Goal: Task Accomplishment & Management: Complete application form

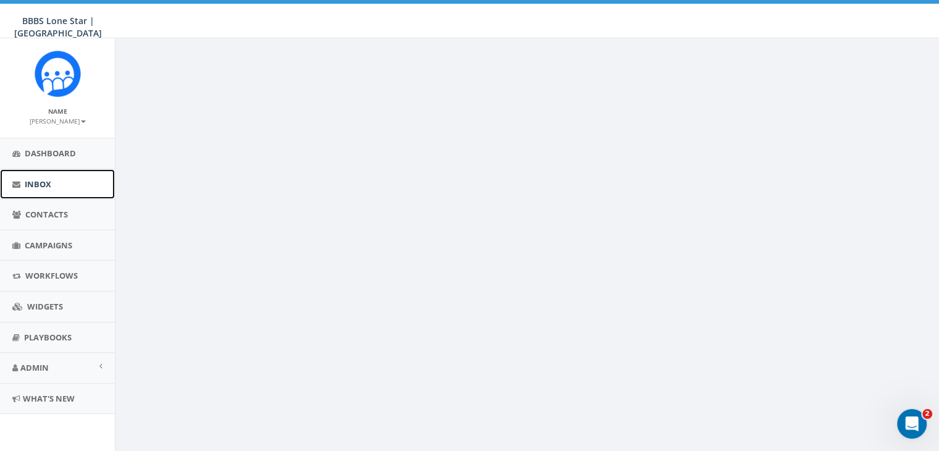
click at [37, 181] on span "Inbox" at bounding box center [38, 183] width 27 height 11
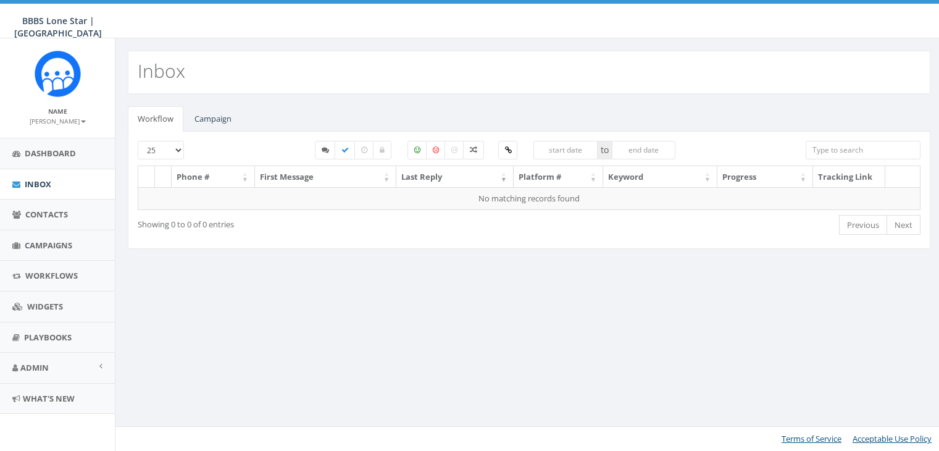
select select
click at [222, 115] on link "Campaign" at bounding box center [213, 118] width 57 height 25
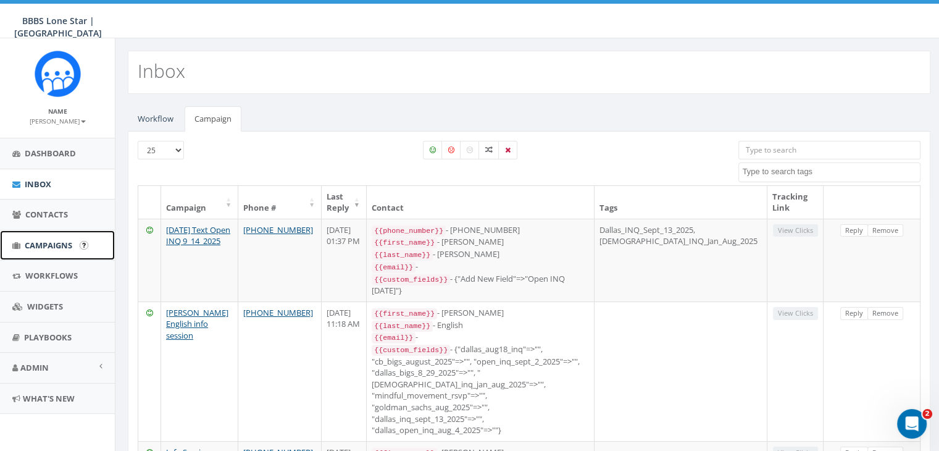
click at [40, 238] on link "Campaigns" at bounding box center [57, 245] width 115 height 30
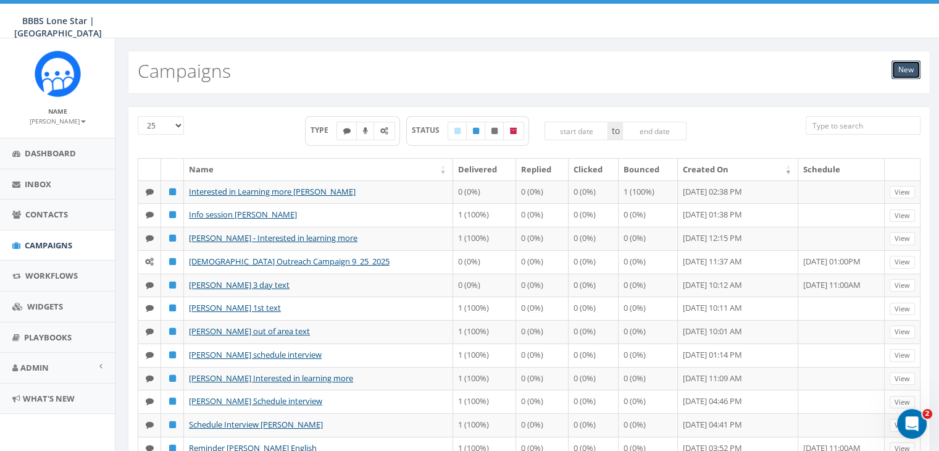
click at [912, 69] on link "New" at bounding box center [906, 70] width 29 height 19
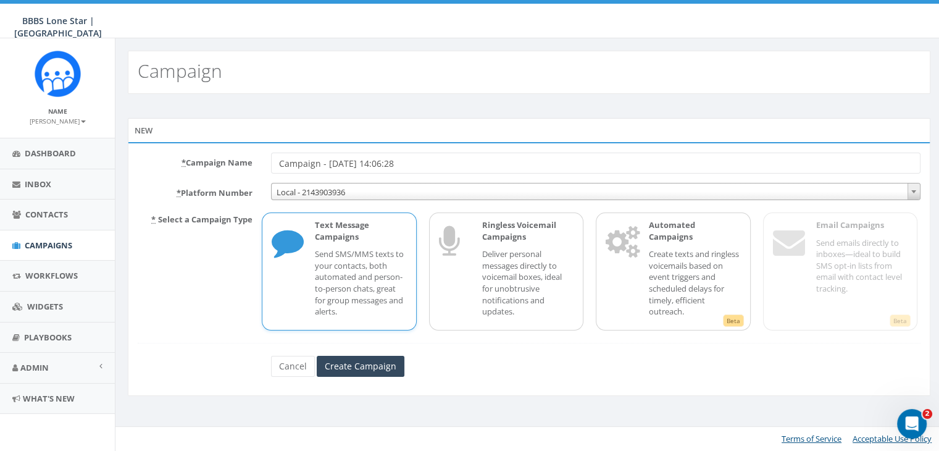
drag, startPoint x: 415, startPoint y: 161, endPoint x: 242, endPoint y: 169, distance: 173.1
click at [242, 169] on div "* Campaign Name Campaign - 09/24/2025, 14:06:28" at bounding box center [529, 163] width 802 height 21
type input "r"
type input "Ruth Barr 1st text"
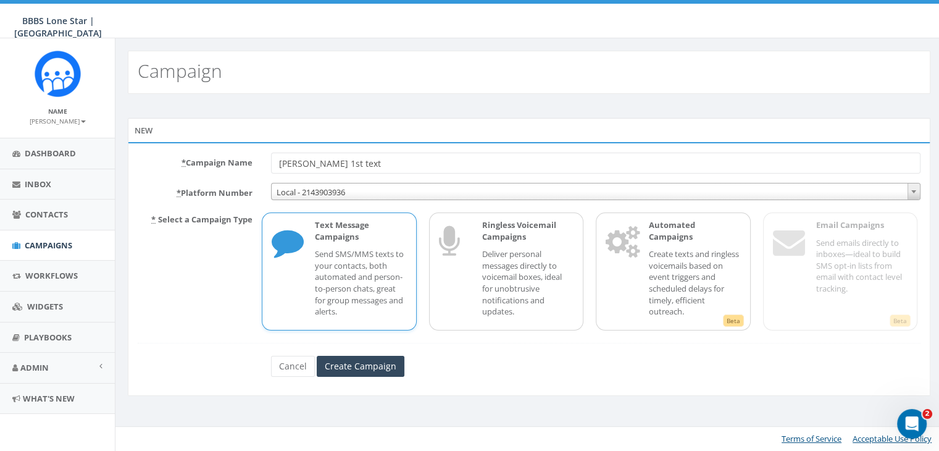
click at [335, 283] on p "Send SMS/MMS texts to your contacts, both automated and person-to-person chats,…" at bounding box center [360, 282] width 91 height 69
click at [351, 366] on input "Create Campaign" at bounding box center [361, 366] width 88 height 21
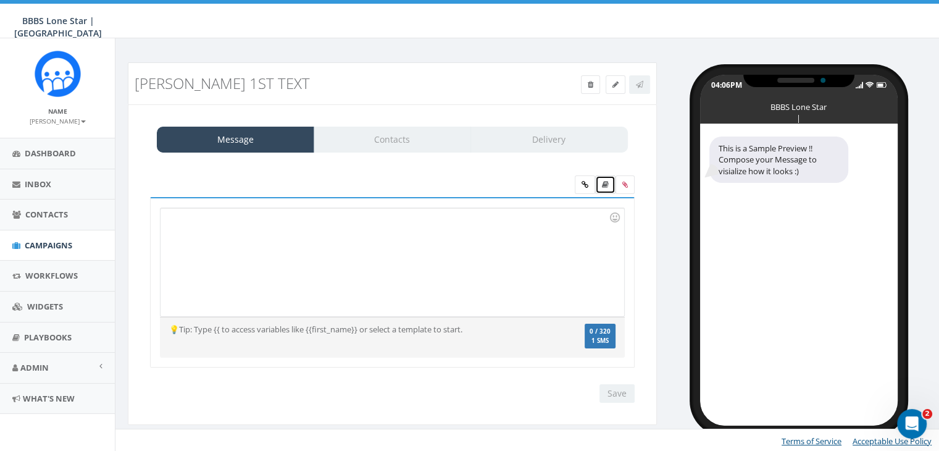
click at [610, 182] on link at bounding box center [605, 184] width 20 height 19
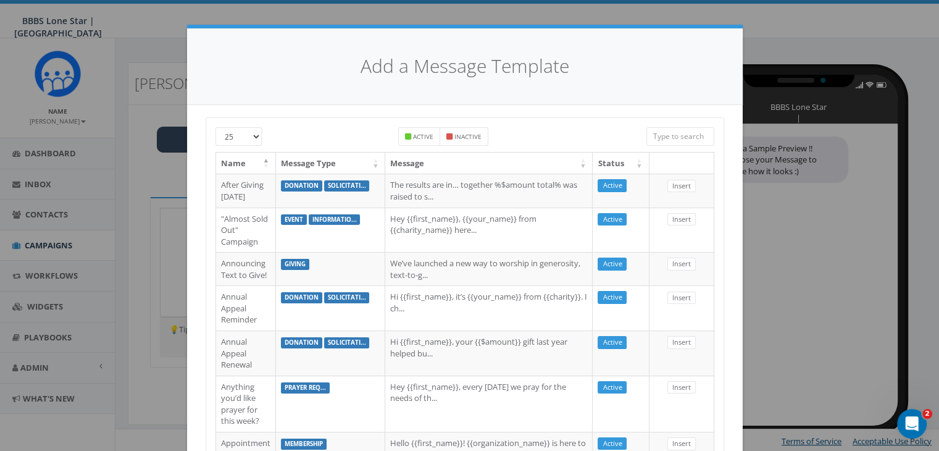
click at [663, 134] on input "search" at bounding box center [681, 136] width 68 height 19
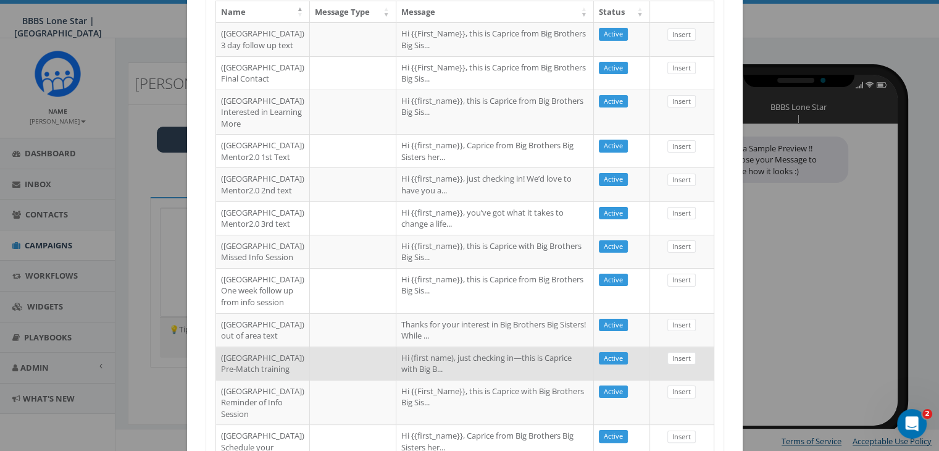
scroll to position [124, 0]
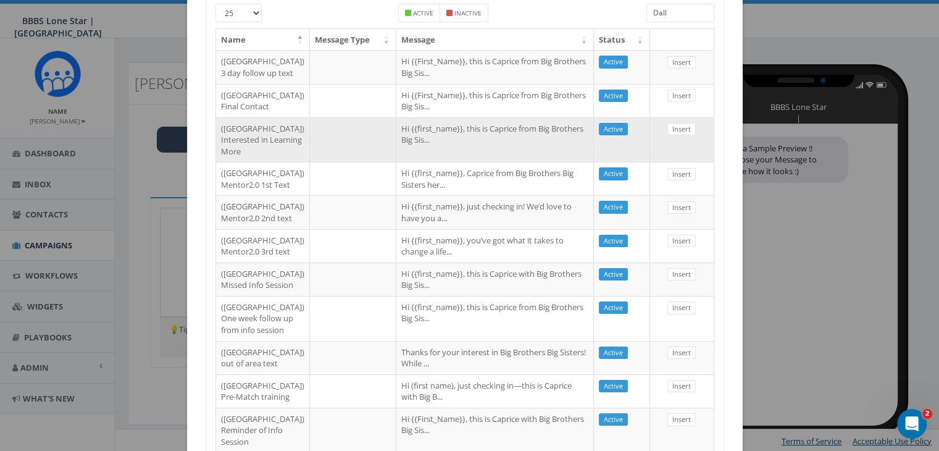
type input "Dall"
click at [535, 162] on td "Hi {{first_name}}, this is Caprice from Big Brothers Big Sis..." at bounding box center [495, 139] width 198 height 45
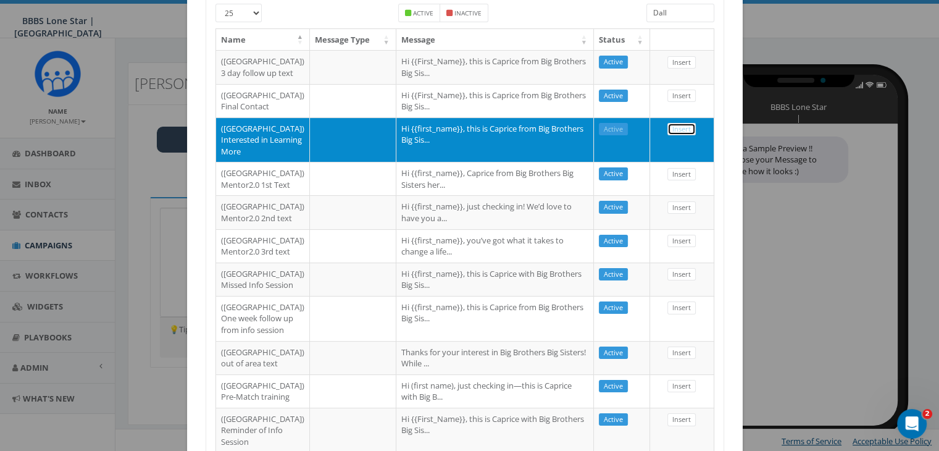
click at [668, 136] on link "Insert" at bounding box center [682, 129] width 28 height 13
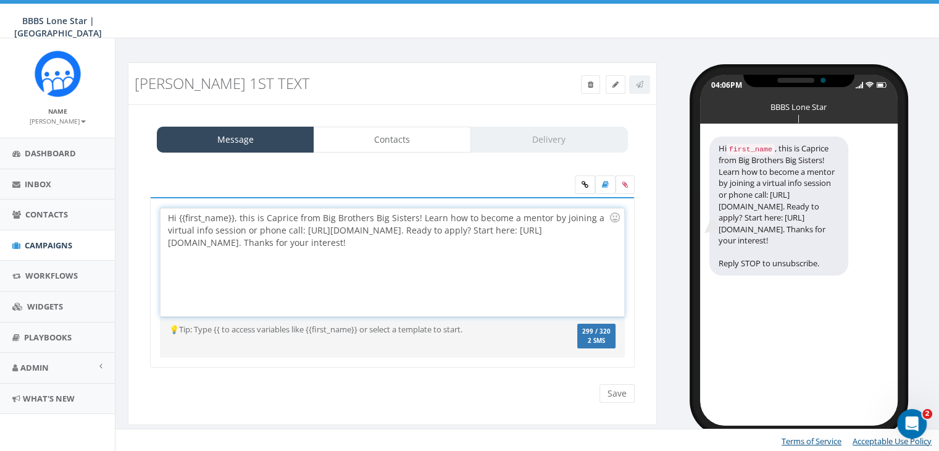
click at [234, 217] on div "Hi {{first_name}}, this is Caprice from Big Brothers Big Sisters! Learn how to …" at bounding box center [392, 262] width 463 height 108
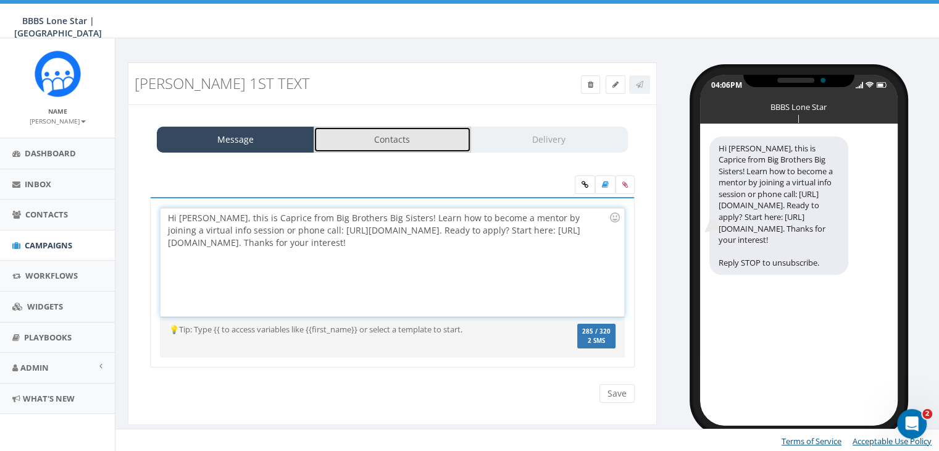
click at [432, 132] on link "Contacts" at bounding box center [392, 140] width 157 height 26
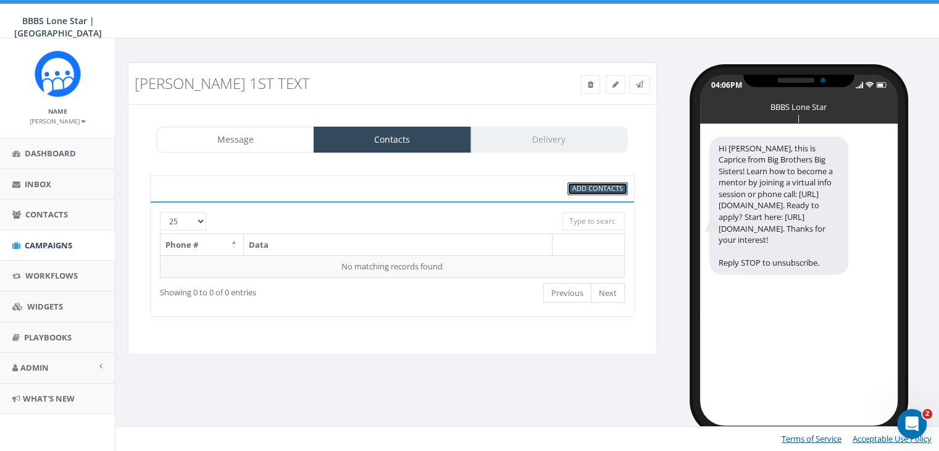
click at [586, 183] on span "Add Contacts" at bounding box center [598, 187] width 51 height 9
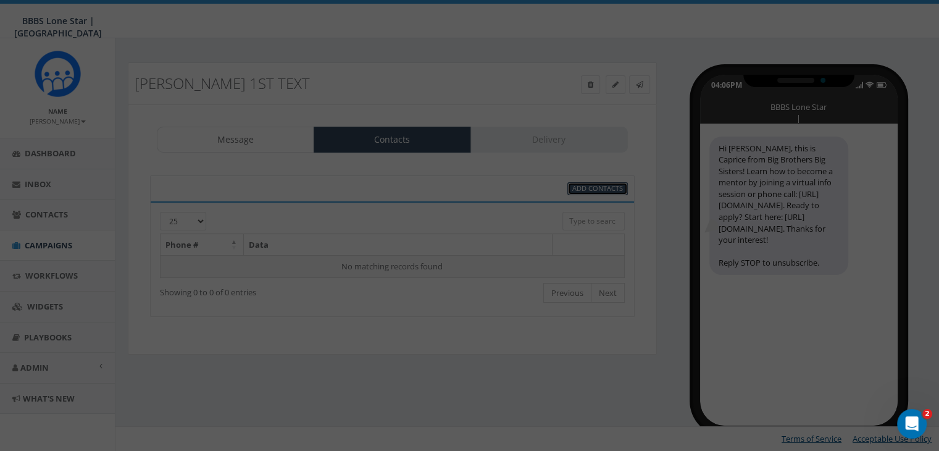
scroll to position [0, 0]
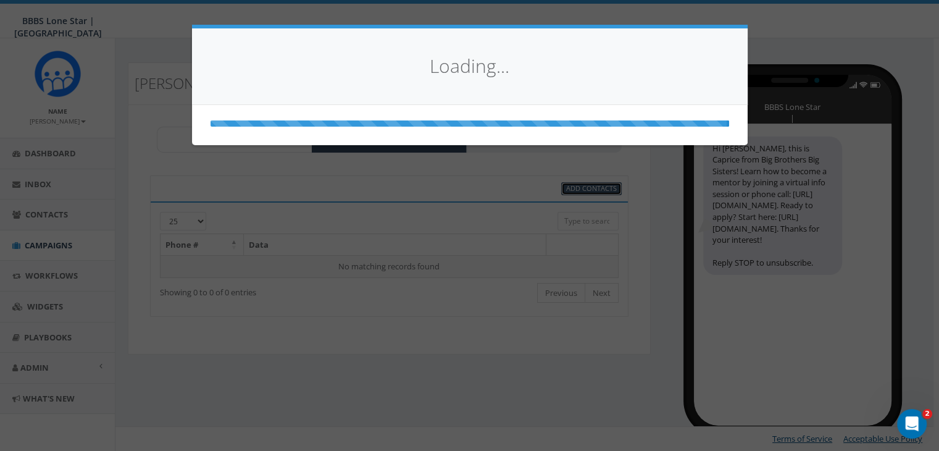
select select
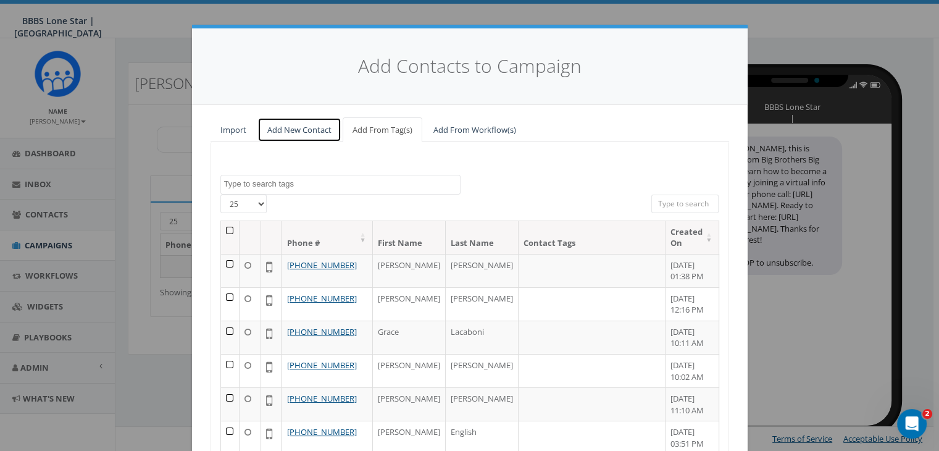
click at [296, 127] on link "Add New Contact" at bounding box center [300, 129] width 84 height 25
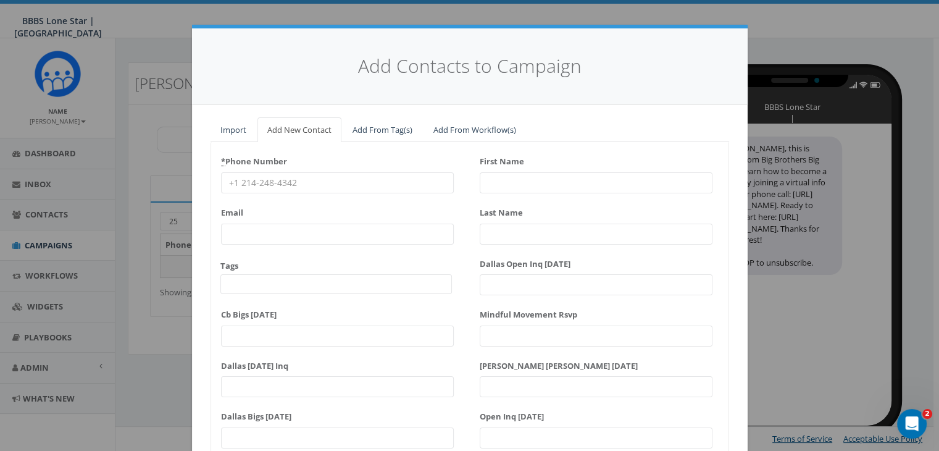
click at [264, 174] on input "* Phone Number" at bounding box center [337, 182] width 233 height 21
paste input "(682) 308-7460"
type input "(682) 308-7460"
click at [520, 179] on input "First Name" at bounding box center [596, 182] width 233 height 21
type input "r"
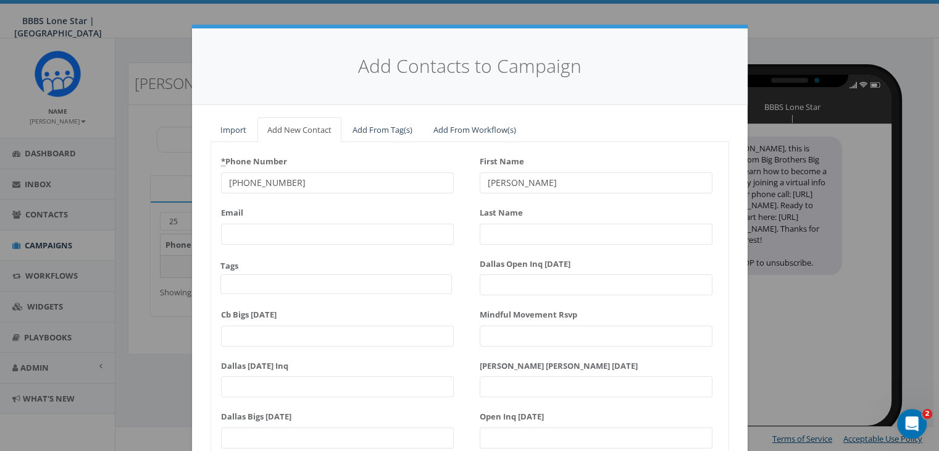
type input "Ruth"
type input "Barr"
click at [796, 363] on div "Add Contacts to Campaign Import Add New Contact Add From Tag(s) Add From Workfl…" at bounding box center [469, 225] width 939 height 451
click at [700, 395] on input "Goldman Sachs Aug 2025" at bounding box center [596, 386] width 233 height 21
click at [634, 327] on input "Mindful Movement Rsvp" at bounding box center [596, 335] width 233 height 21
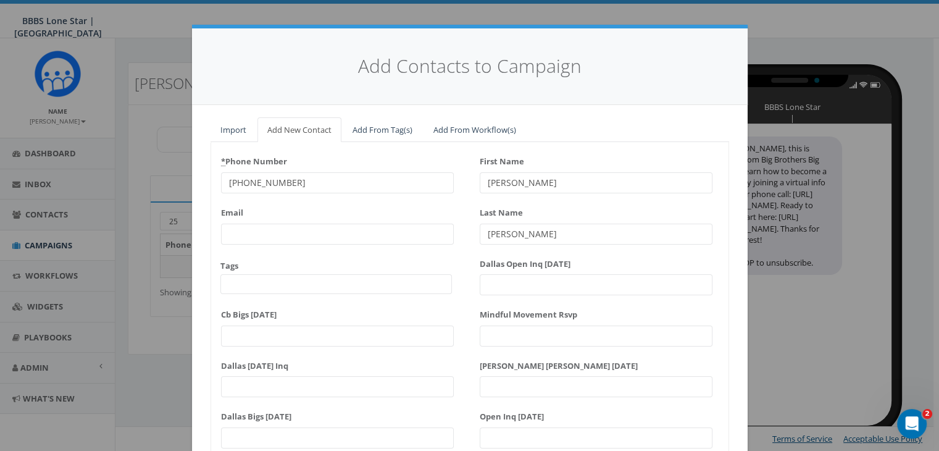
scroll to position [157, 0]
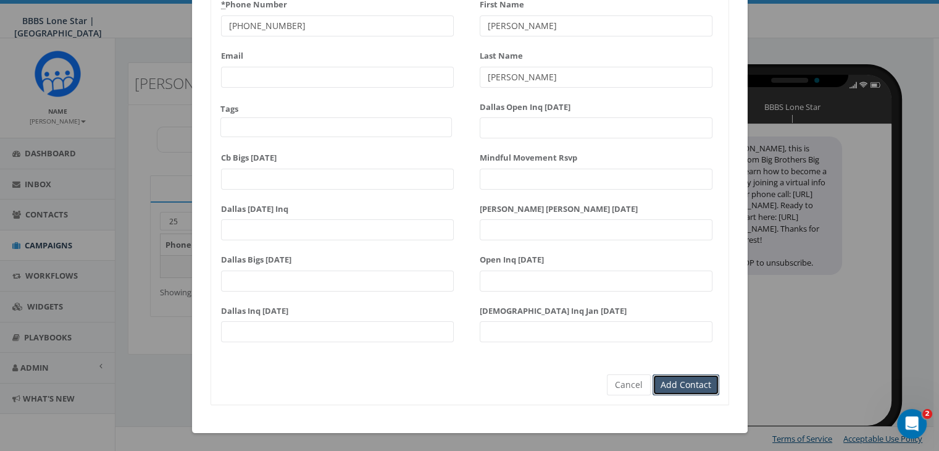
click at [686, 384] on input "Add Contact" at bounding box center [686, 384] width 67 height 21
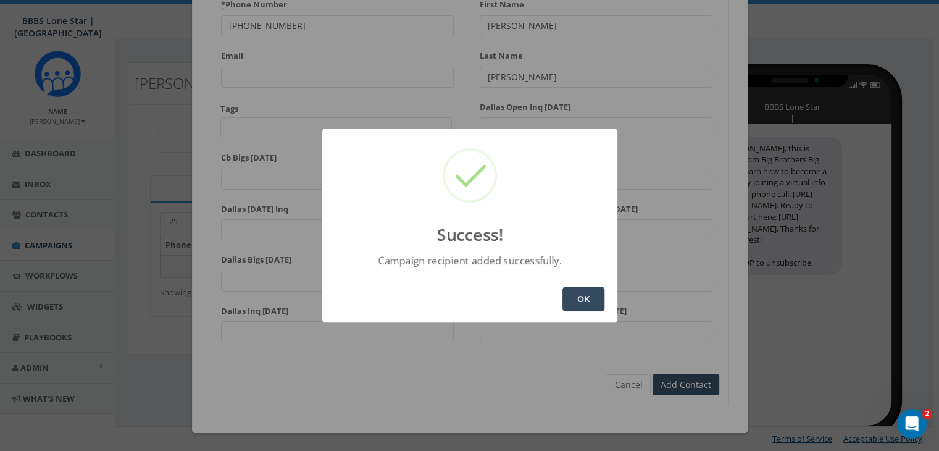
click at [582, 300] on button "OK" at bounding box center [584, 299] width 42 height 25
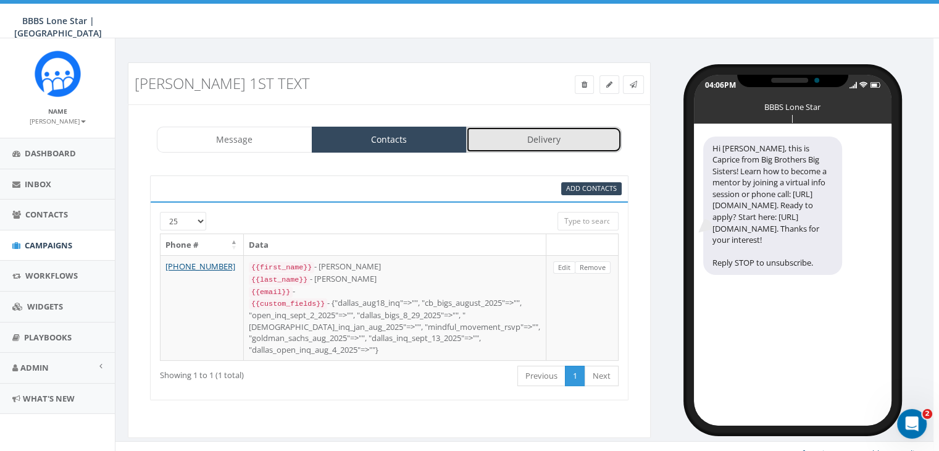
click at [529, 130] on link "Delivery" at bounding box center [544, 140] width 156 height 26
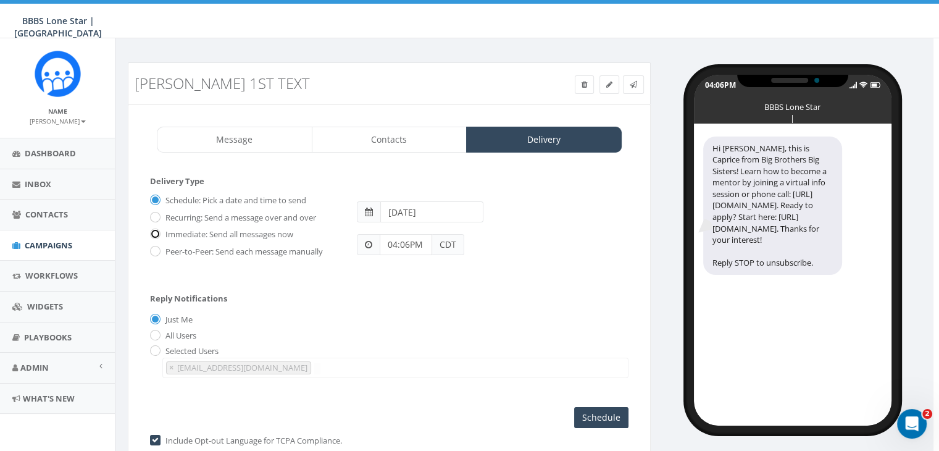
click at [153, 231] on input "Immediate: Send all messages now" at bounding box center [154, 235] width 8 height 8
radio input "true"
click at [600, 409] on input "Send Now" at bounding box center [600, 417] width 58 height 21
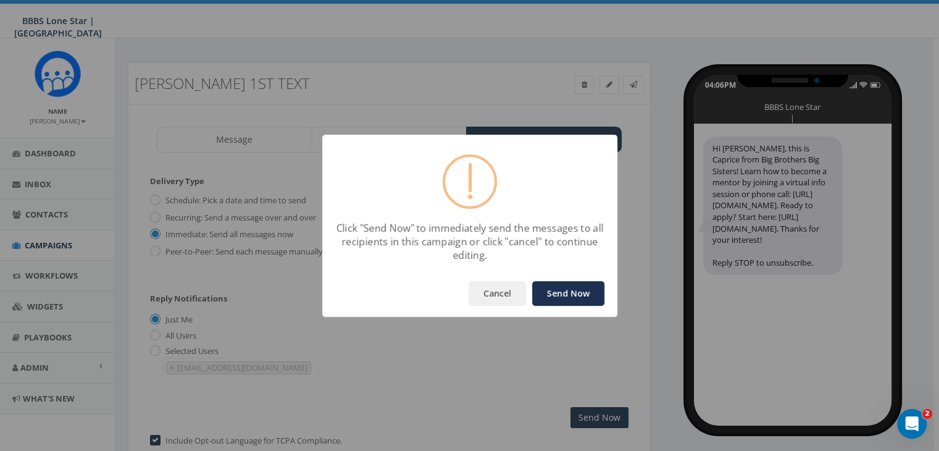
click at [563, 285] on button "Send Now" at bounding box center [568, 293] width 72 height 25
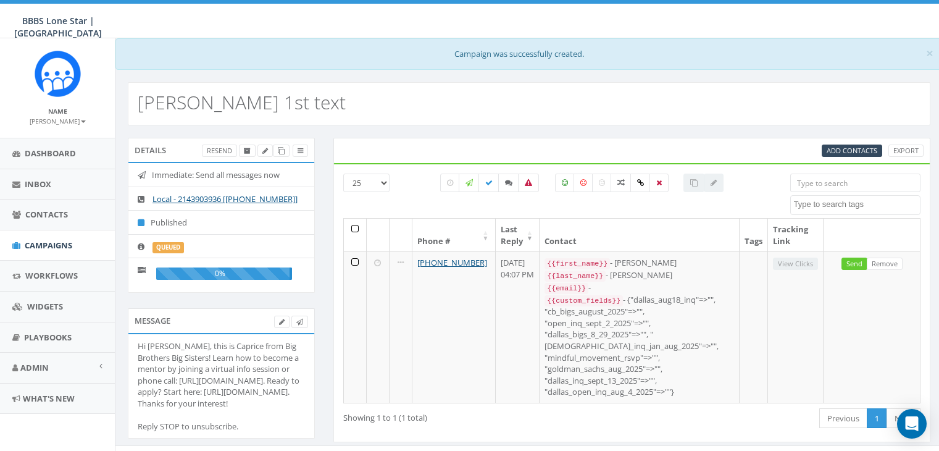
select select
click at [49, 241] on span "Campaigns" at bounding box center [49, 245] width 48 height 11
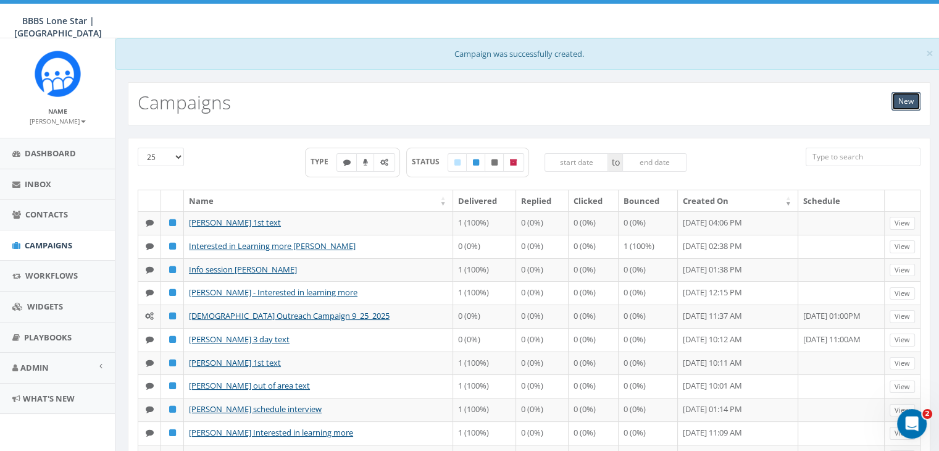
click at [912, 99] on link "New" at bounding box center [906, 101] width 29 height 19
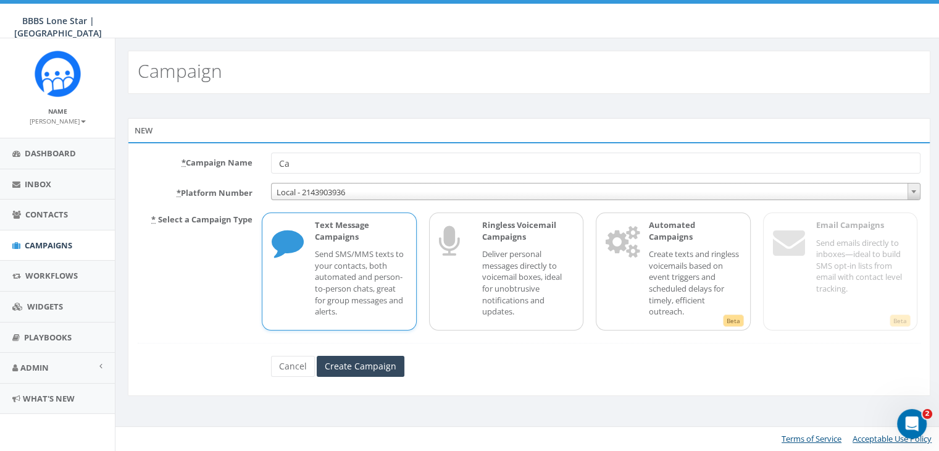
type input "C"
type input "r"
type input "[PERSON_NAME] 3 day"
click at [379, 361] on input "Create Campaign" at bounding box center [361, 366] width 88 height 21
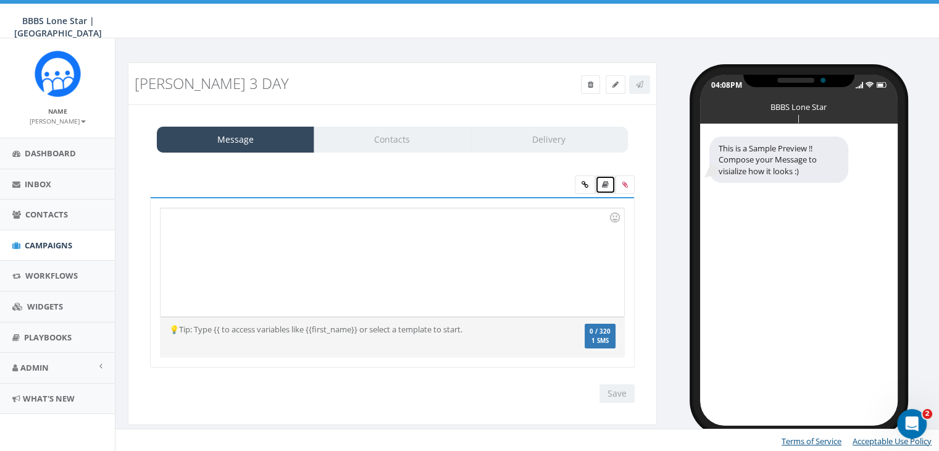
click at [610, 187] on link at bounding box center [605, 184] width 20 height 19
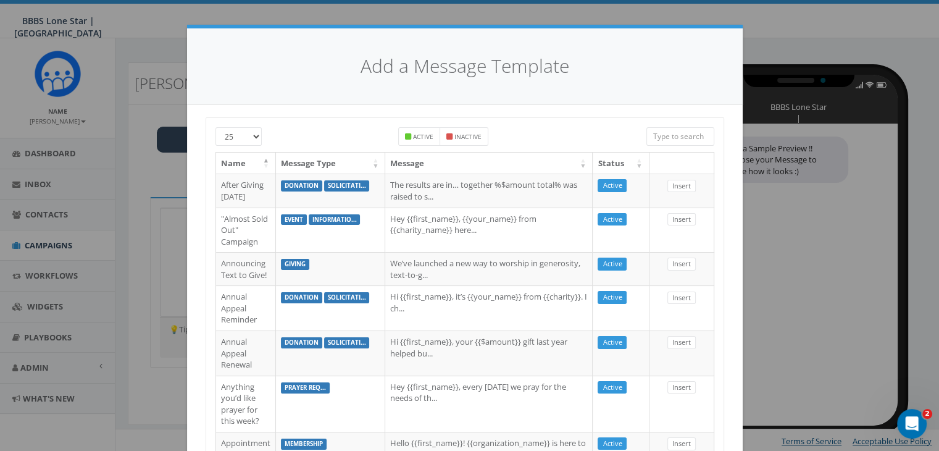
click at [668, 134] on input "search" at bounding box center [681, 136] width 68 height 19
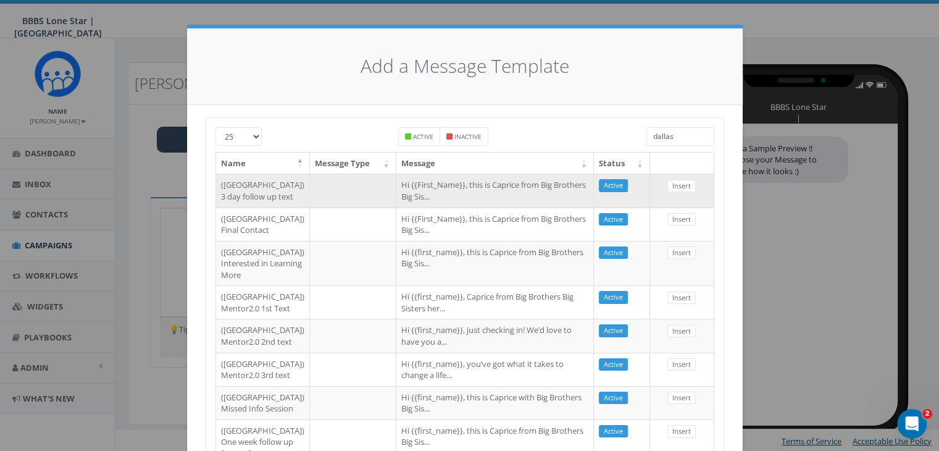
type input "dallas"
click at [535, 187] on td "Hi {{First_Name}}, this is Caprice from Big Brothers Big Sis..." at bounding box center [495, 190] width 198 height 33
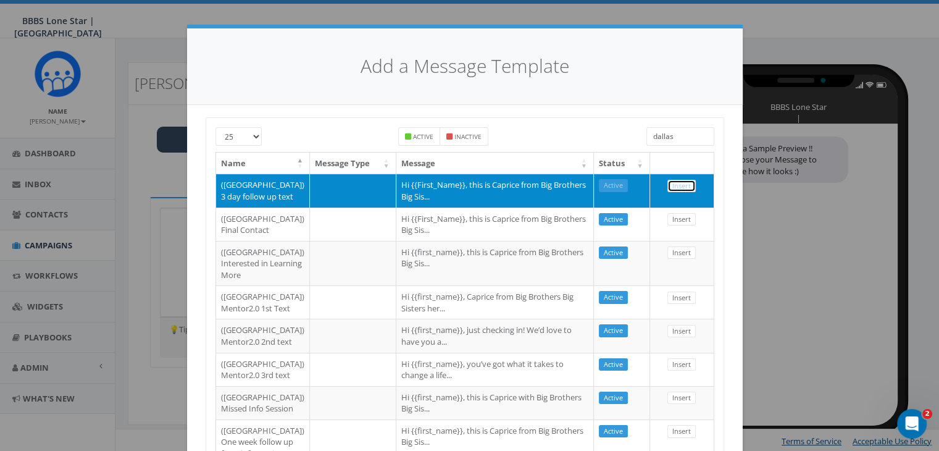
click at [668, 182] on link "Insert" at bounding box center [682, 186] width 28 height 13
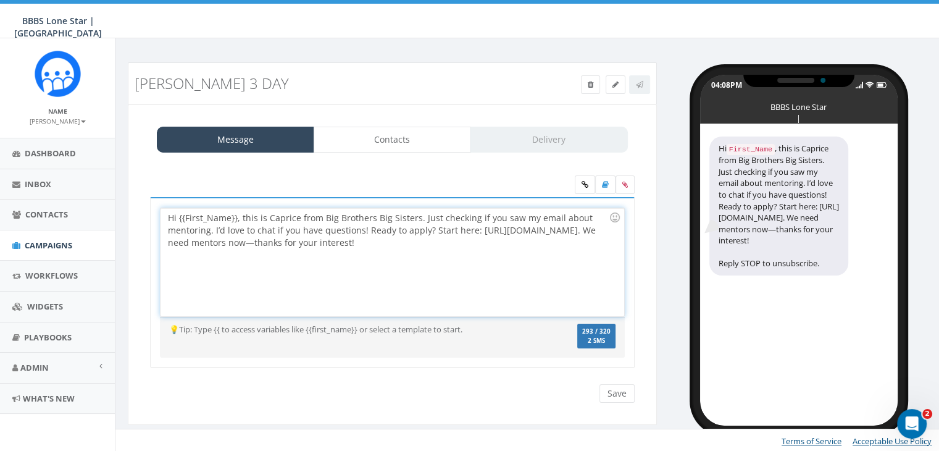
click at [237, 217] on div "Hi {{First_Name}}, this is Caprice from Big Brothers Big Sisters. Just checking…" at bounding box center [392, 262] width 463 height 108
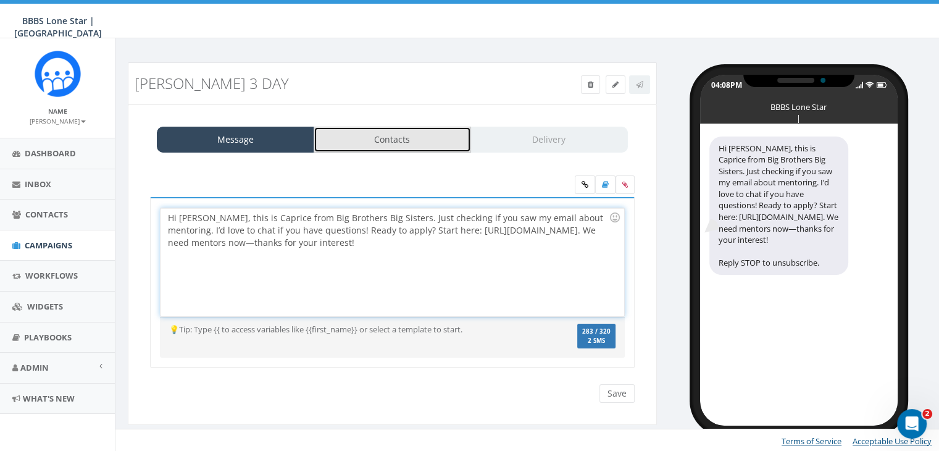
click at [426, 144] on link "Contacts" at bounding box center [392, 140] width 157 height 26
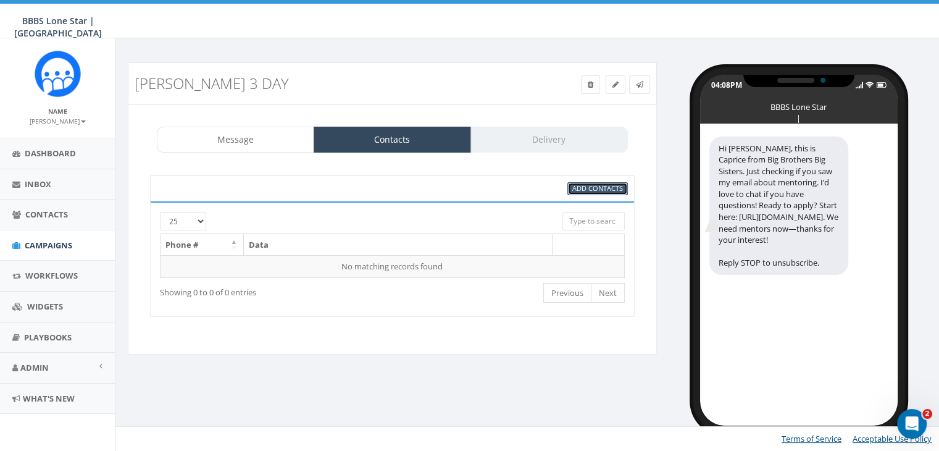
click at [608, 187] on span "Add Contacts" at bounding box center [598, 187] width 51 height 9
select select
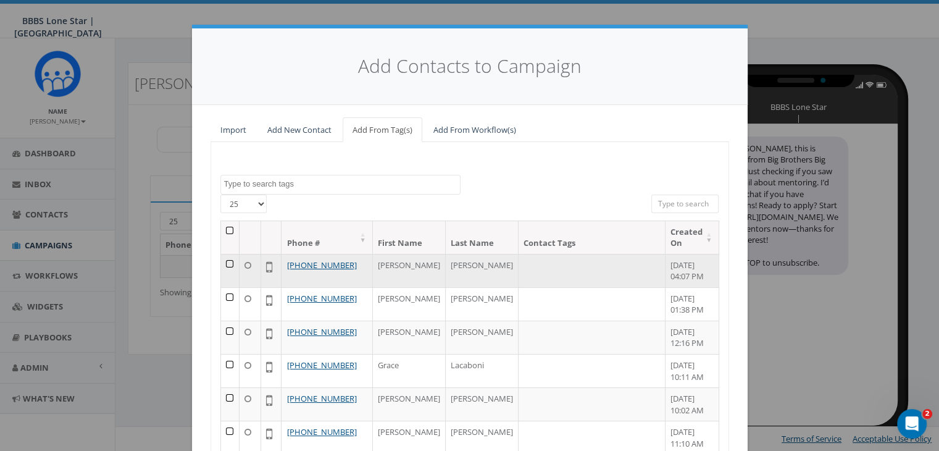
click at [227, 260] on td at bounding box center [230, 270] width 19 height 33
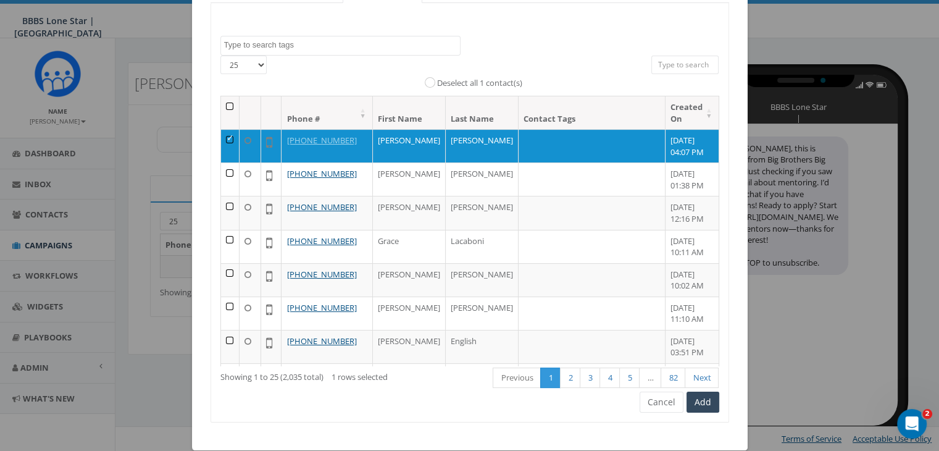
scroll to position [156, 0]
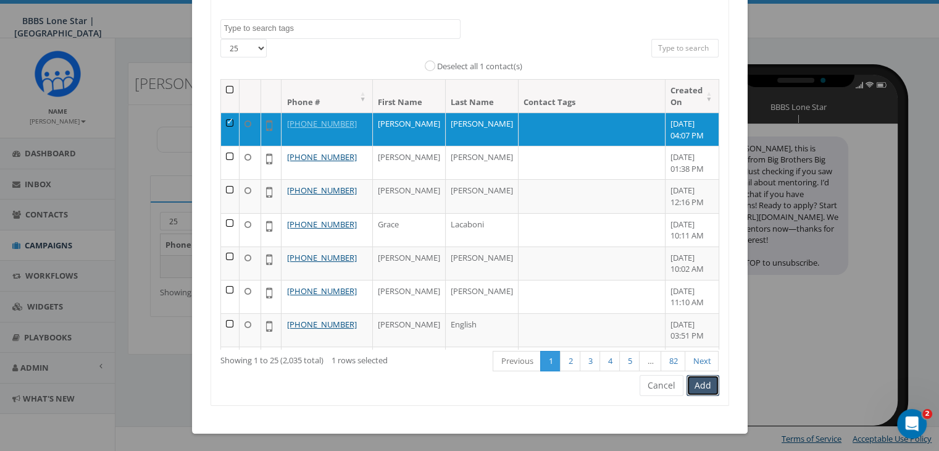
click at [707, 385] on button "Add" at bounding box center [703, 385] width 33 height 21
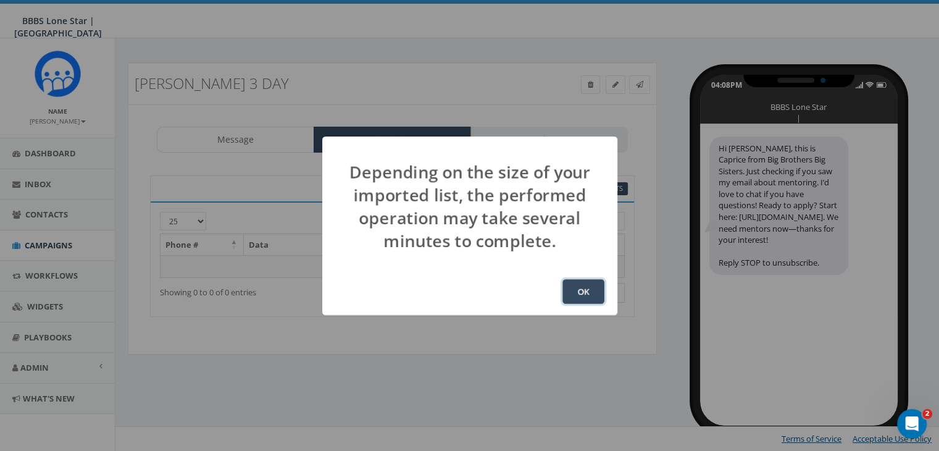
click at [584, 287] on button "OK" at bounding box center [584, 291] width 42 height 25
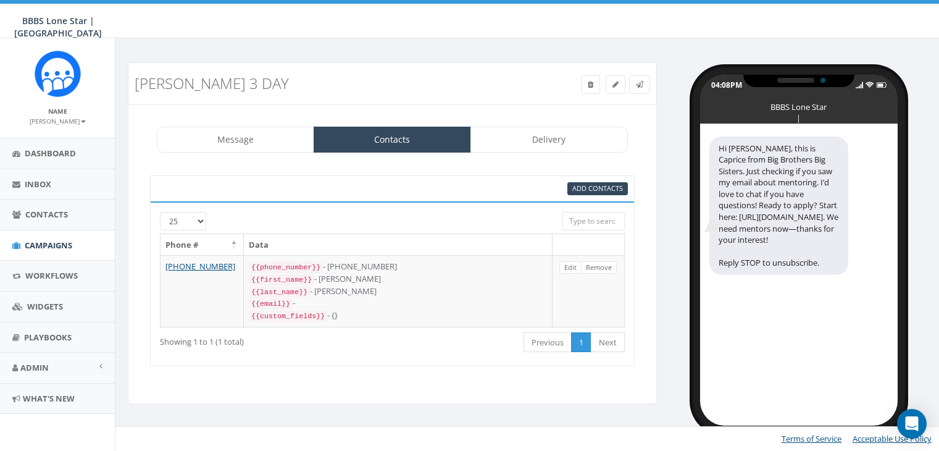
select select "1730"
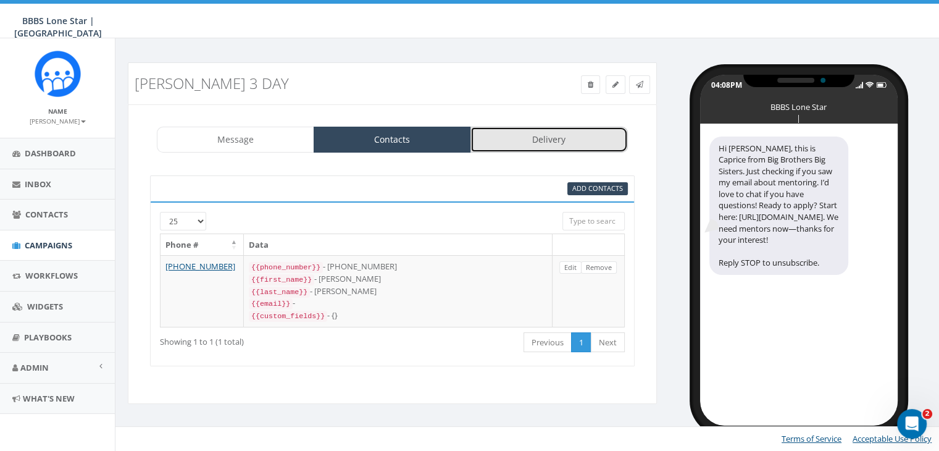
click at [563, 140] on link "Delivery" at bounding box center [549, 140] width 157 height 26
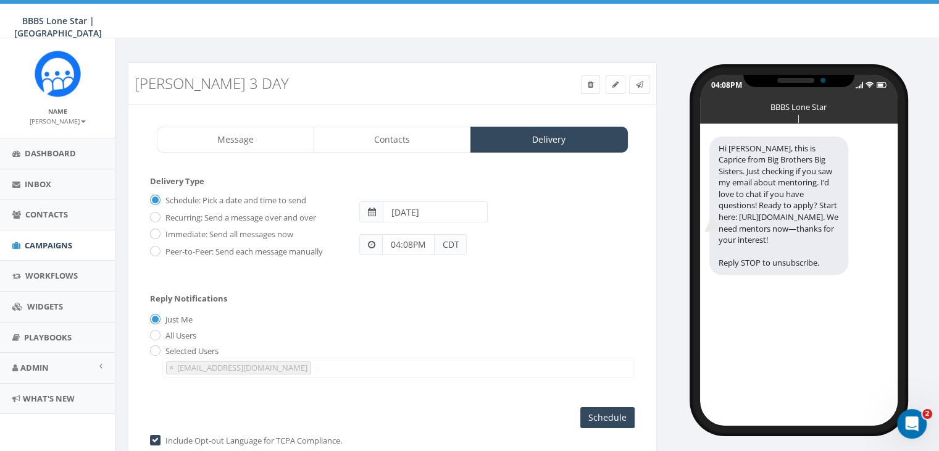
click at [458, 208] on input "2025-09-25" at bounding box center [435, 211] width 105 height 21
click at [490, 319] on td "26" at bounding box center [488, 328] width 19 height 19
type input "2025-09-26"
click at [614, 243] on div "04:08PM CDT" at bounding box center [496, 238] width 293 height 33
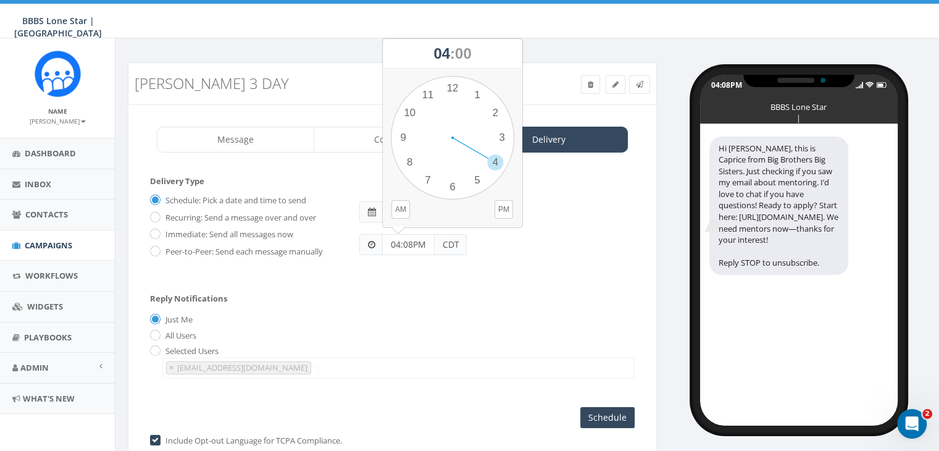
click at [417, 241] on input "04:08PM" at bounding box center [408, 244] width 52 height 21
type input "11:30AM"
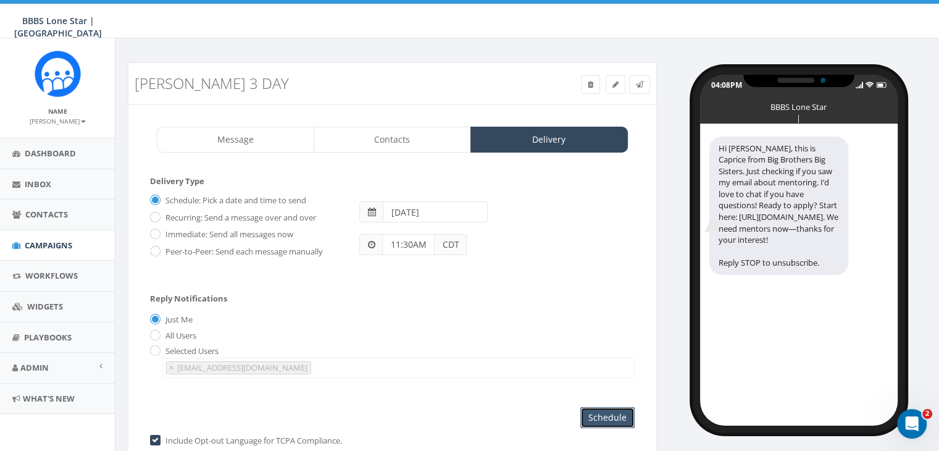
click at [583, 407] on input "Schedule" at bounding box center [608, 417] width 54 height 21
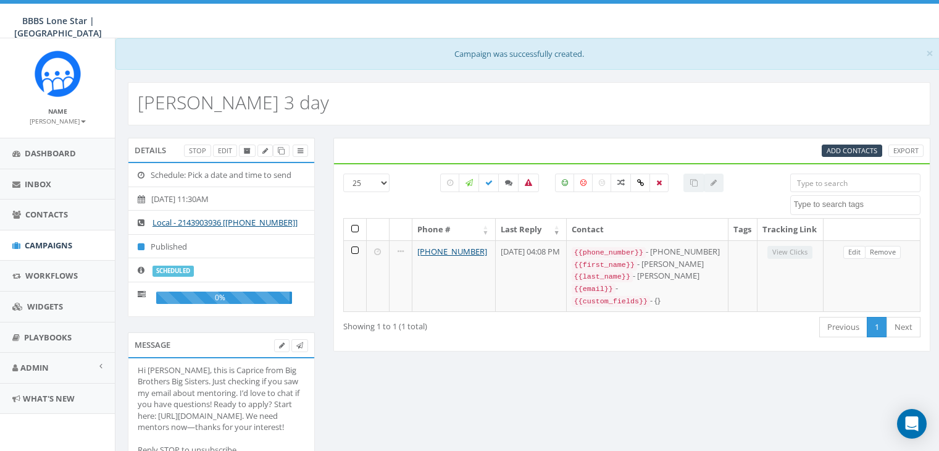
select select
click at [49, 237] on link "Campaigns" at bounding box center [57, 245] width 115 height 30
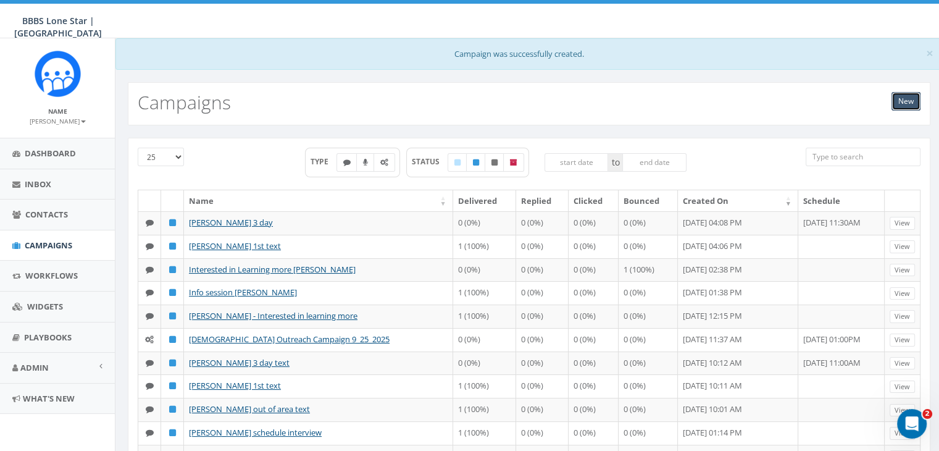
click at [913, 101] on link "New" at bounding box center [906, 101] width 29 height 19
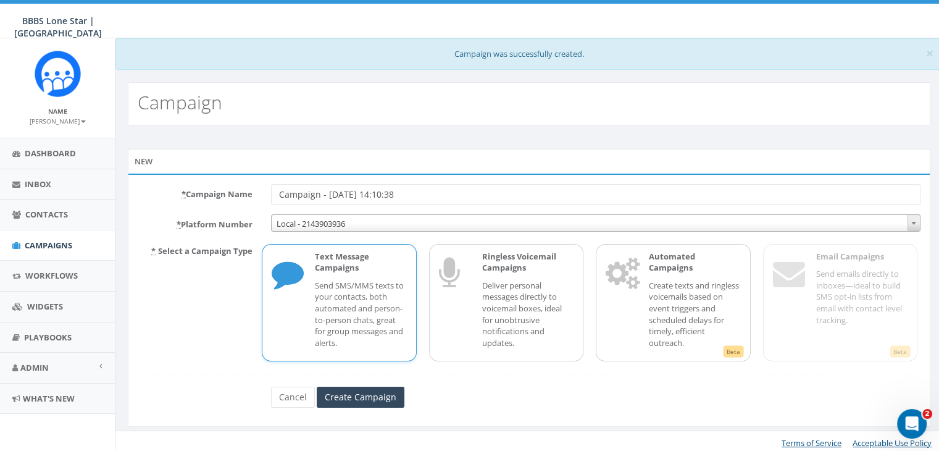
drag, startPoint x: 423, startPoint y: 192, endPoint x: 203, endPoint y: 188, distance: 220.5
click at [201, 188] on div "* Campaign Name Campaign - 09/24/2025, 14:10:38" at bounding box center [529, 194] width 802 height 21
type input "[PERSON_NAME] 1st text"
drag, startPoint x: 311, startPoint y: 303, endPoint x: 353, endPoint y: 332, distance: 50.2
click at [315, 304] on div "Text Message Campaigns Send SMS/MMS texts to your contacts, both automated and …" at bounding box center [355, 303] width 104 height 104
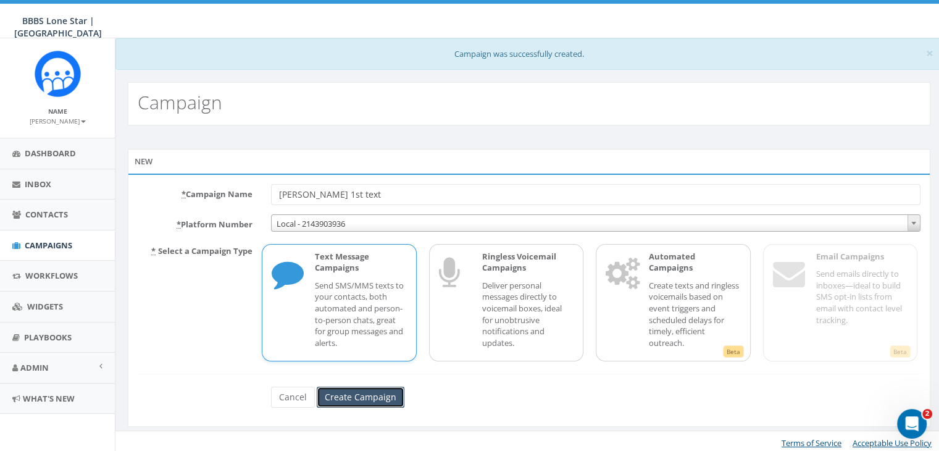
click at [391, 395] on input "Create Campaign" at bounding box center [361, 397] width 88 height 21
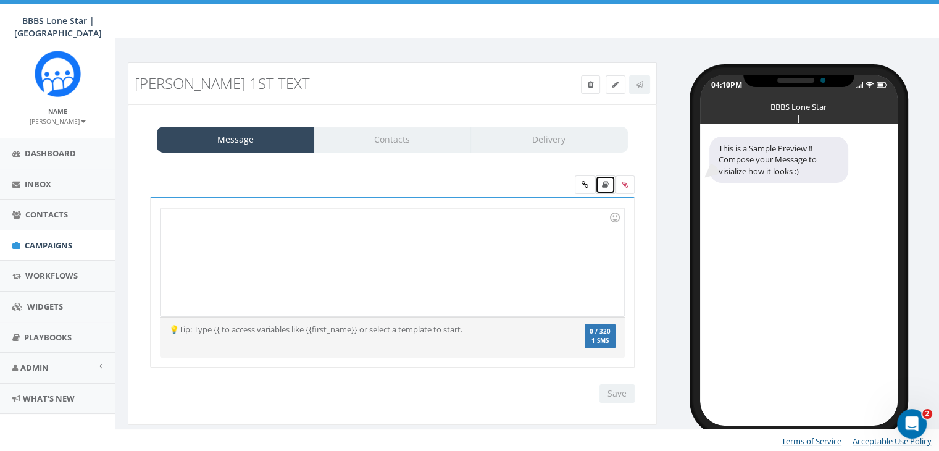
click at [602, 178] on link at bounding box center [605, 184] width 20 height 19
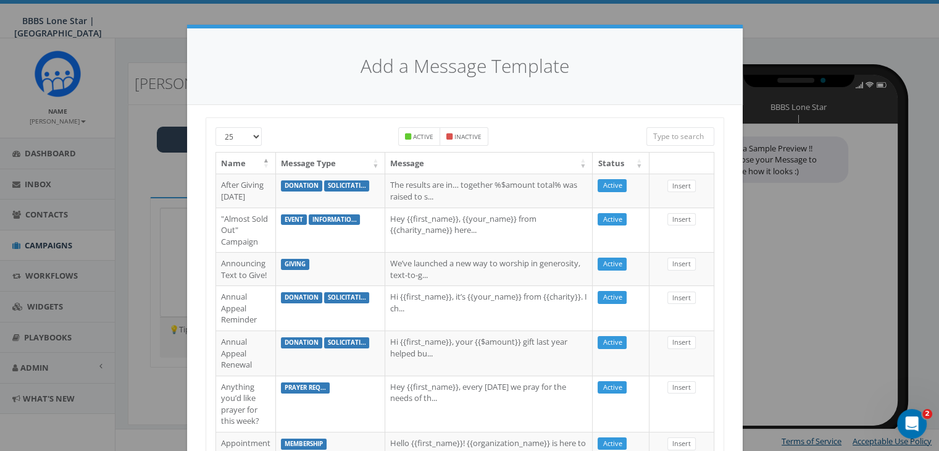
click at [682, 135] on input "search" at bounding box center [681, 136] width 68 height 19
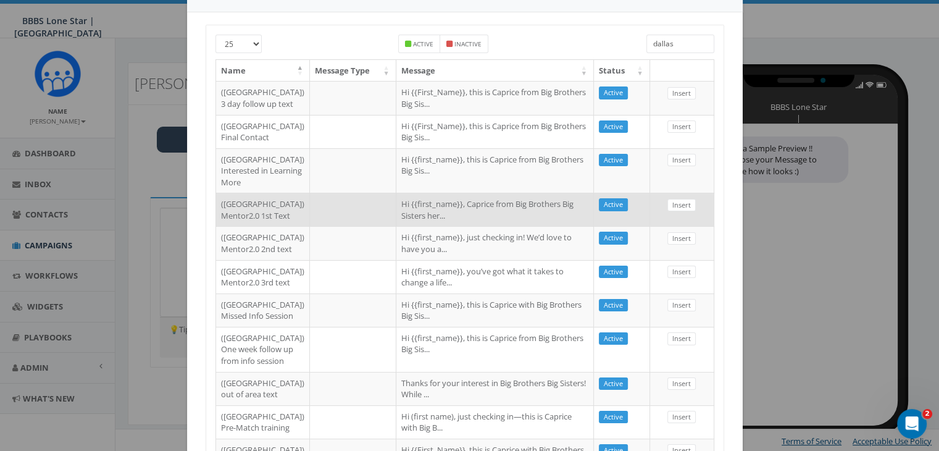
scroll to position [124, 0]
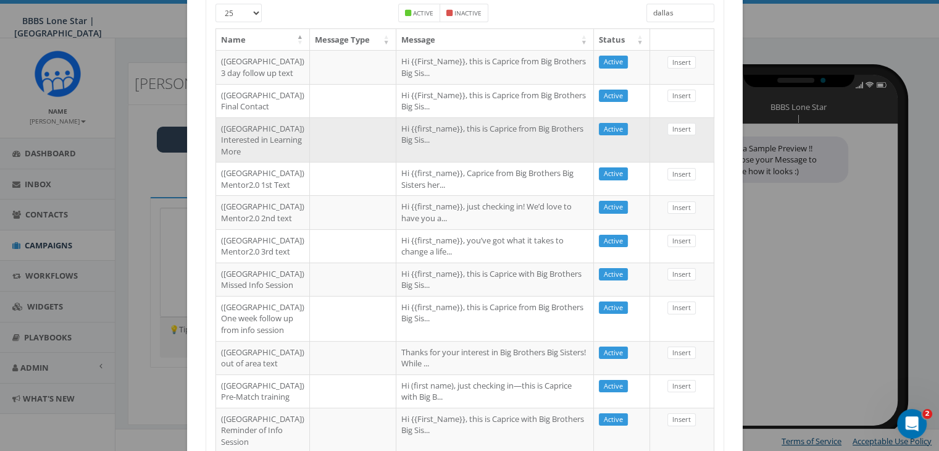
type input "dallas"
click at [497, 162] on td "Hi {{first_name}}, this is Caprice from Big Brothers Big Sis..." at bounding box center [495, 139] width 198 height 45
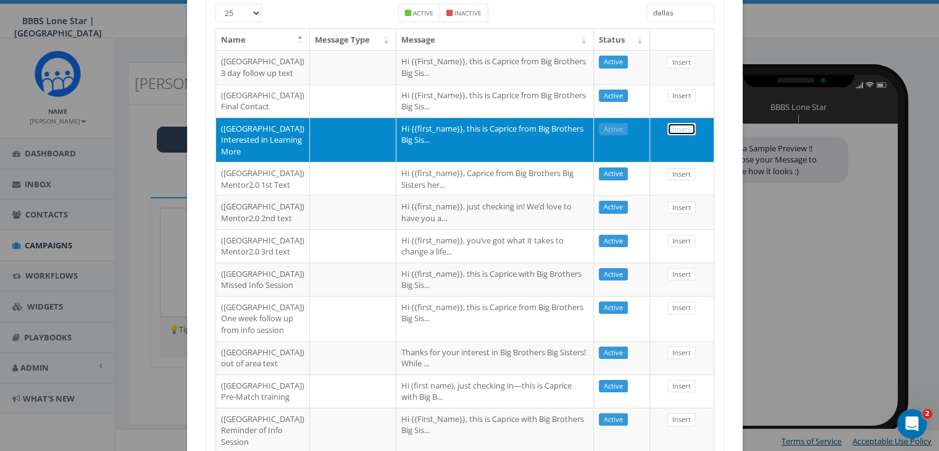
click at [682, 136] on link "Insert" at bounding box center [682, 129] width 28 height 13
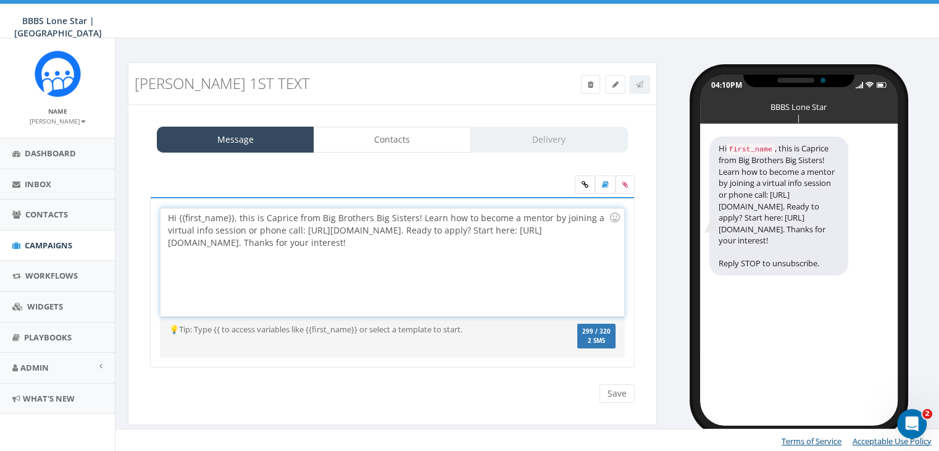
drag, startPoint x: 233, startPoint y: 217, endPoint x: 240, endPoint y: 229, distance: 13.6
click at [232, 218] on div "Hi {{first_name}}, this is Caprice from Big Brothers Big Sisters! Learn how to …" at bounding box center [392, 262] width 463 height 108
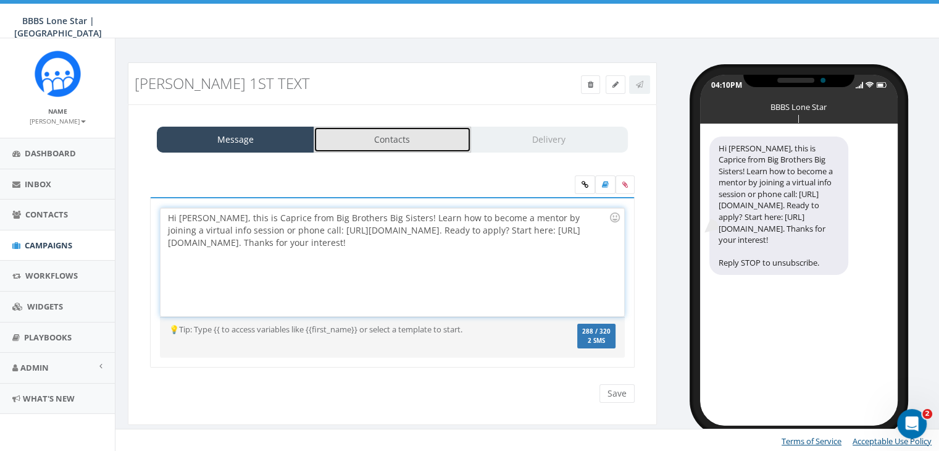
click at [338, 129] on link "Contacts" at bounding box center [392, 140] width 157 height 26
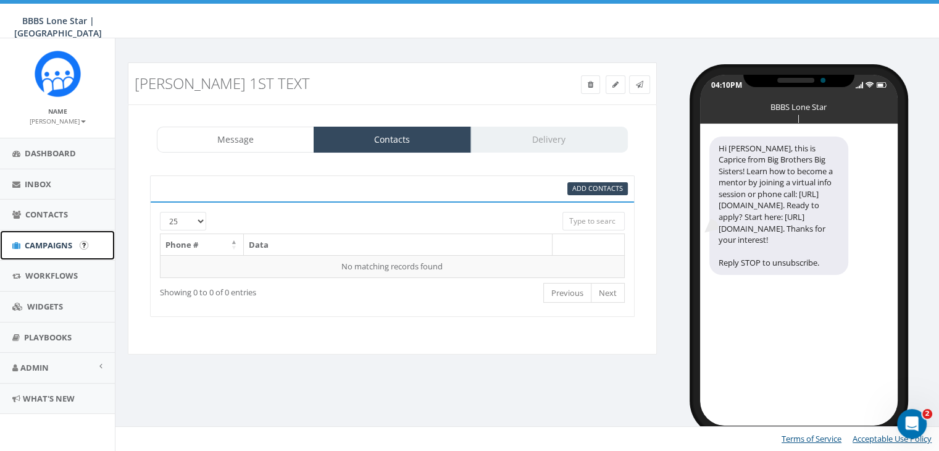
click at [27, 246] on span "Campaigns" at bounding box center [49, 245] width 48 height 11
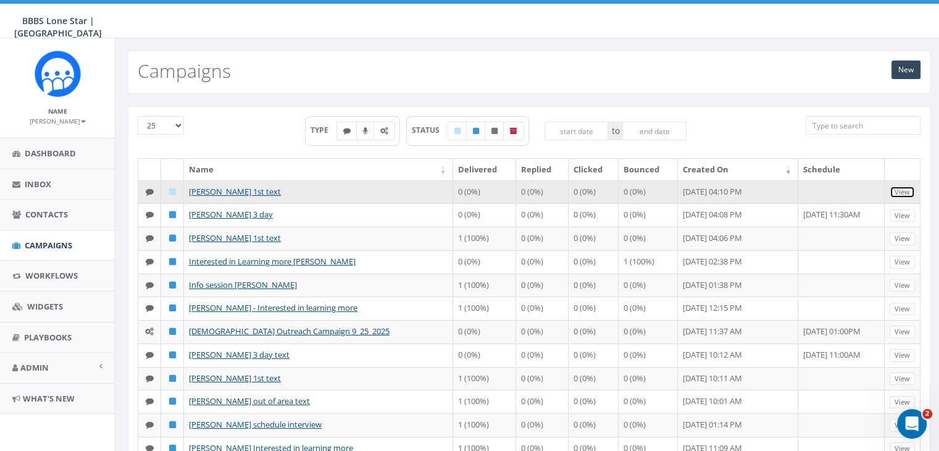
click at [900, 191] on link "View" at bounding box center [902, 192] width 25 height 13
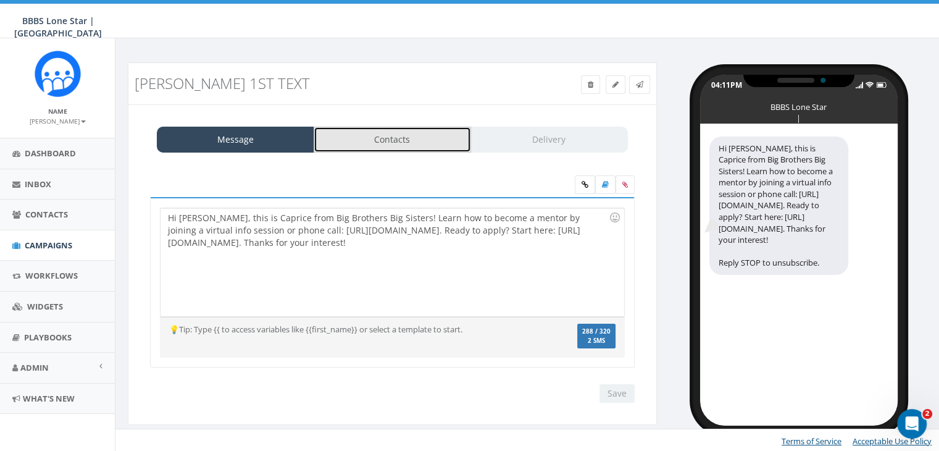
click at [385, 135] on link "Contacts" at bounding box center [392, 140] width 157 height 26
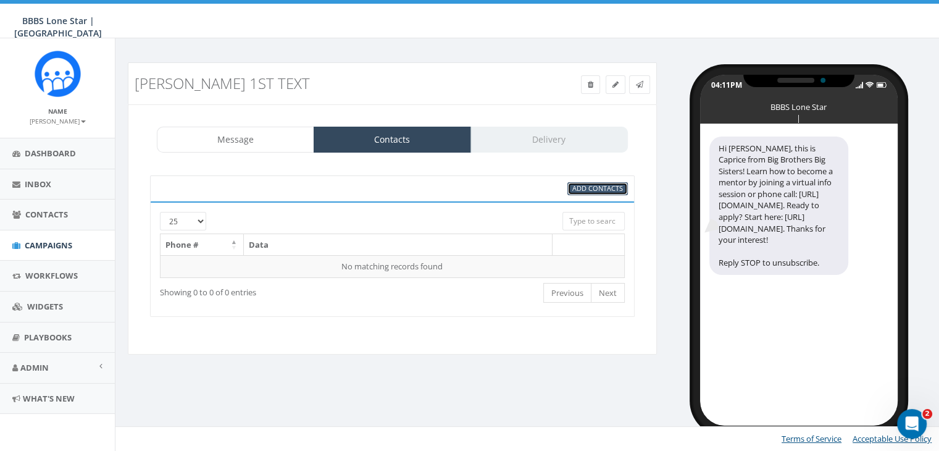
click at [581, 183] on span "Add Contacts" at bounding box center [598, 187] width 51 height 9
select select
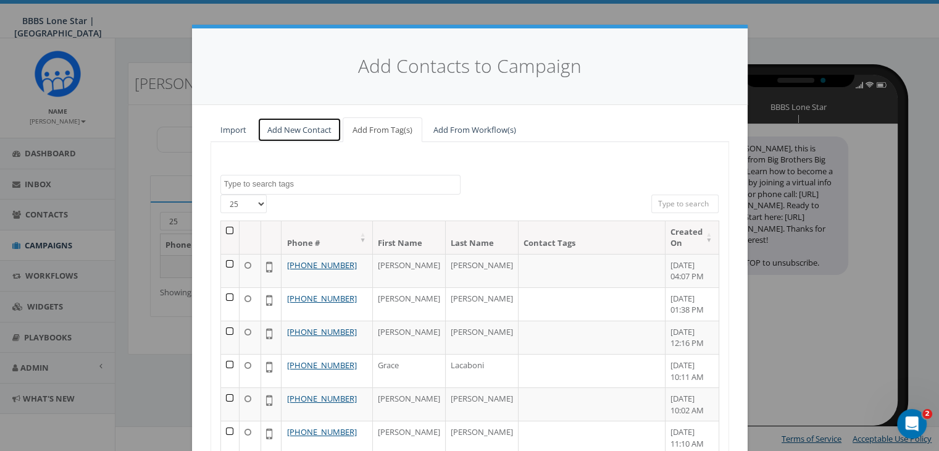
click at [305, 127] on link "Add New Contact" at bounding box center [300, 129] width 84 height 25
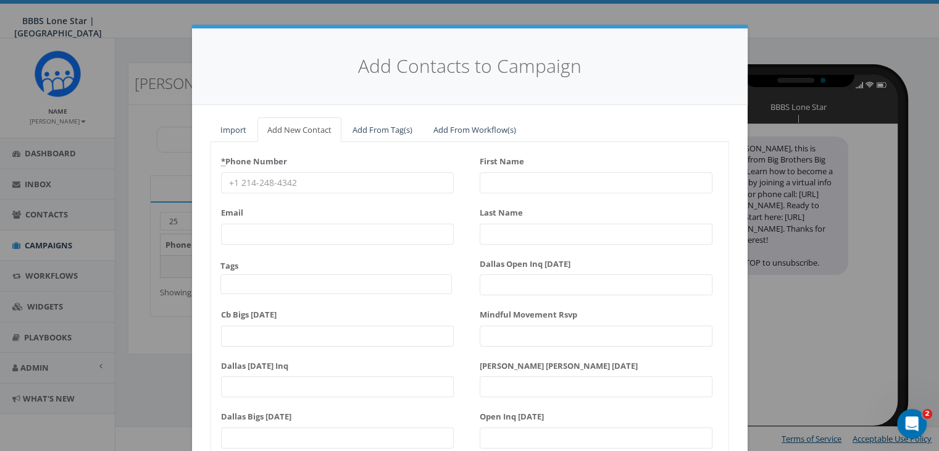
click at [244, 183] on input "* Phone Number" at bounding box center [337, 182] width 233 height 21
paste input "(972) 965-2318"
type input "(972) 965-2318"
click at [513, 177] on input "First Name" at bounding box center [596, 182] width 233 height 21
type input "[PERSON_NAME]"
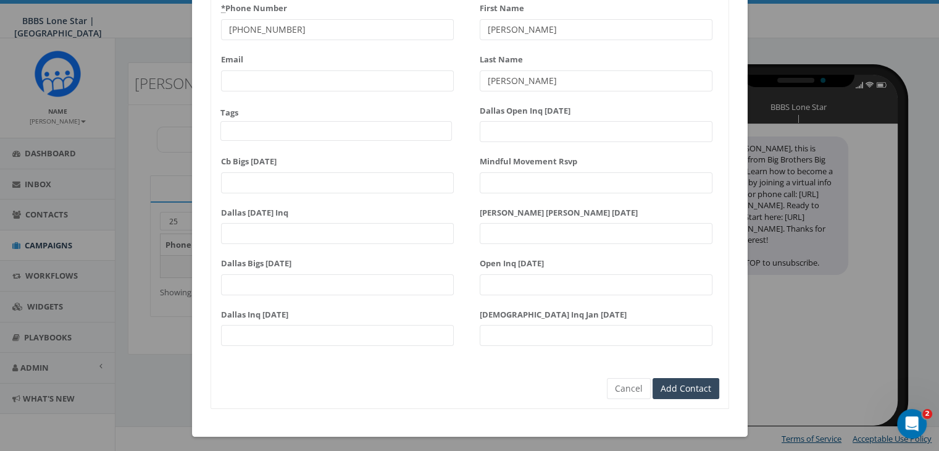
scroll to position [157, 0]
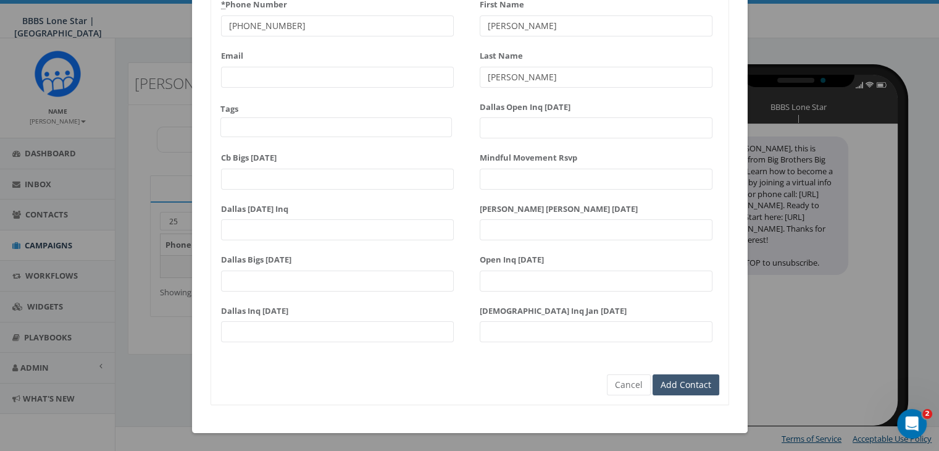
type input "Walker"
click at [658, 383] on input "Add Contact" at bounding box center [686, 384] width 67 height 21
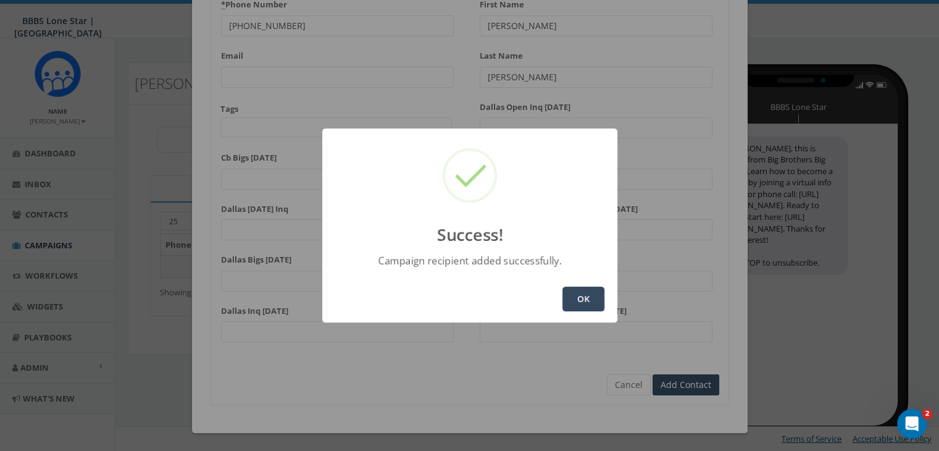
click at [580, 293] on button "OK" at bounding box center [584, 299] width 42 height 25
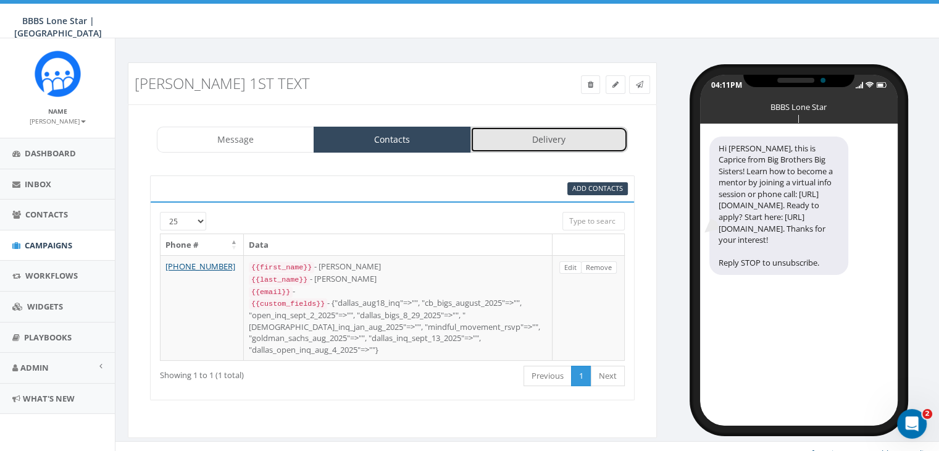
click at [581, 149] on link "Delivery" at bounding box center [549, 140] width 157 height 26
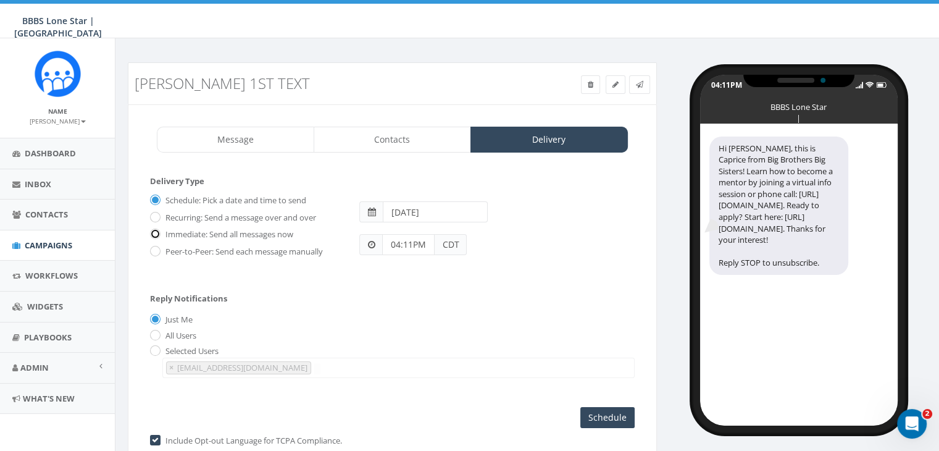
click at [155, 232] on input "Immediate: Send all messages now" at bounding box center [154, 235] width 8 height 8
radio input "true"
click at [609, 408] on input "Send Now" at bounding box center [606, 417] width 58 height 21
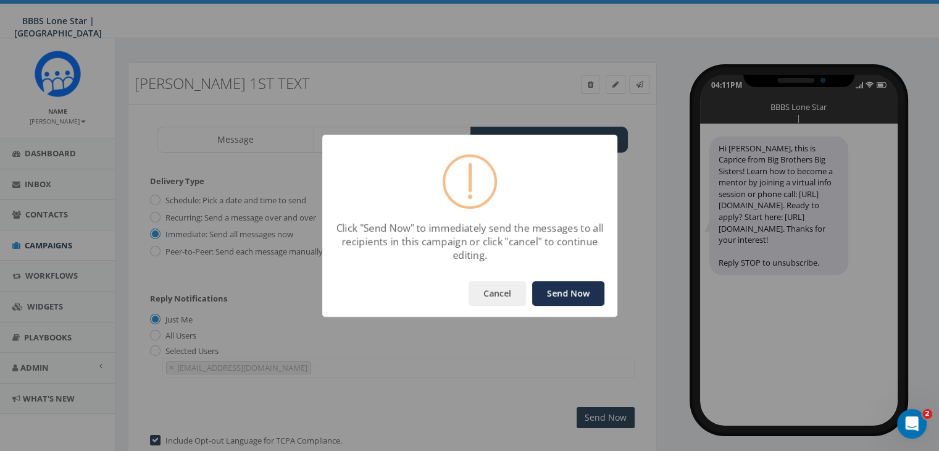
click at [589, 288] on button "Send Now" at bounding box center [568, 293] width 72 height 25
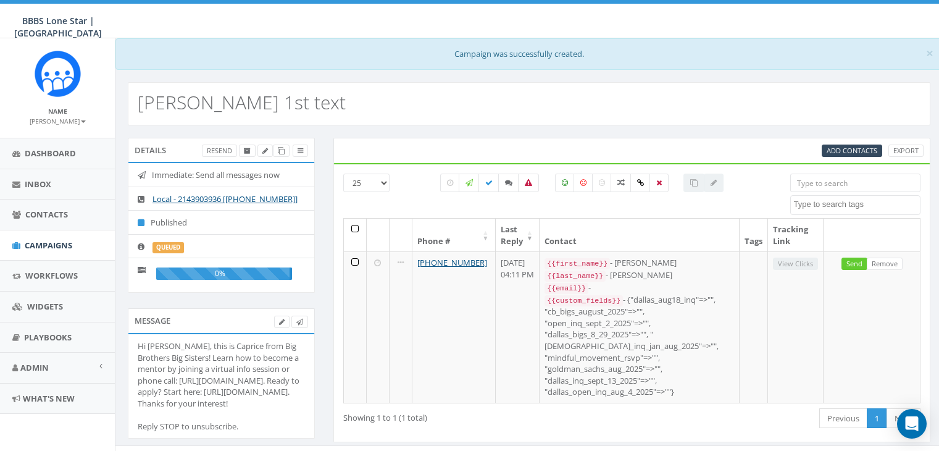
select select
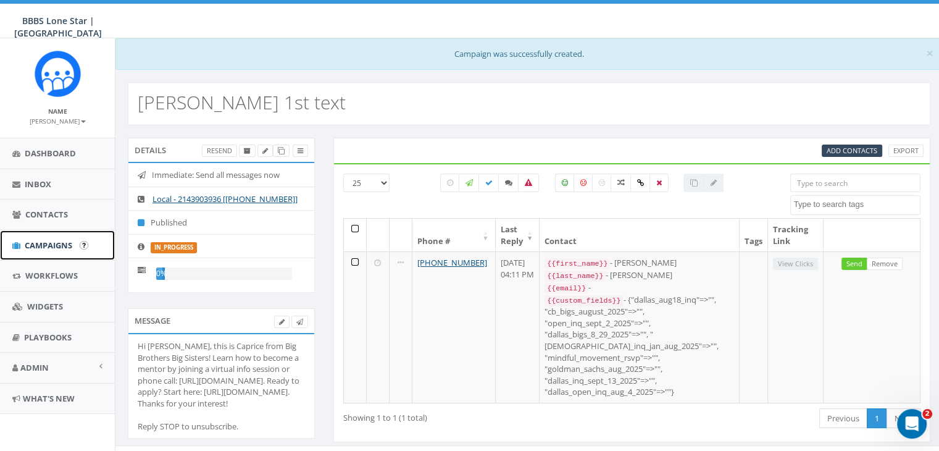
click at [40, 241] on span "Campaigns" at bounding box center [49, 245] width 48 height 11
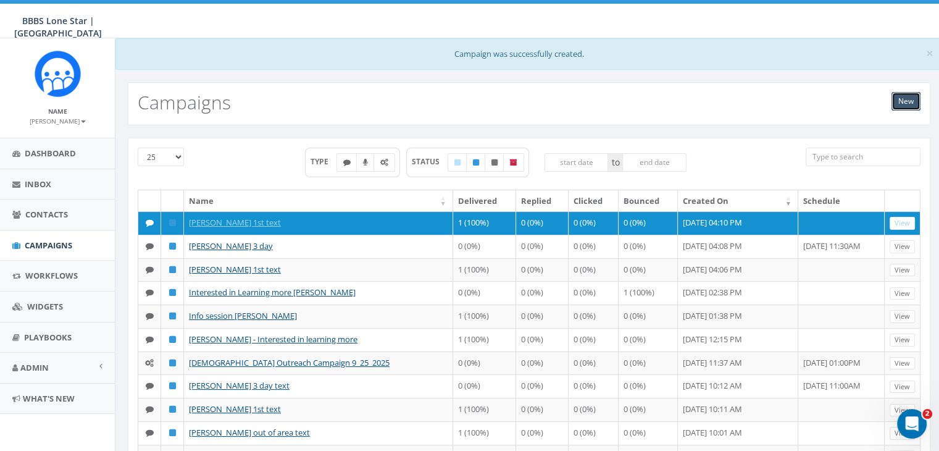
click at [908, 100] on link "New" at bounding box center [906, 101] width 29 height 19
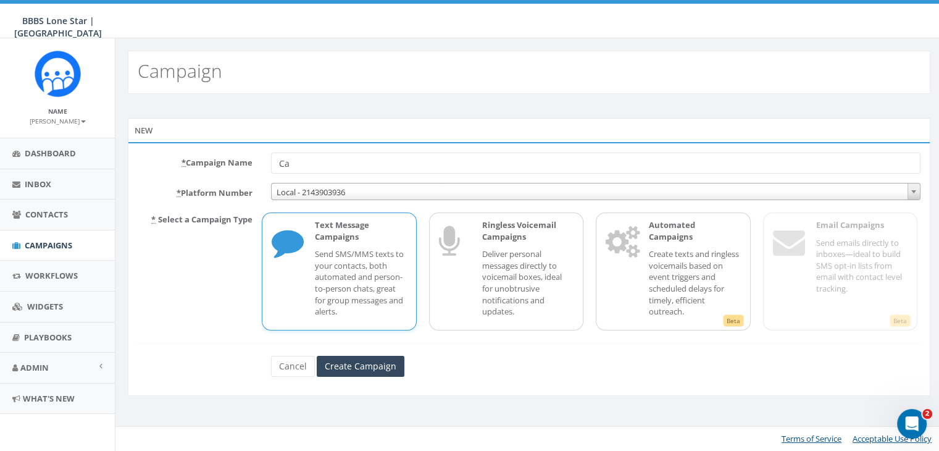
type input "C"
type input "[PERSON_NAME] 3 day"
click at [343, 266] on p "Send SMS/MMS texts to your contacts, both automated and person-to-person chats,…" at bounding box center [360, 282] width 91 height 69
click at [358, 364] on input "Create Campaign" at bounding box center [361, 366] width 88 height 21
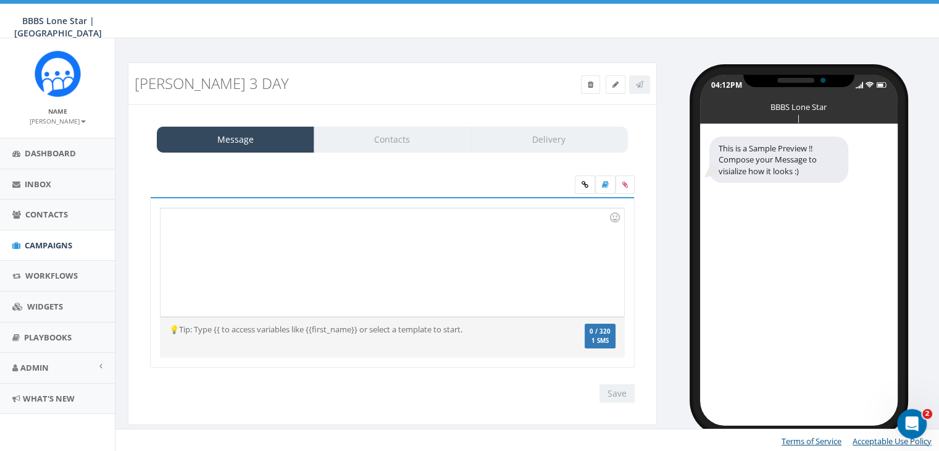
click at [421, 144] on div "Message Contacts Delivery" at bounding box center [392, 140] width 471 height 26
click at [605, 186] on icon at bounding box center [605, 184] width 7 height 7
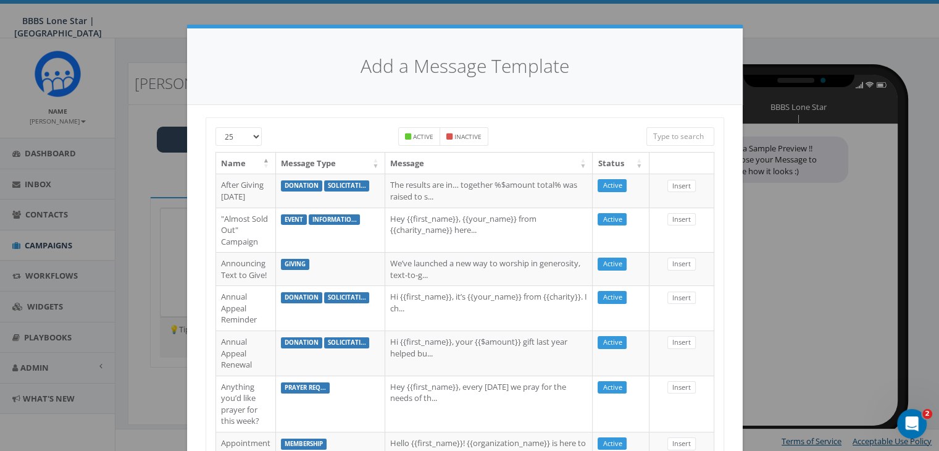
click at [688, 133] on input "search" at bounding box center [681, 136] width 68 height 19
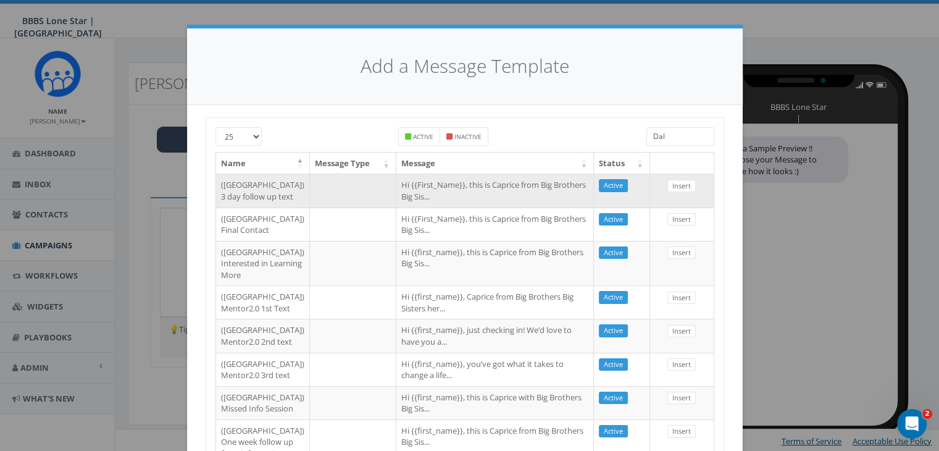
type input "Dal"
click at [319, 198] on td at bounding box center [353, 190] width 86 height 33
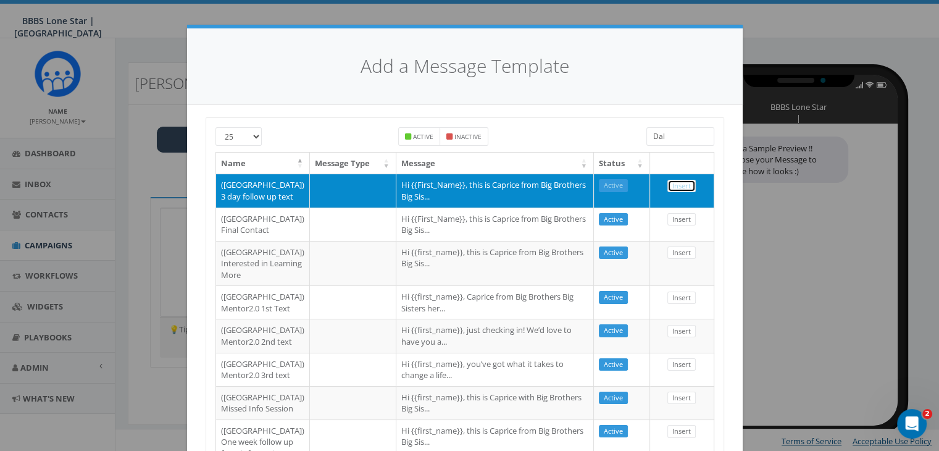
click at [668, 186] on link "Insert" at bounding box center [682, 186] width 28 height 13
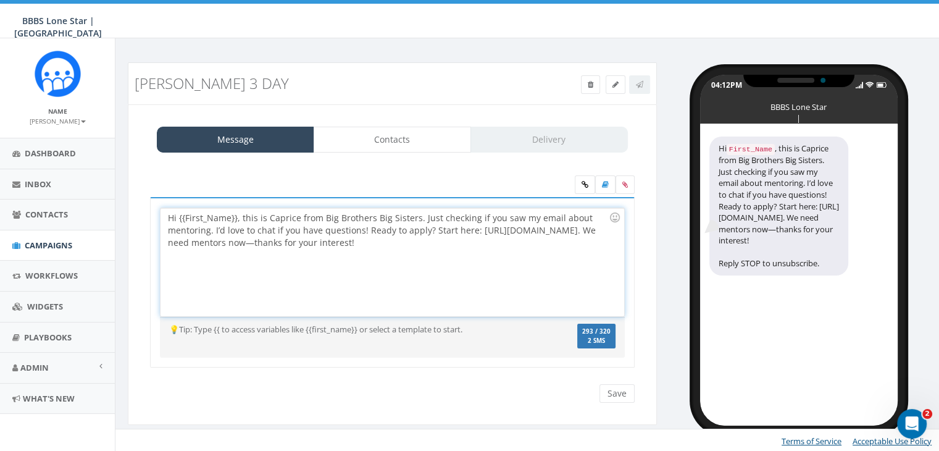
click at [236, 213] on div "Hi {{First_Name}}, this is Caprice from Big Brothers Big Sisters. Just checking…" at bounding box center [392, 262] width 463 height 108
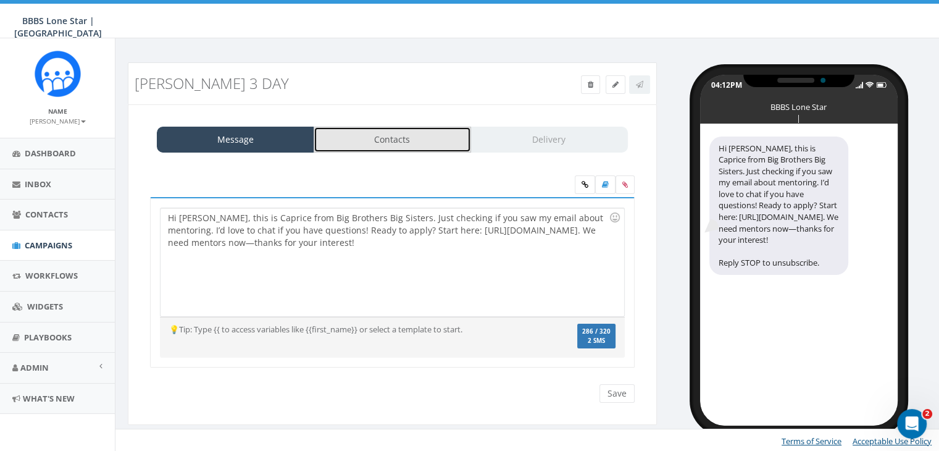
click at [375, 147] on link "Contacts" at bounding box center [392, 140] width 157 height 26
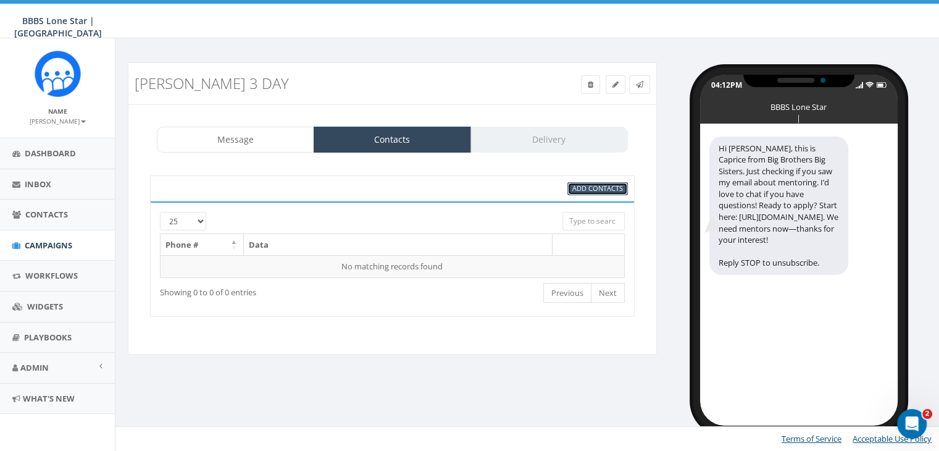
click at [597, 188] on span "Add Contacts" at bounding box center [598, 187] width 51 height 9
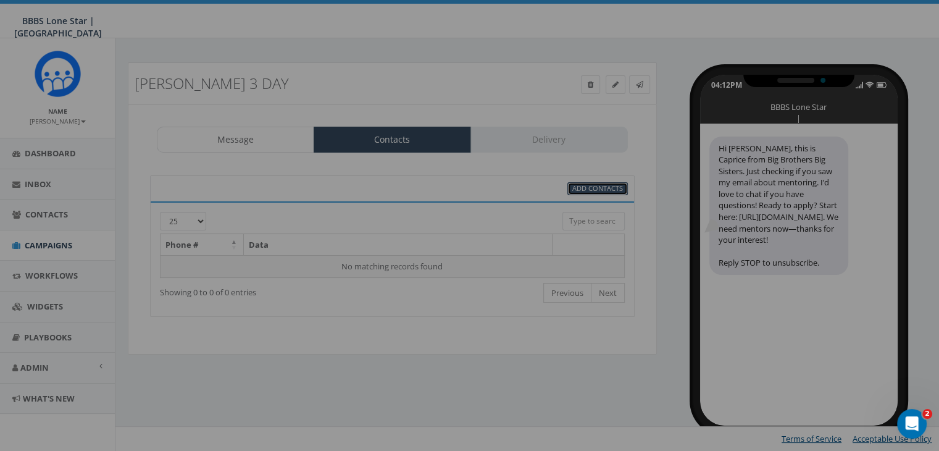
select select
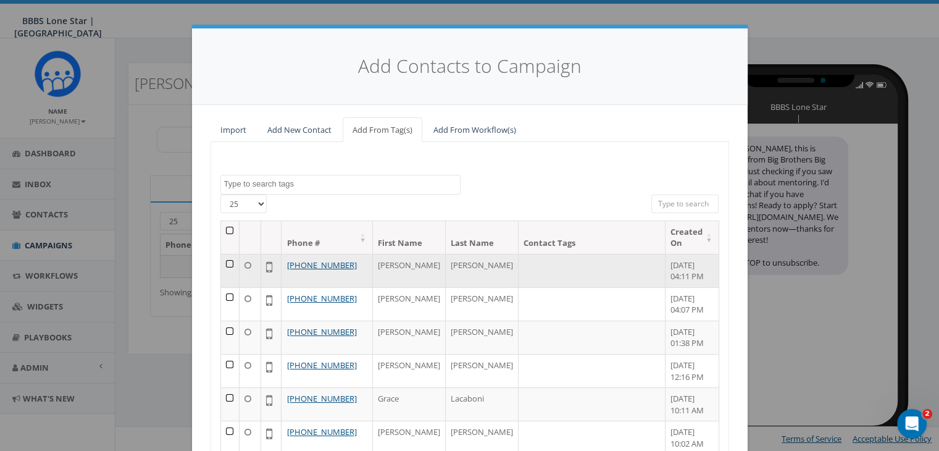
click at [227, 262] on td at bounding box center [230, 270] width 19 height 33
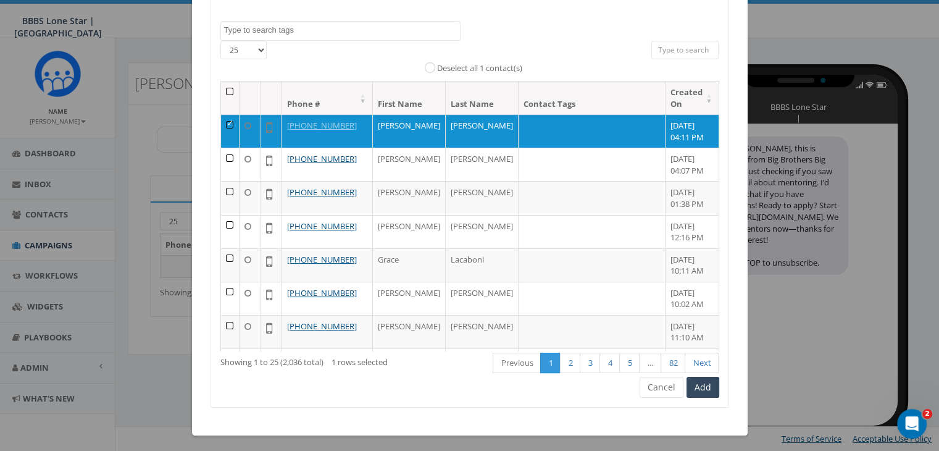
scroll to position [156, 0]
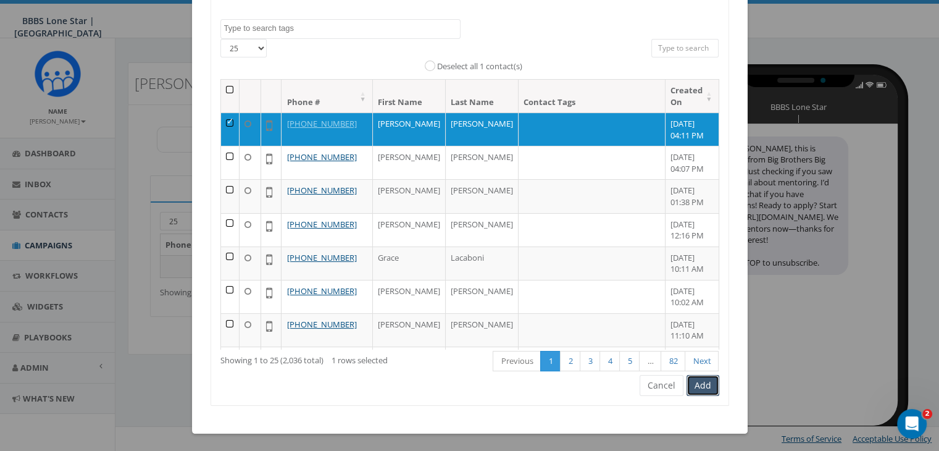
click at [702, 386] on button "Add" at bounding box center [703, 385] width 33 height 21
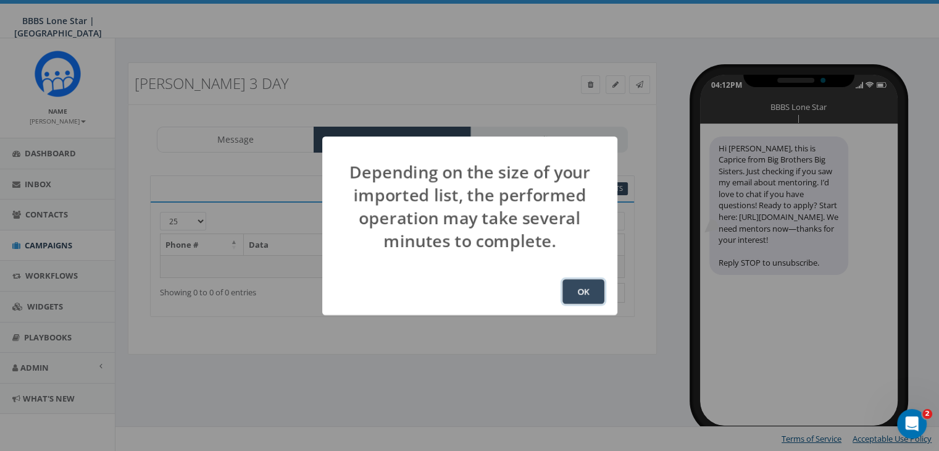
click at [587, 287] on button "OK" at bounding box center [584, 291] width 42 height 25
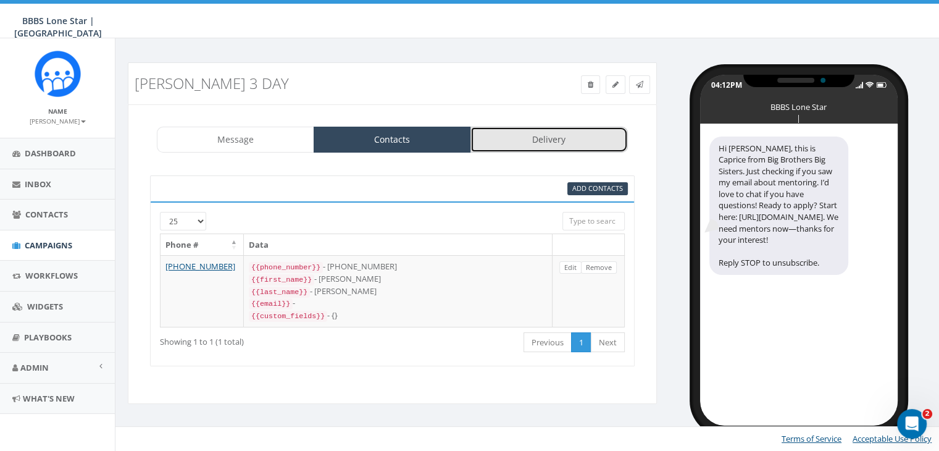
click at [526, 134] on link "Delivery" at bounding box center [549, 140] width 157 height 26
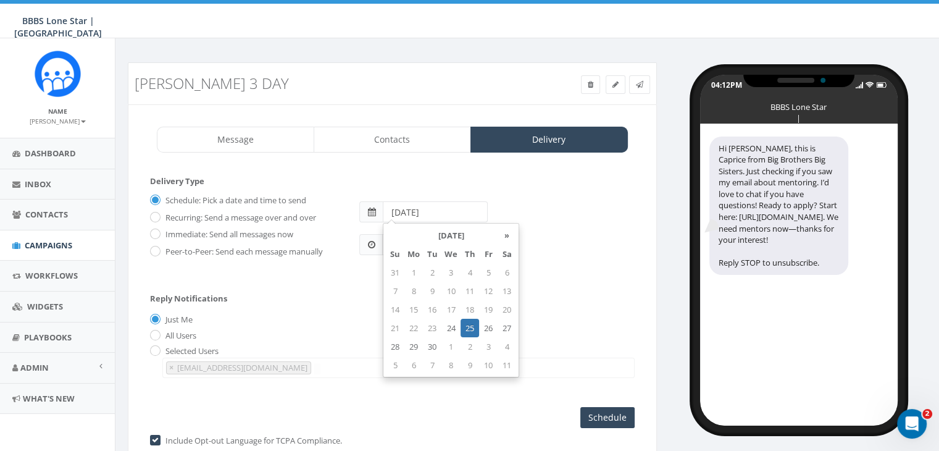
click at [445, 212] on input "[DATE]" at bounding box center [435, 211] width 105 height 21
click at [489, 327] on td "26" at bounding box center [488, 328] width 19 height 19
type input "2025-09-26"
click at [361, 320] on div "Just Me" at bounding box center [392, 320] width 485 height 13
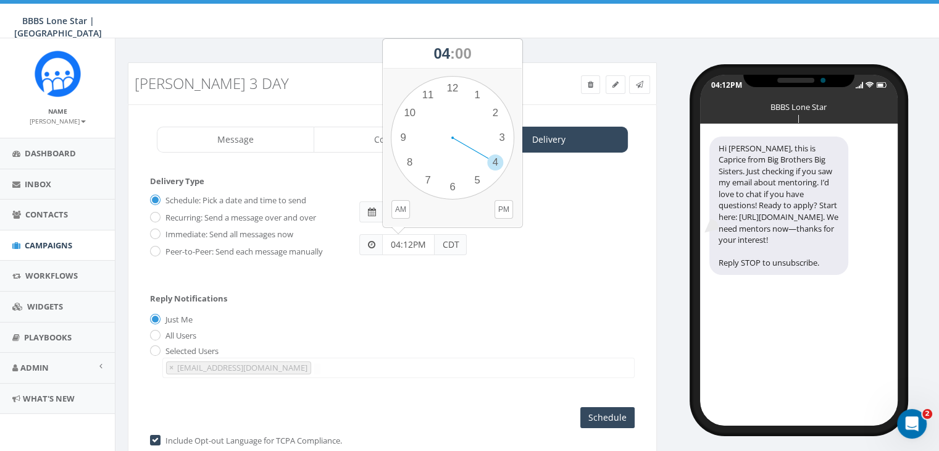
click at [415, 241] on input "04:12PM" at bounding box center [408, 244] width 52 height 21
type input "11:00AM"
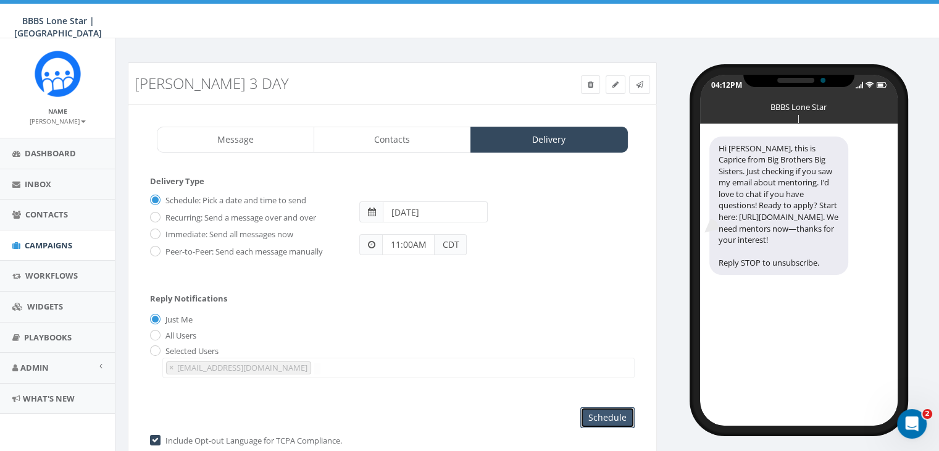
click at [600, 418] on input "Schedule" at bounding box center [608, 417] width 54 height 21
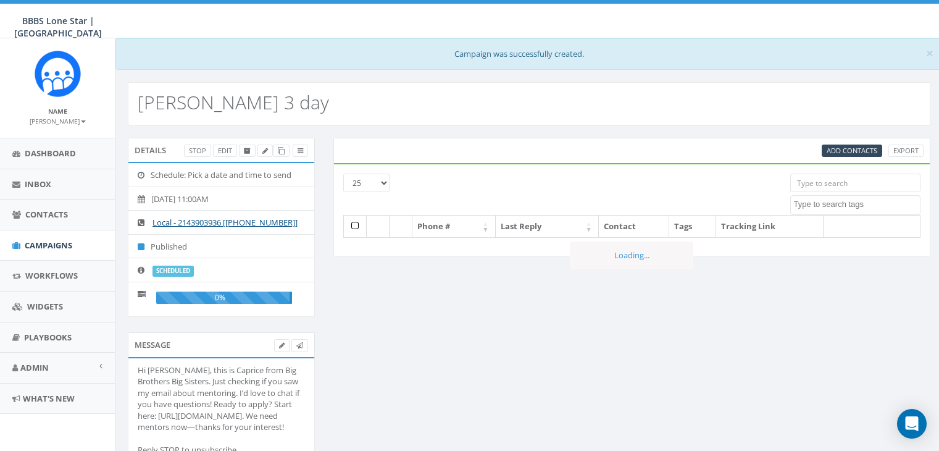
select select
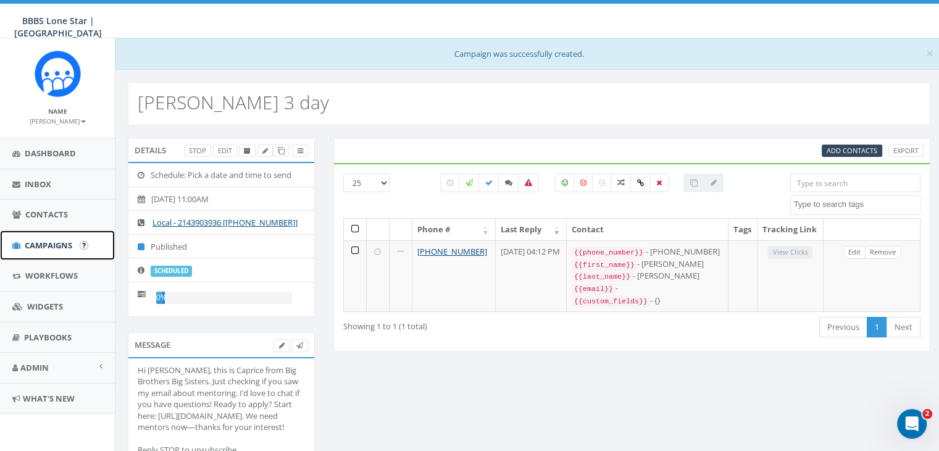
click at [62, 245] on span "Campaigns" at bounding box center [49, 245] width 48 height 11
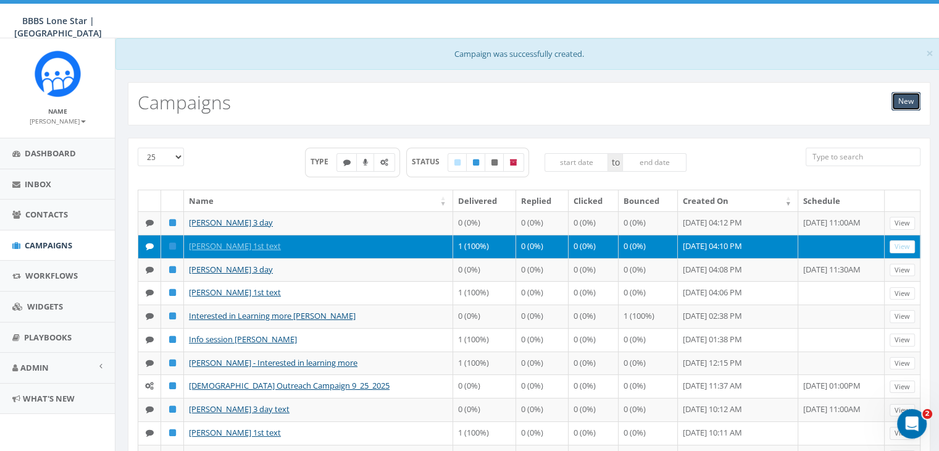
click at [902, 98] on link "New" at bounding box center [906, 101] width 29 height 19
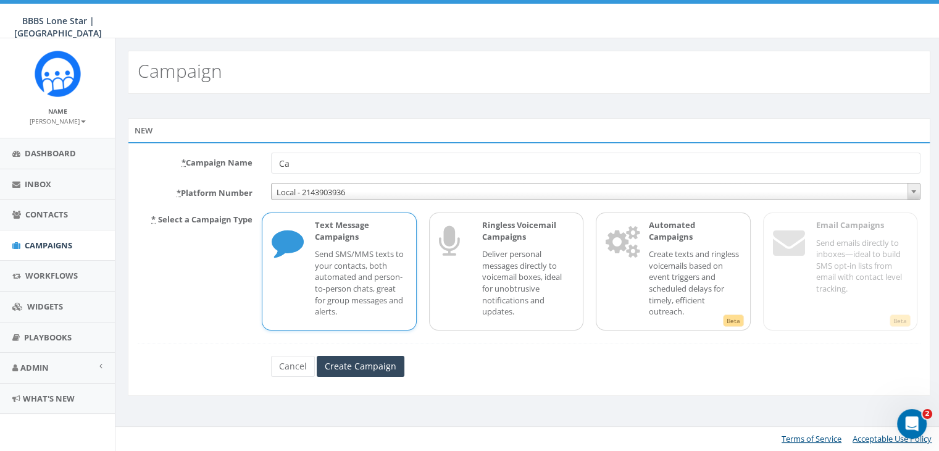
type input "C"
type input "[PERSON_NAME] INQ text"
click at [342, 261] on p "Send SMS/MMS texts to your contacts, both automated and person-to-person chats,…" at bounding box center [360, 282] width 91 height 69
click at [348, 361] on input "Create Campaign" at bounding box center [361, 366] width 88 height 21
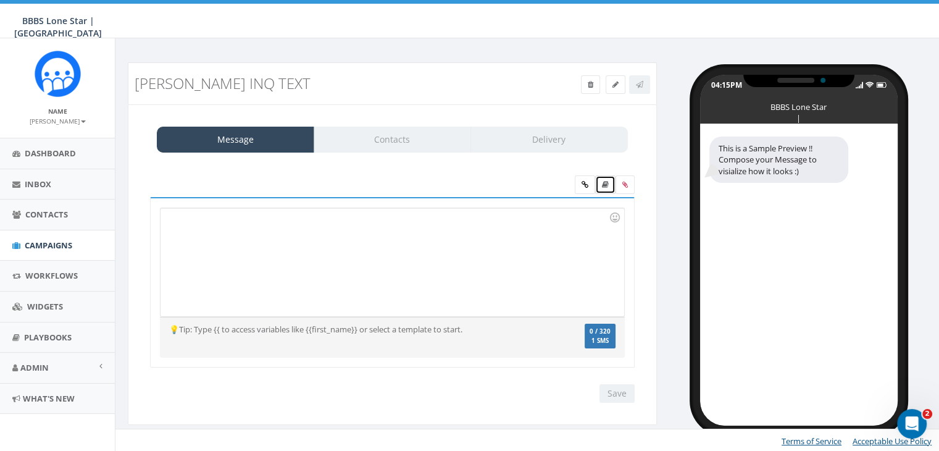
click at [608, 183] on icon at bounding box center [605, 184] width 7 height 7
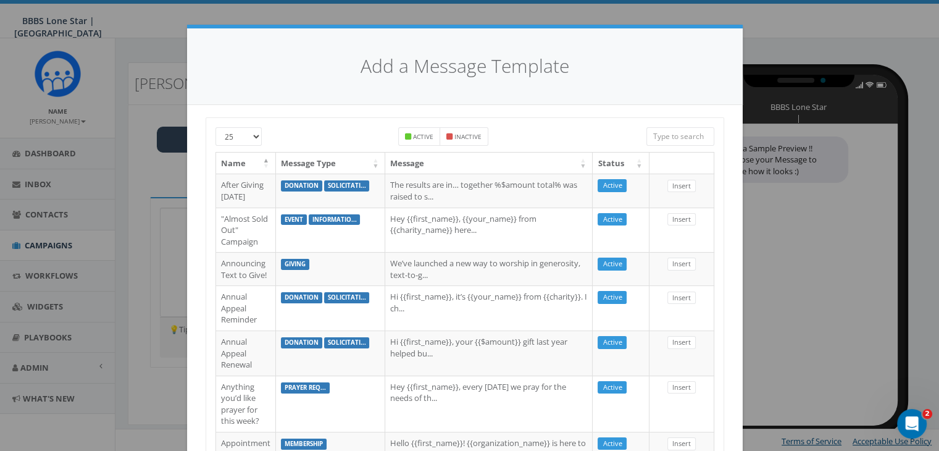
click at [674, 135] on input "search" at bounding box center [681, 136] width 68 height 19
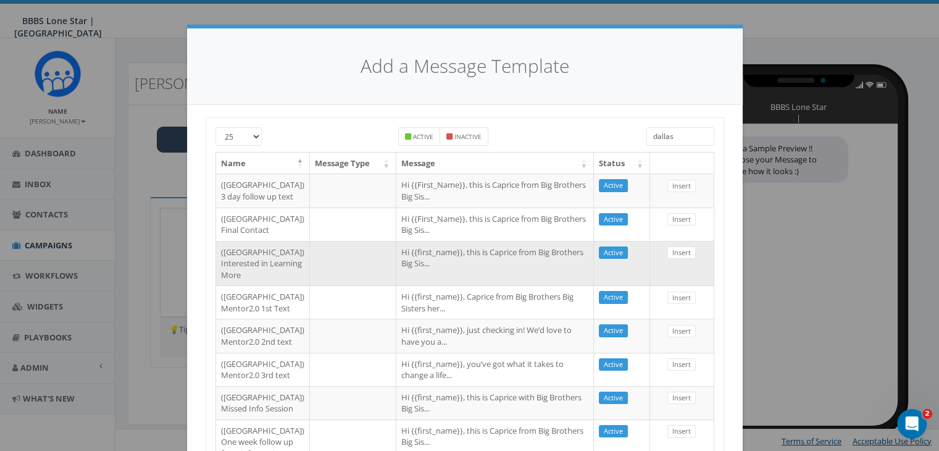
type input "dallas"
click at [411, 286] on td "Hi {{first_name}}, this is Caprice from Big Brothers Big Sis..." at bounding box center [495, 263] width 198 height 45
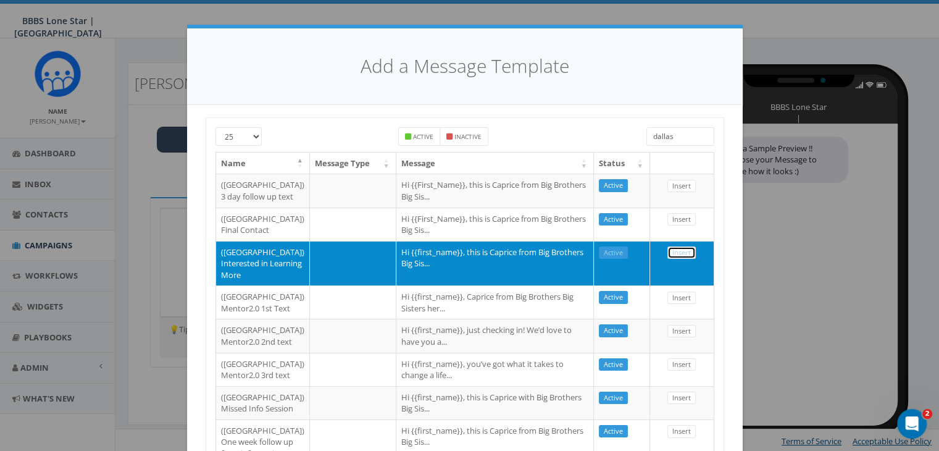
click at [668, 259] on link "Insert" at bounding box center [682, 252] width 28 height 13
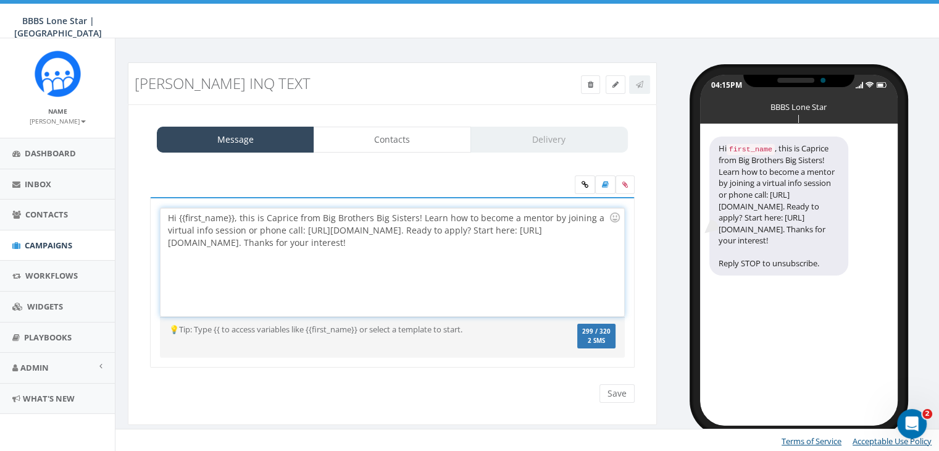
click at [233, 218] on div "Hi {{first_name}}, this is Caprice from Big Brothers Big Sisters! Learn how to …" at bounding box center [392, 262] width 463 height 108
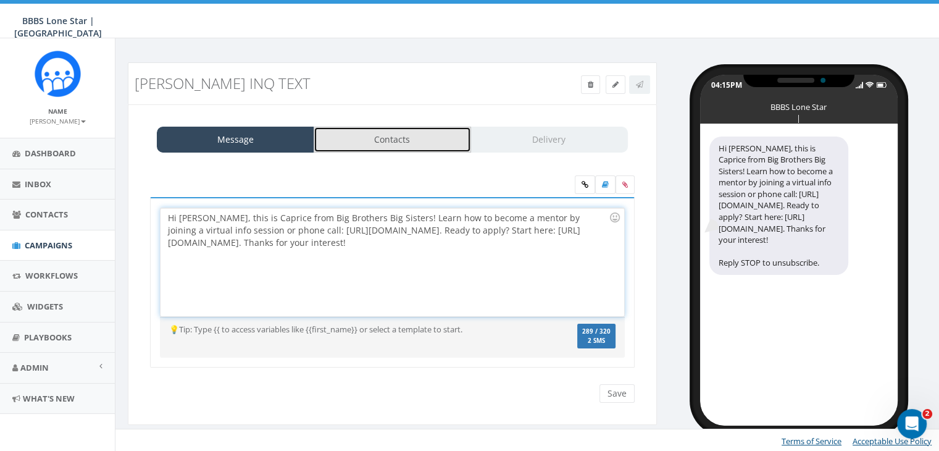
click at [348, 132] on link "Contacts" at bounding box center [392, 140] width 157 height 26
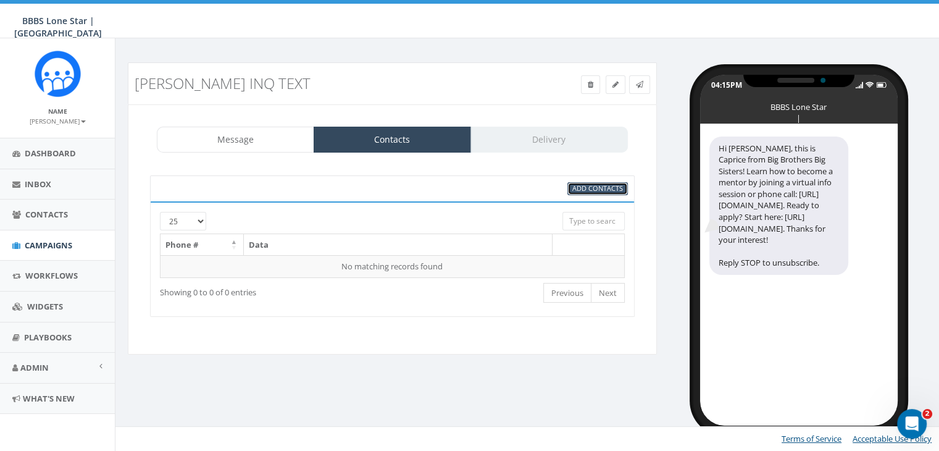
click at [577, 192] on link "Add Contacts" at bounding box center [598, 188] width 61 height 13
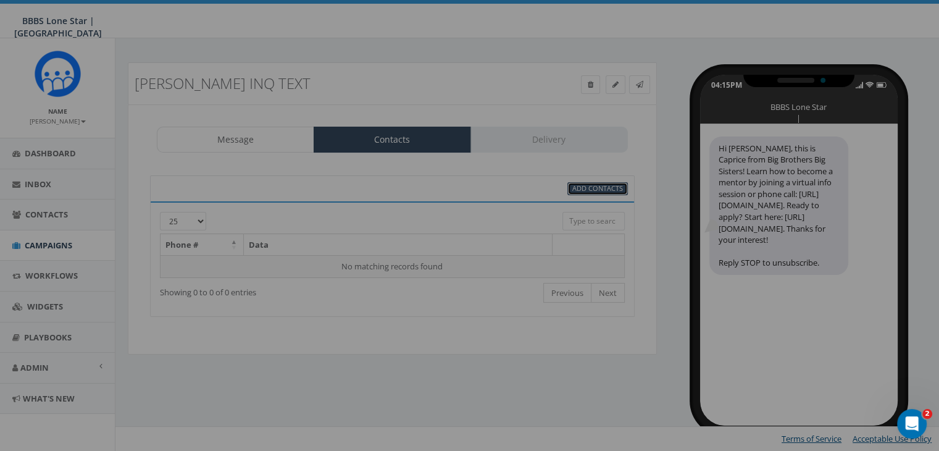
select select
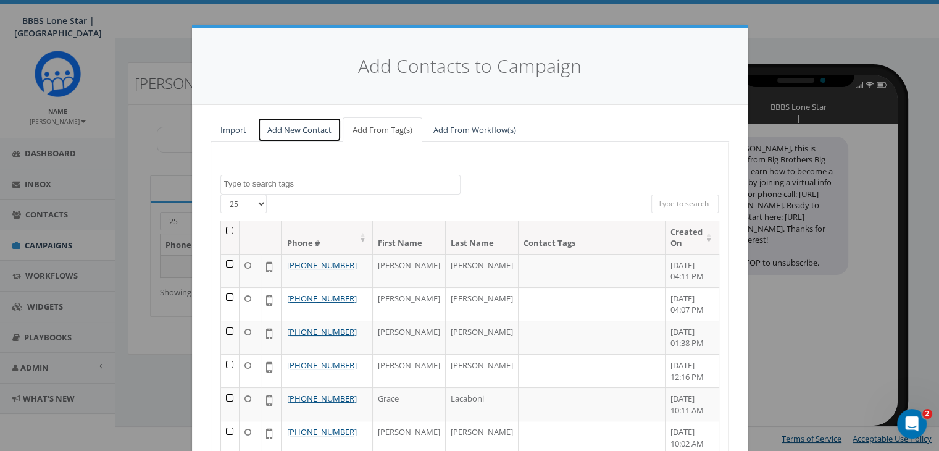
click at [307, 129] on link "Add New Contact" at bounding box center [300, 129] width 84 height 25
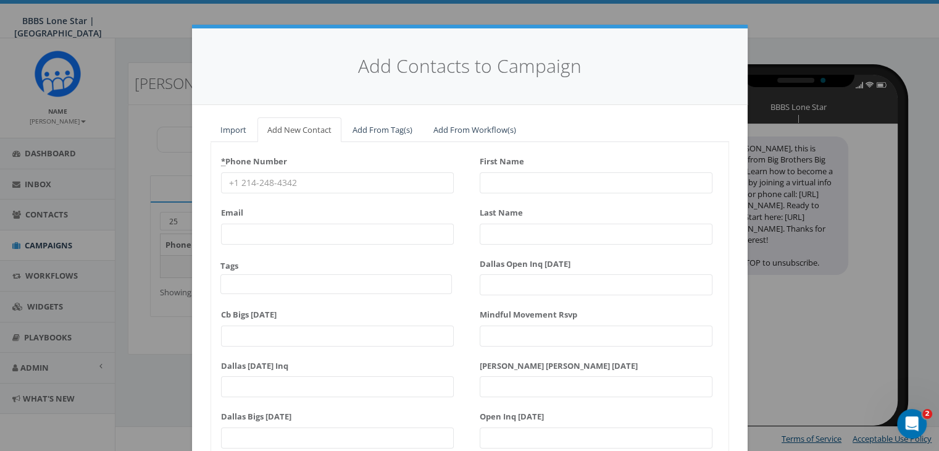
click at [229, 181] on input "* Phone Number" at bounding box center [337, 182] width 233 height 21
paste input "(404) 391-4881"
type input "(404) 391-4881"
click at [486, 180] on input "First Name" at bounding box center [596, 182] width 233 height 21
type input "Reg"
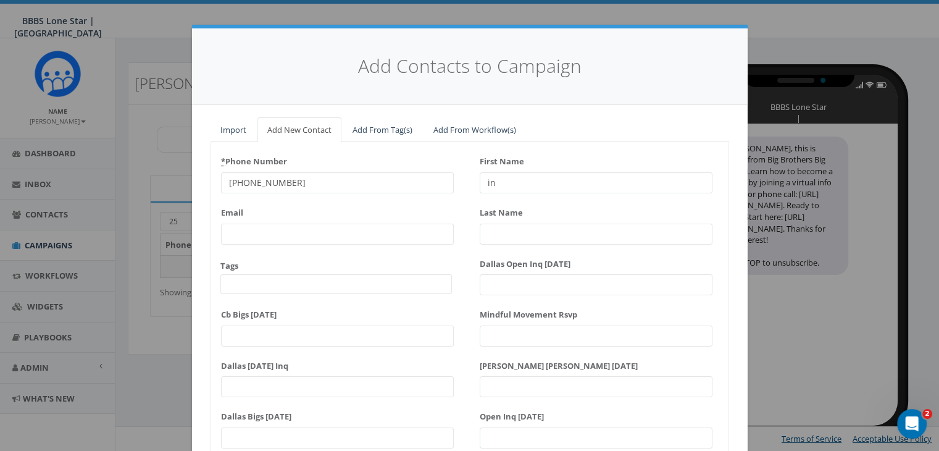
type input "i"
type input "r"
type input "[PERSON_NAME]"
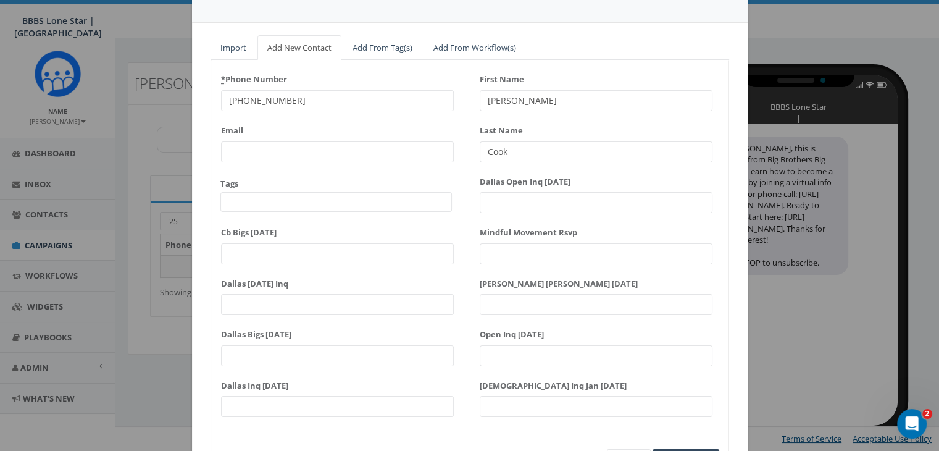
scroll to position [157, 0]
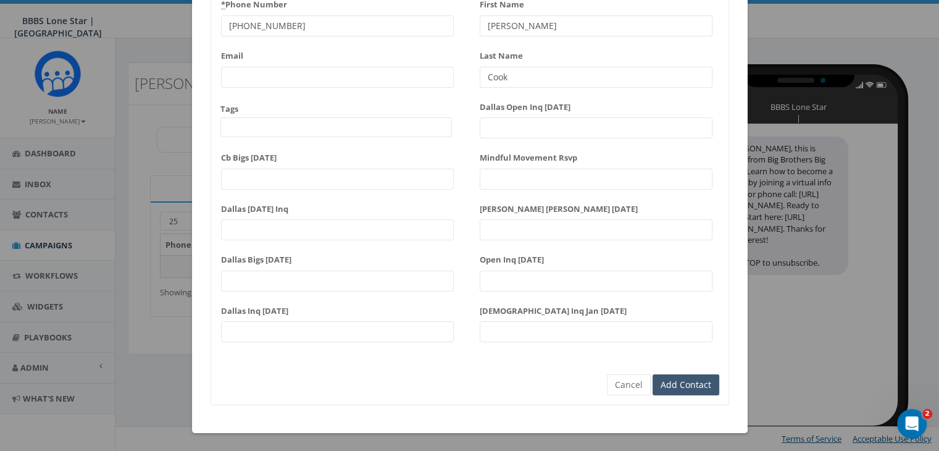
type input "Cook"
click at [686, 386] on input "Add Contact" at bounding box center [686, 384] width 67 height 21
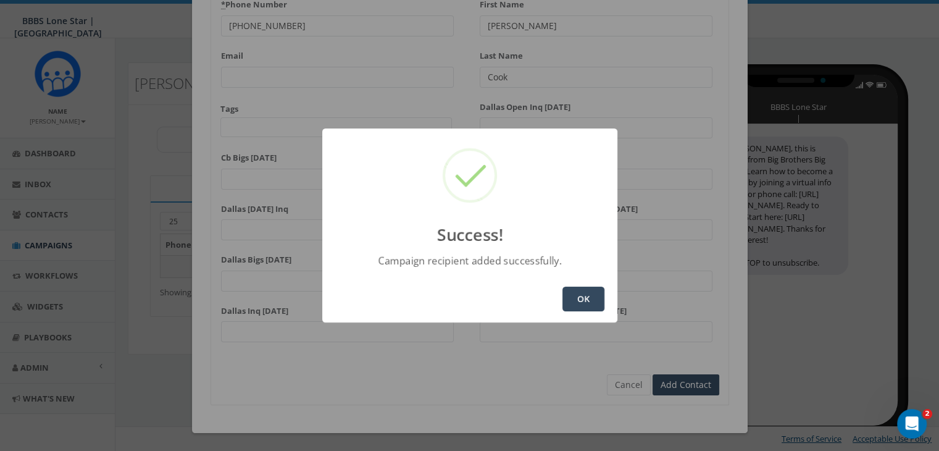
click at [591, 303] on button "OK" at bounding box center [584, 299] width 42 height 25
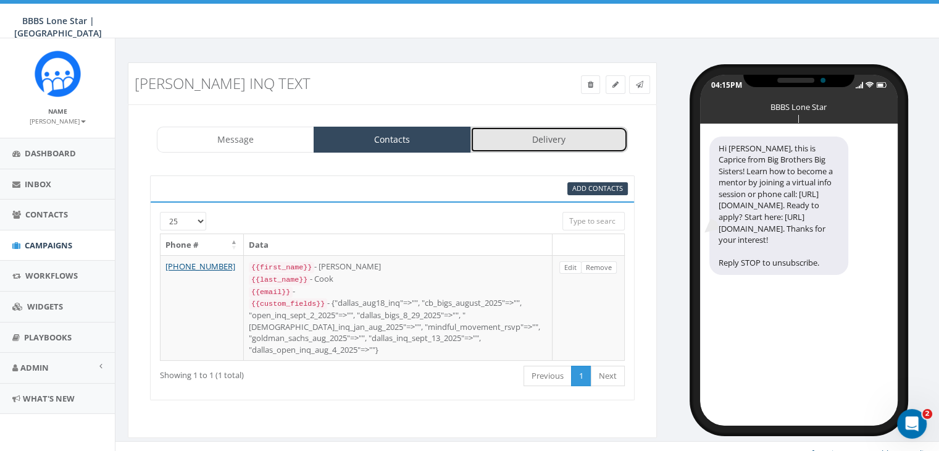
click at [552, 141] on link "Delivery" at bounding box center [549, 140] width 157 height 26
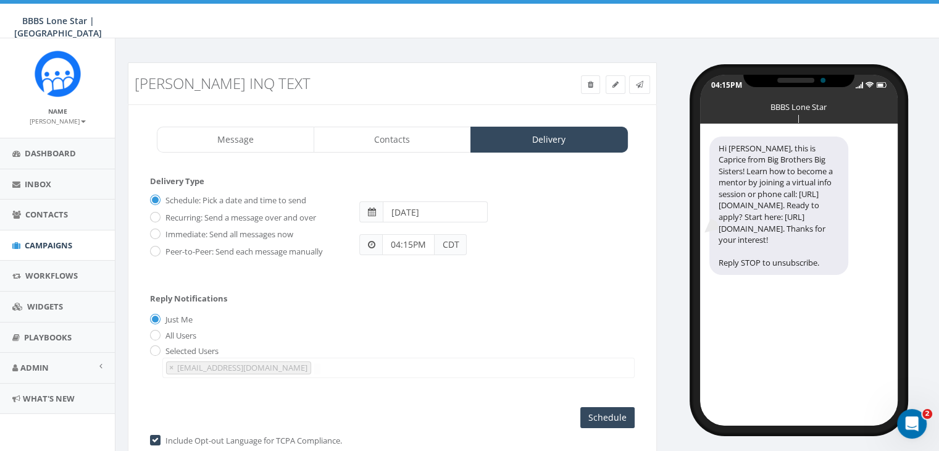
click at [162, 232] on label "Immediate: Send all messages now" at bounding box center [227, 235] width 131 height 12
click at [158, 232] on input "Immediate: Send all messages now" at bounding box center [154, 235] width 8 height 8
radio input "true"
click at [587, 412] on input "Send Now" at bounding box center [606, 417] width 58 height 21
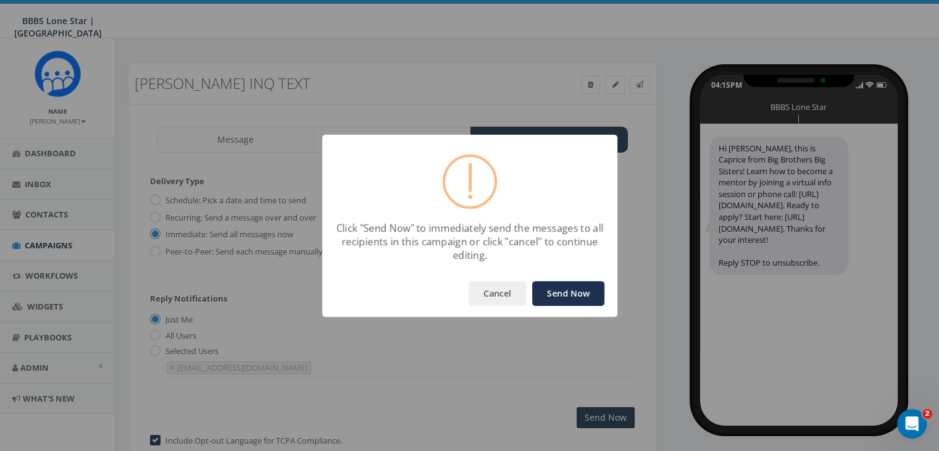
click at [543, 282] on button "Send Now" at bounding box center [568, 293] width 72 height 25
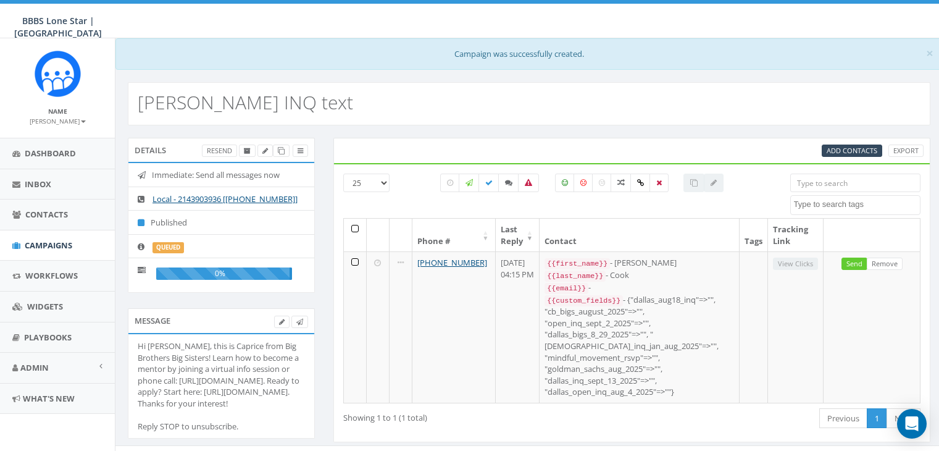
select select
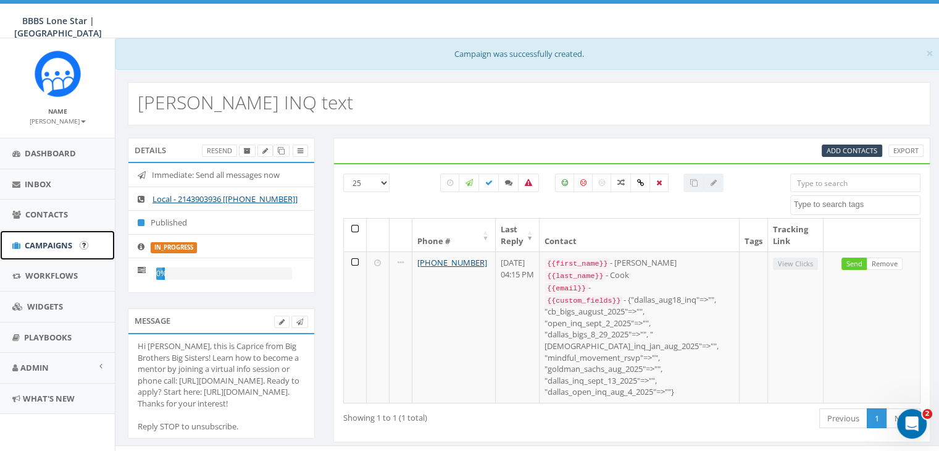
click at [51, 238] on link "Campaigns" at bounding box center [57, 245] width 115 height 30
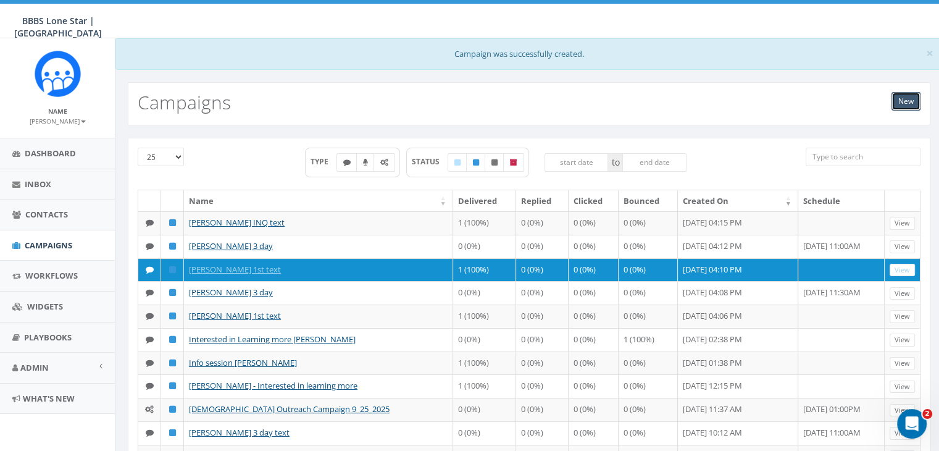
click at [909, 102] on link "New" at bounding box center [906, 101] width 29 height 19
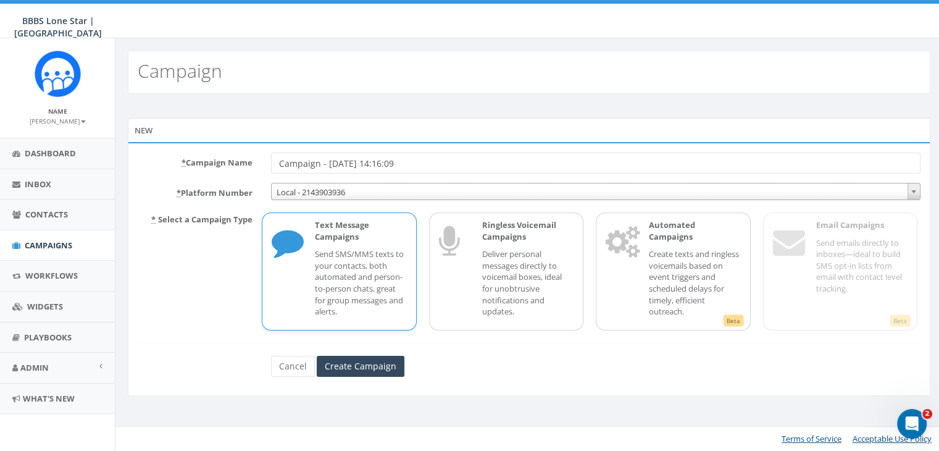
drag, startPoint x: 442, startPoint y: 164, endPoint x: 217, endPoint y: 167, distance: 224.8
click at [217, 167] on div "* Campaign Name Campaign - [DATE] 14:16:09" at bounding box center [529, 163] width 802 height 21
type input "#"
type input "3 day [PERSON_NAME]"
click at [358, 367] on input "Create Campaign" at bounding box center [361, 366] width 88 height 21
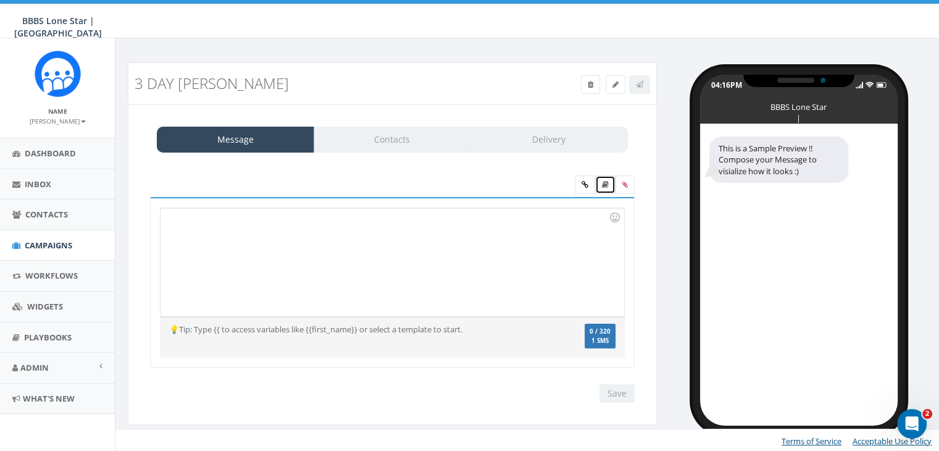
click at [603, 179] on link at bounding box center [605, 184] width 20 height 19
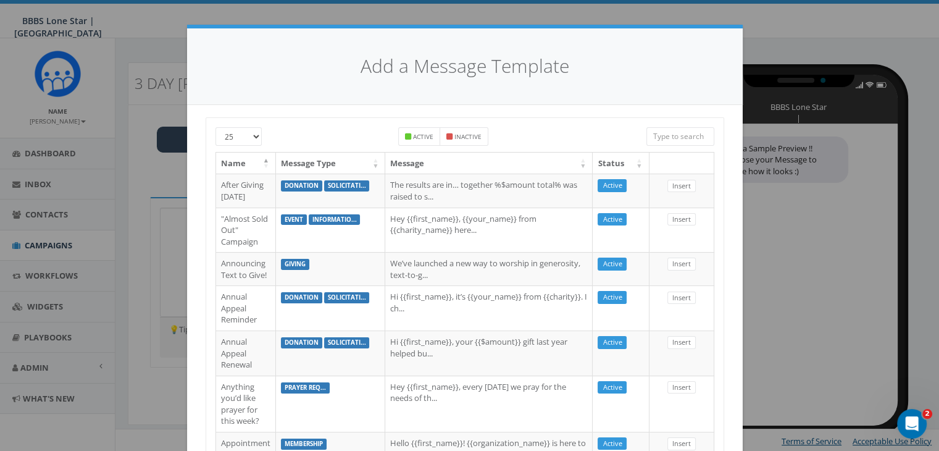
click at [681, 136] on input "search" at bounding box center [681, 136] width 68 height 19
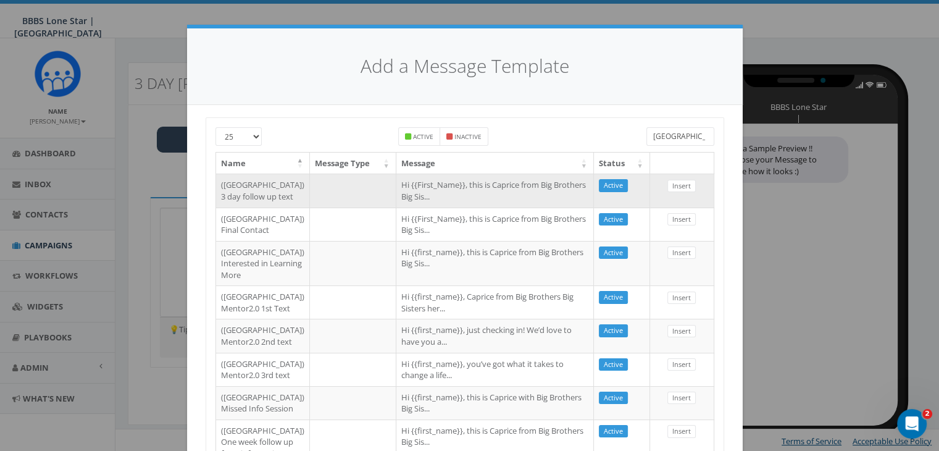
type input "[GEOGRAPHIC_DATA]"
click at [526, 198] on td "Hi {{First_Name}}, this is Caprice from Big Brothers Big Sis..." at bounding box center [495, 190] width 198 height 33
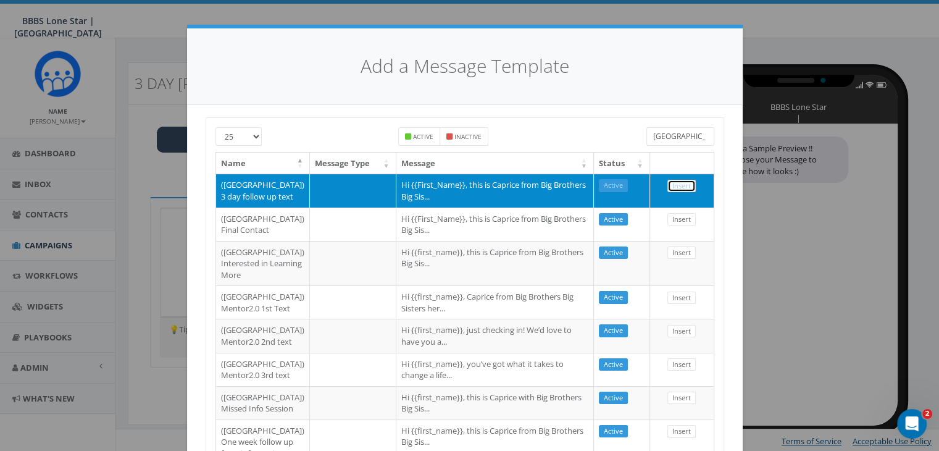
click at [668, 186] on link "Insert" at bounding box center [682, 186] width 28 height 13
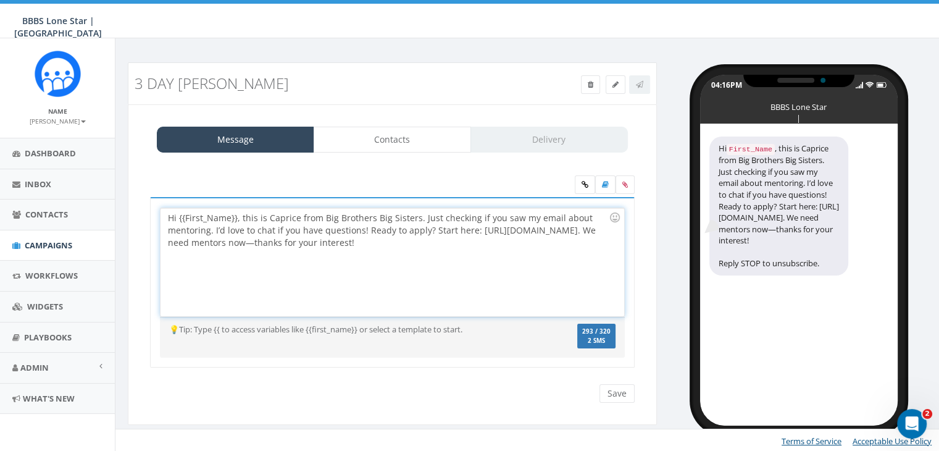
click at [237, 216] on div "Hi {{First_Name}}, this is Caprice from Big Brothers Big Sisters. Just checking…" at bounding box center [392, 262] width 463 height 108
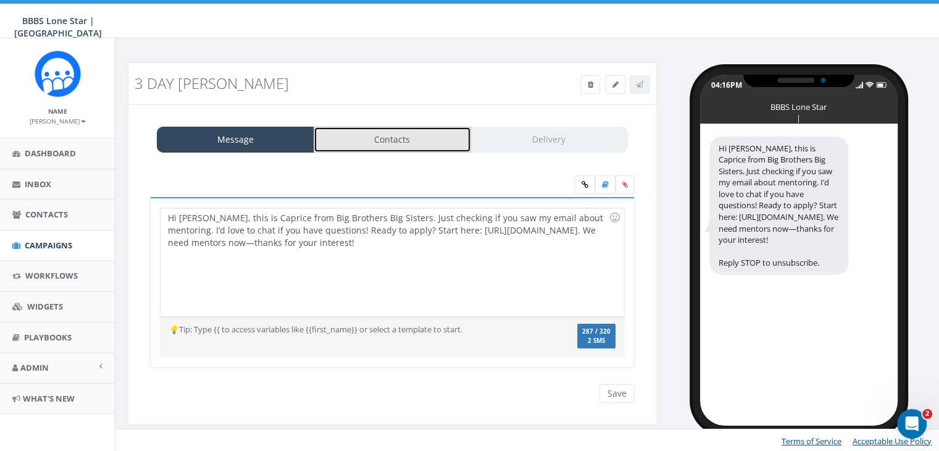
click at [413, 141] on link "Contacts" at bounding box center [392, 140] width 157 height 26
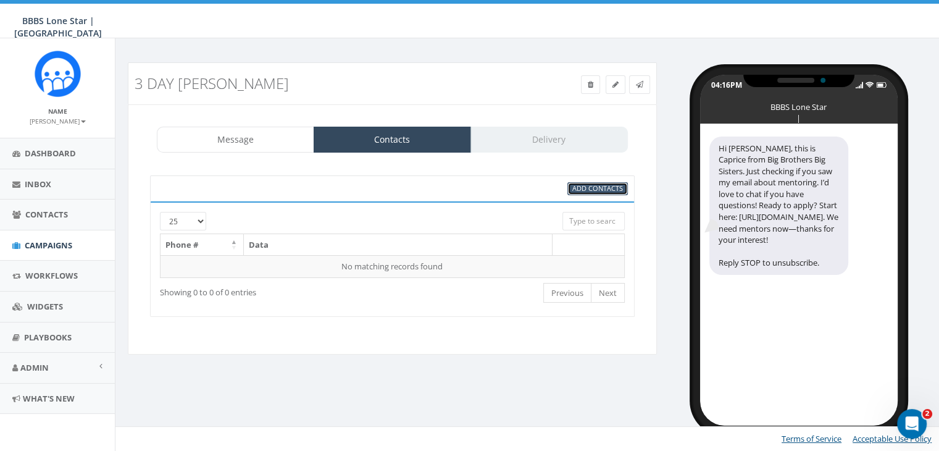
click at [604, 191] on span "Add Contacts" at bounding box center [598, 187] width 51 height 9
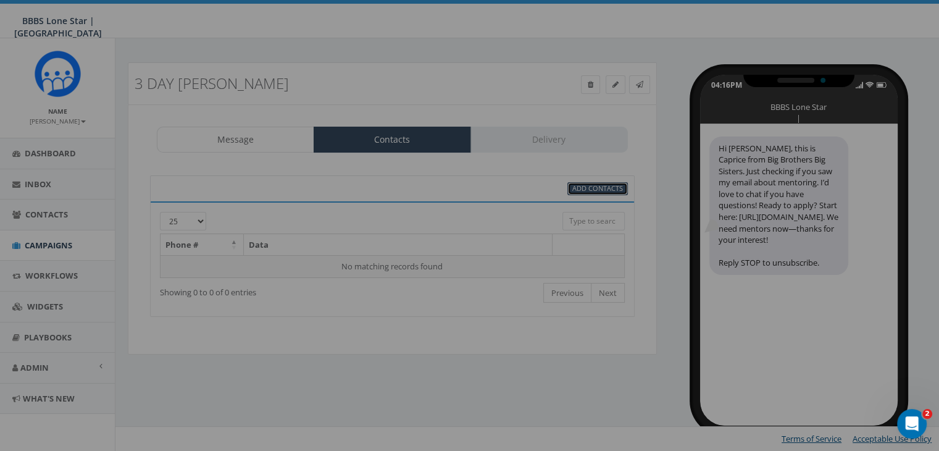
select select
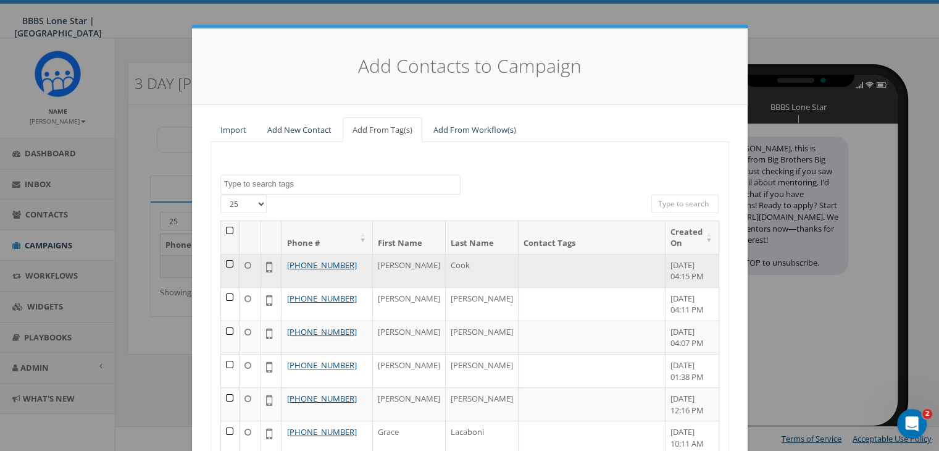
click at [226, 260] on td at bounding box center [230, 270] width 19 height 33
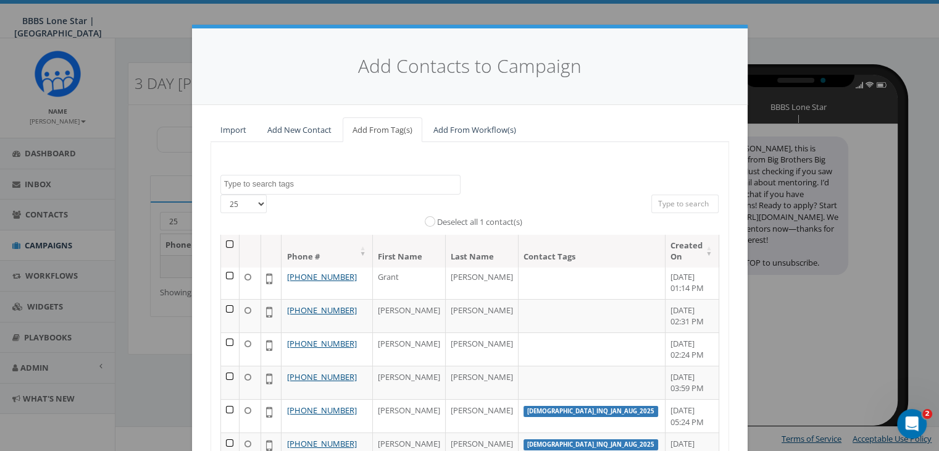
scroll to position [156, 0]
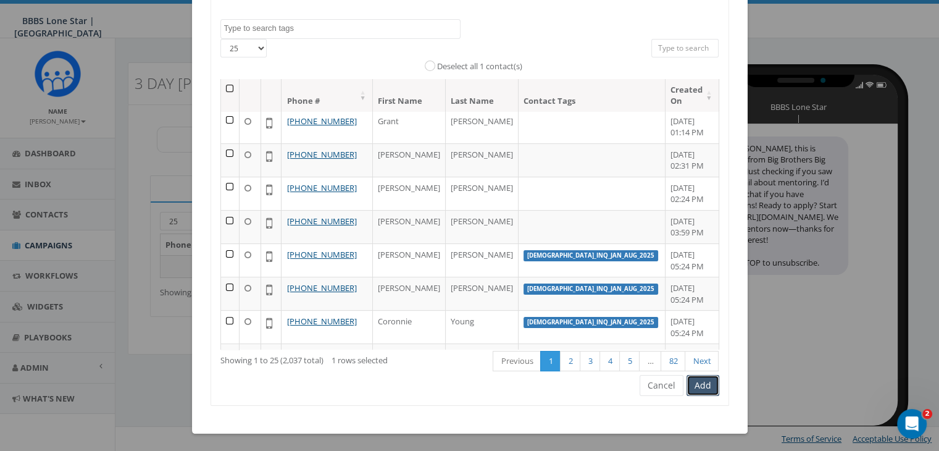
click at [697, 388] on button "Add" at bounding box center [703, 385] width 33 height 21
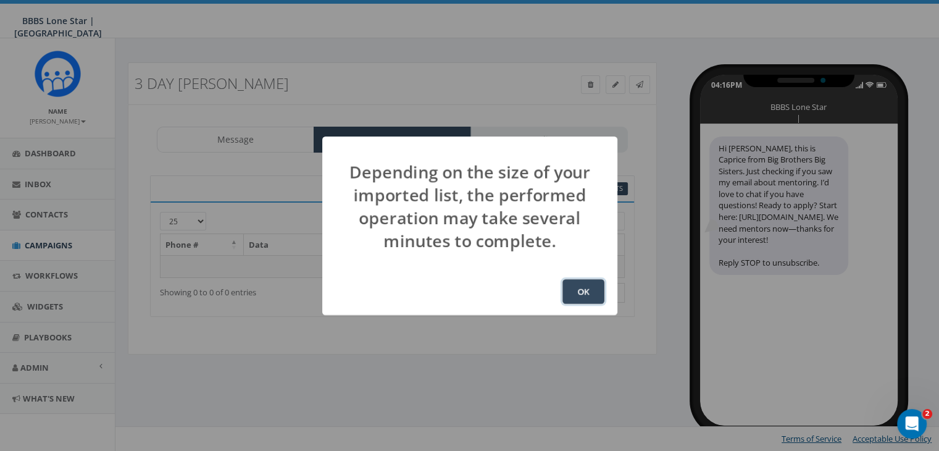
click at [578, 286] on button "OK" at bounding box center [584, 291] width 42 height 25
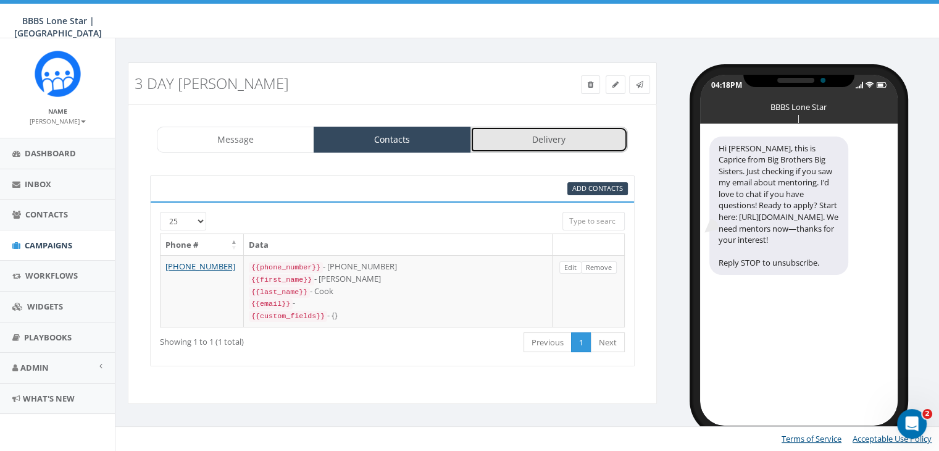
click at [543, 139] on link "Delivery" at bounding box center [549, 140] width 157 height 26
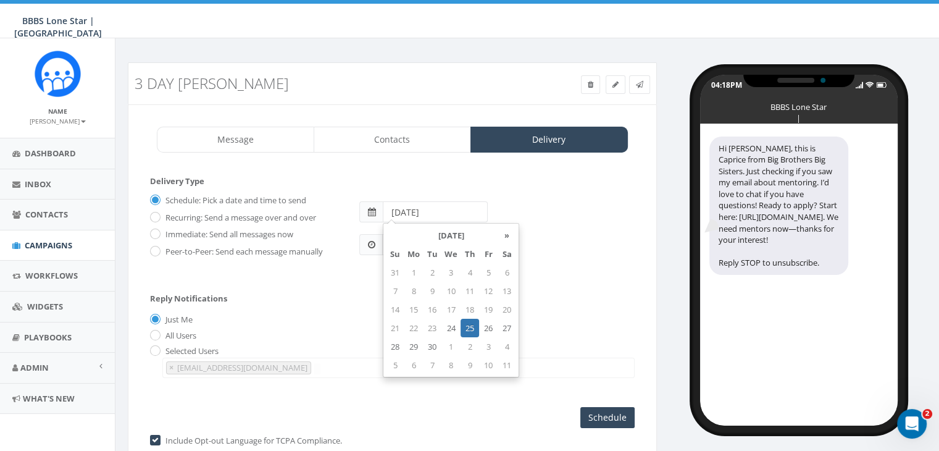
click at [442, 211] on input "[DATE]" at bounding box center [435, 211] width 105 height 21
click at [486, 323] on td "26" at bounding box center [488, 328] width 19 height 19
type input "2025-09-26"
click at [360, 287] on div "Reply Notifications Just Me All Users Selected Users chawkins@bbbstx.org abruce…" at bounding box center [392, 333] width 485 height 103
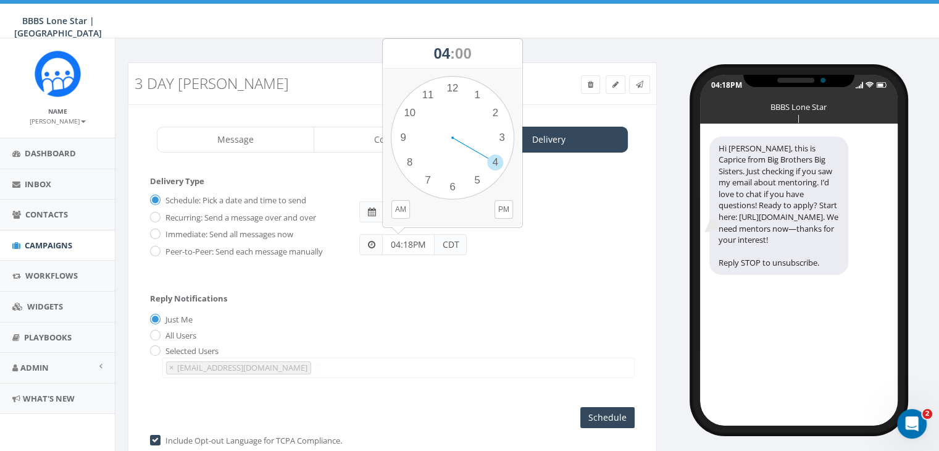
drag, startPoint x: 416, startPoint y: 245, endPoint x: 364, endPoint y: 245, distance: 52.5
click at [364, 245] on div "04:18PM CDT" at bounding box center [412, 244] width 107 height 21
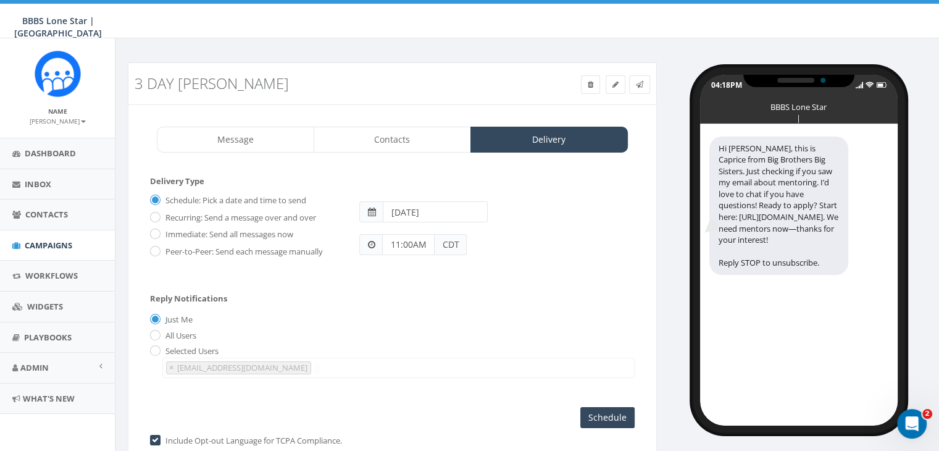
type input "11:00AM"
click at [387, 287] on div "Reply Notifications Just Me All Users Selected Users chawkins@bbbstx.org abruce…" at bounding box center [392, 333] width 485 height 103
click at [585, 408] on input "Schedule" at bounding box center [608, 417] width 54 height 21
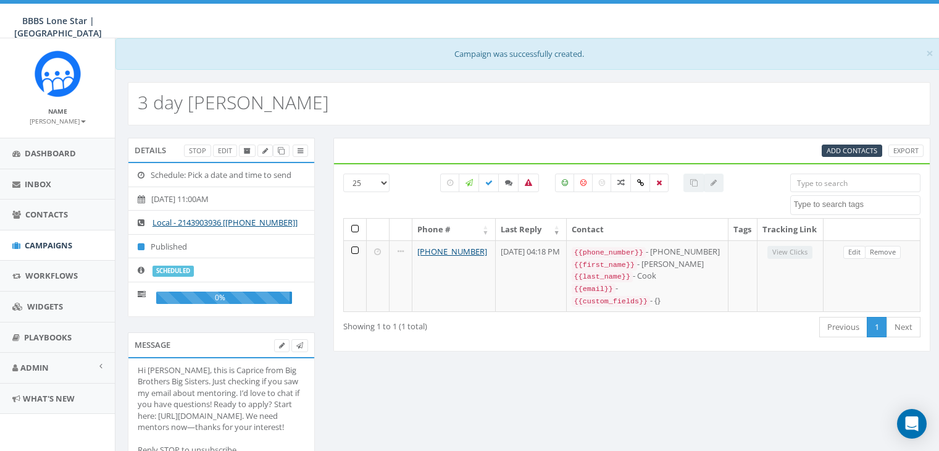
select select
click at [49, 240] on span "Campaigns" at bounding box center [49, 245] width 48 height 11
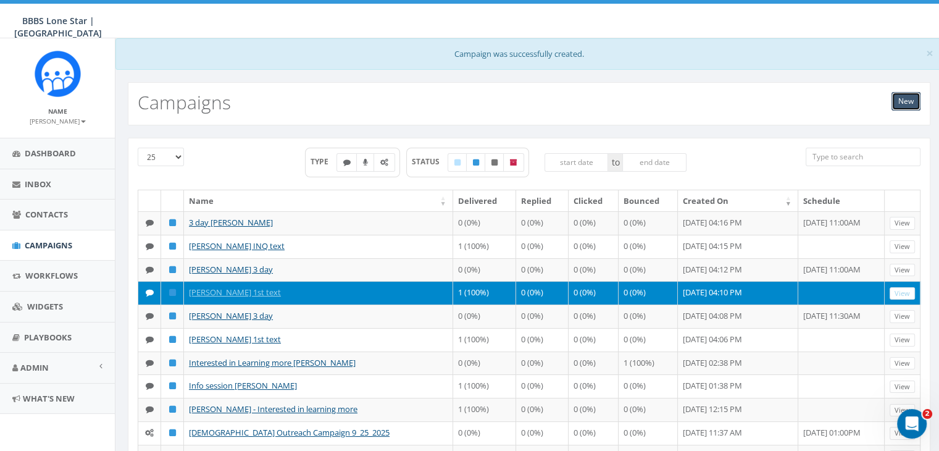
click at [903, 96] on link "New" at bounding box center [906, 101] width 29 height 19
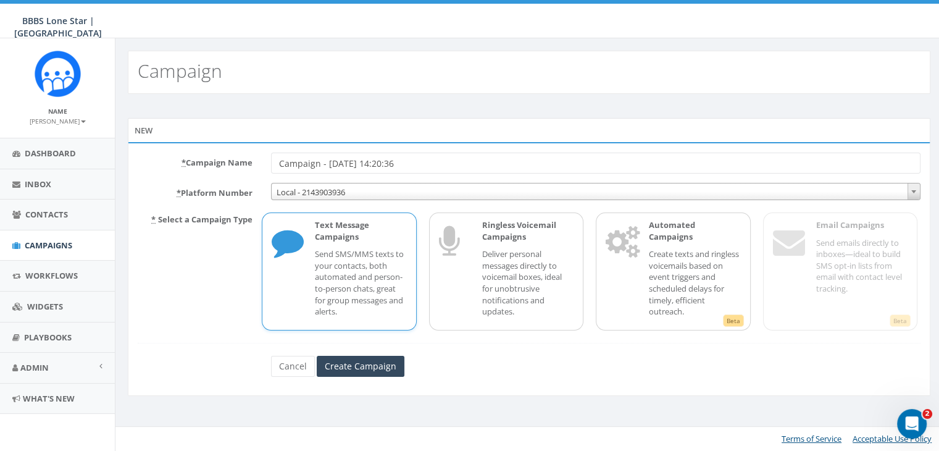
drag, startPoint x: 427, startPoint y: 162, endPoint x: 185, endPoint y: 159, distance: 242.7
click at [185, 159] on div "* Campaign Name Campaign - [DATE] 14:20:36" at bounding box center [529, 163] width 802 height 21
type input "[PERSON_NAME] INQ text"
click at [390, 364] on input "Create Campaign" at bounding box center [361, 366] width 88 height 21
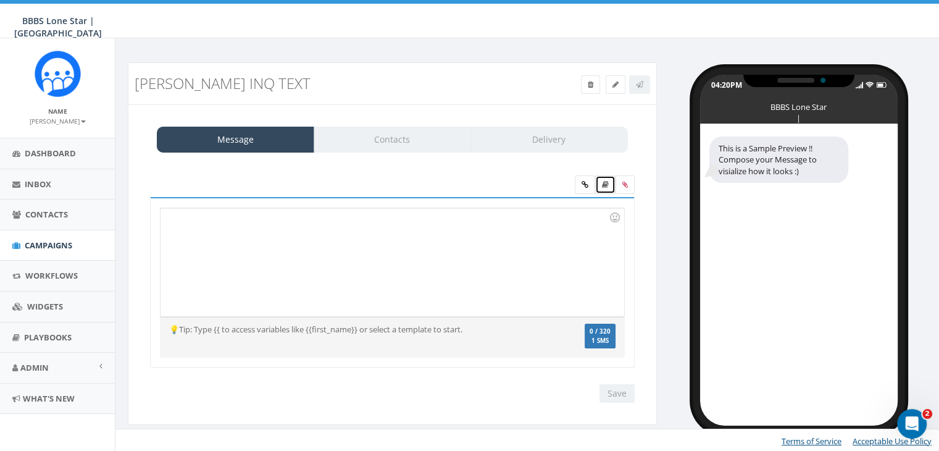
click at [610, 185] on link at bounding box center [605, 184] width 20 height 19
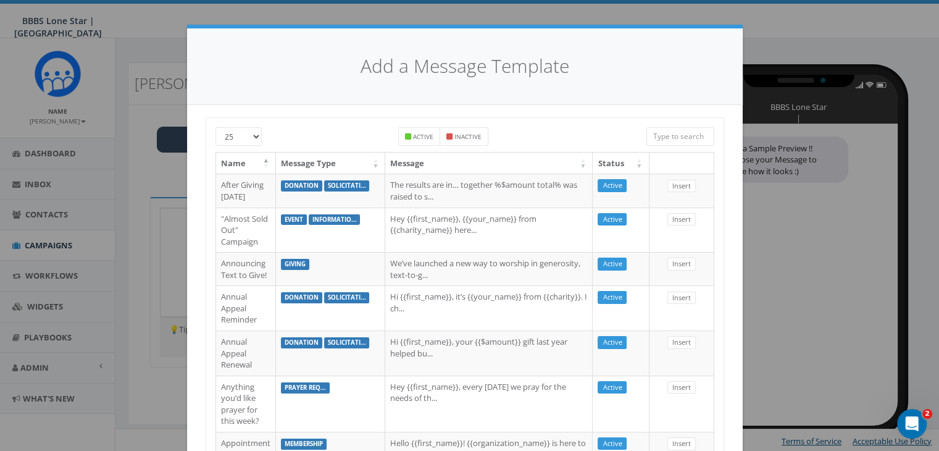
click at [689, 136] on input "search" at bounding box center [681, 136] width 68 height 19
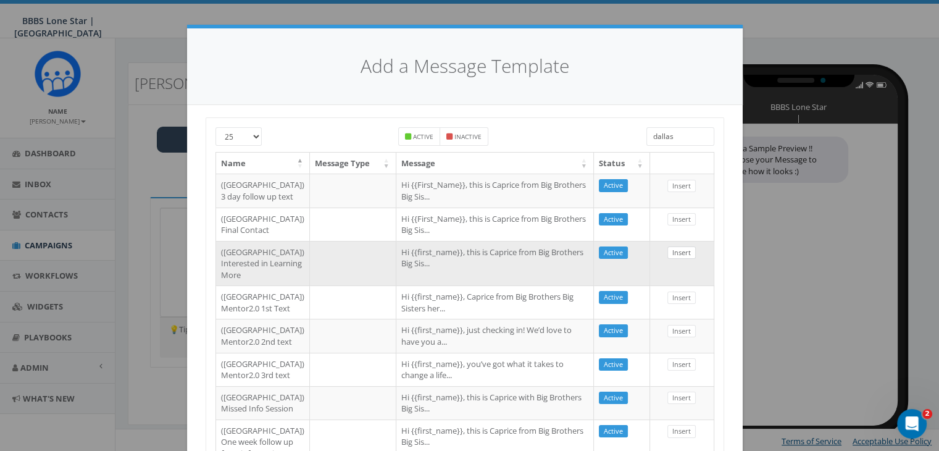
type input "dallas"
click at [673, 259] on link "Insert" at bounding box center [682, 252] width 28 height 13
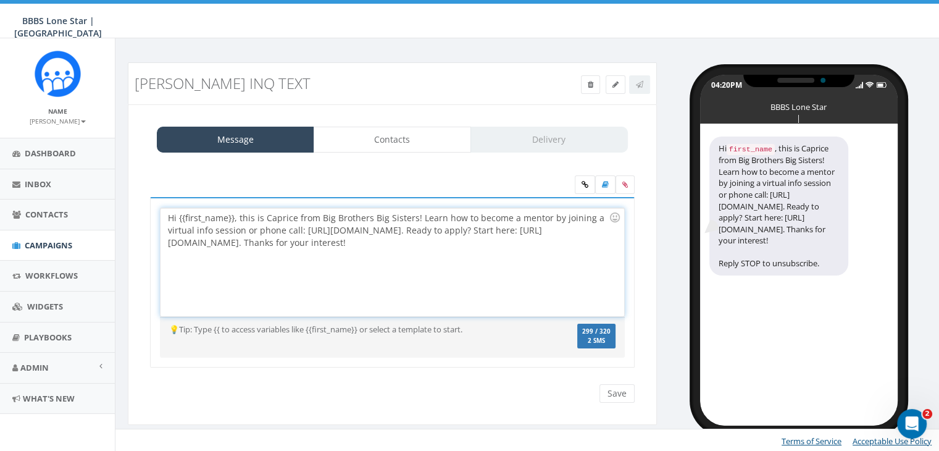
click at [233, 217] on div "Hi {{first_name}}, this is Caprice from Big Brothers Big Sisters! Learn how to …" at bounding box center [392, 262] width 463 height 108
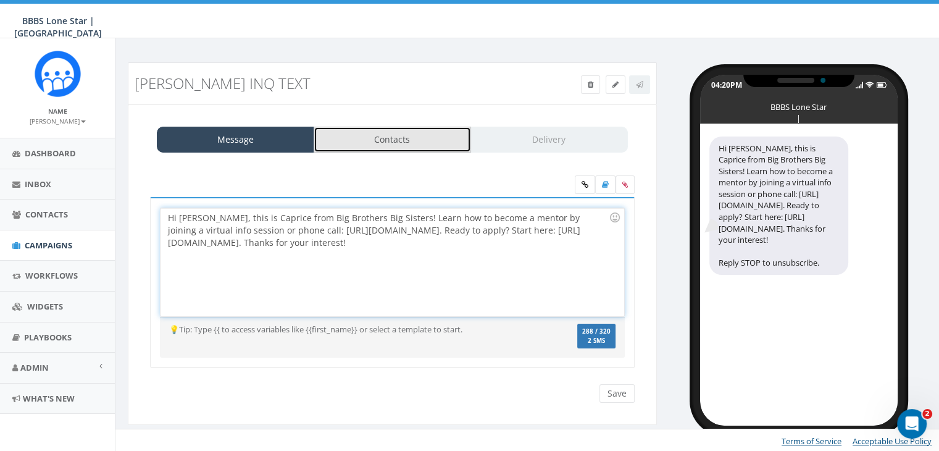
click at [435, 141] on link "Contacts" at bounding box center [392, 140] width 157 height 26
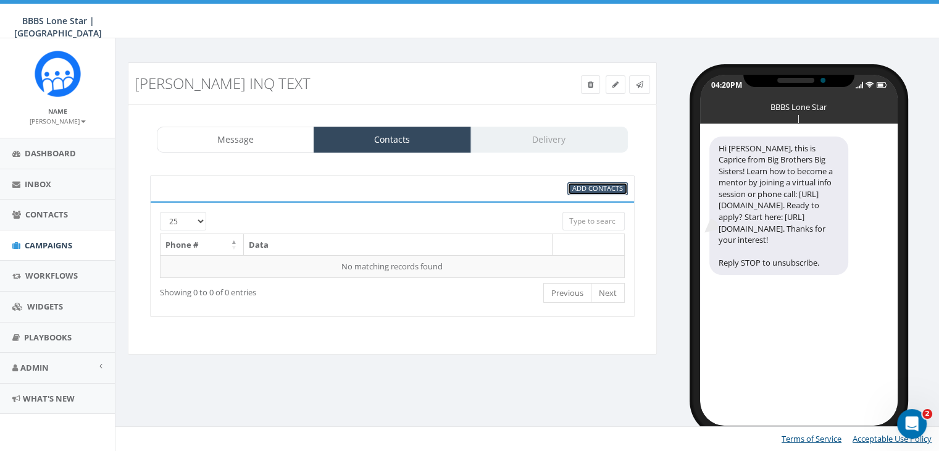
click at [585, 188] on span "Add Contacts" at bounding box center [598, 187] width 51 height 9
select select
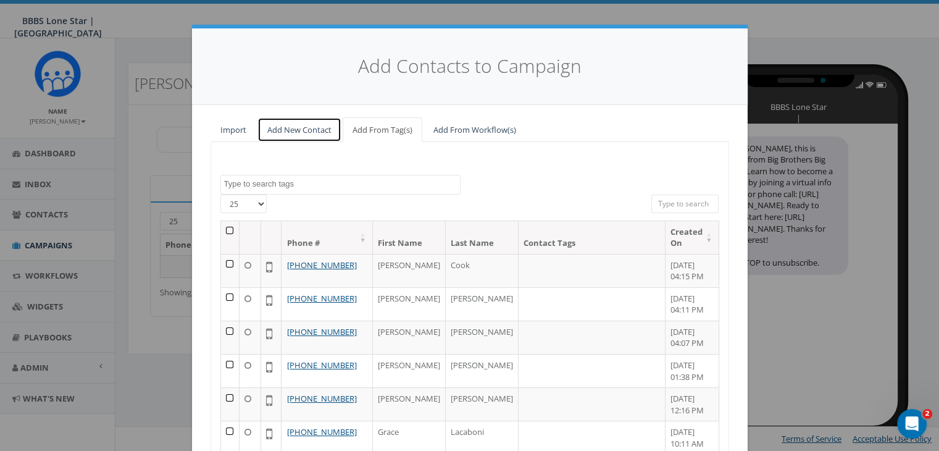
click at [283, 130] on link "Add New Contact" at bounding box center [300, 129] width 84 height 25
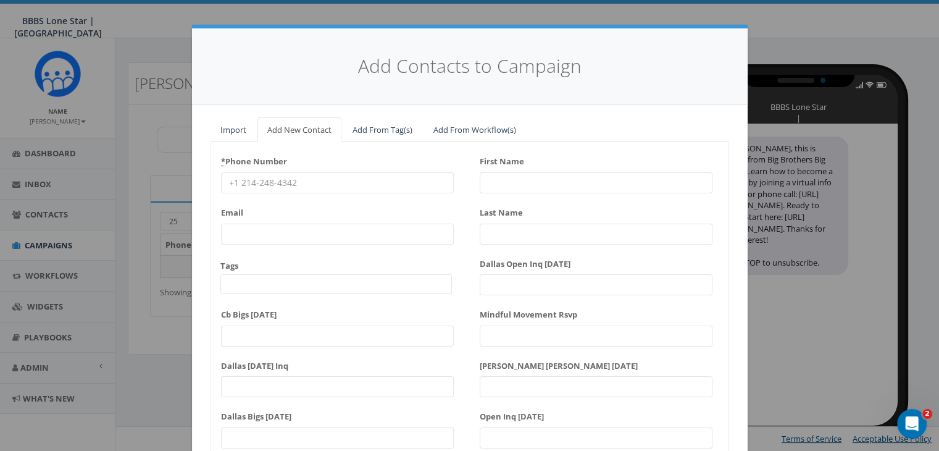
click at [242, 181] on input "* Phone Number" at bounding box center [337, 182] width 233 height 21
paste input "[PHONE_NUMBER]"
type input "[PHONE_NUMBER]"
click at [499, 178] on input "First Name" at bounding box center [596, 182] width 233 height 21
type input "T"
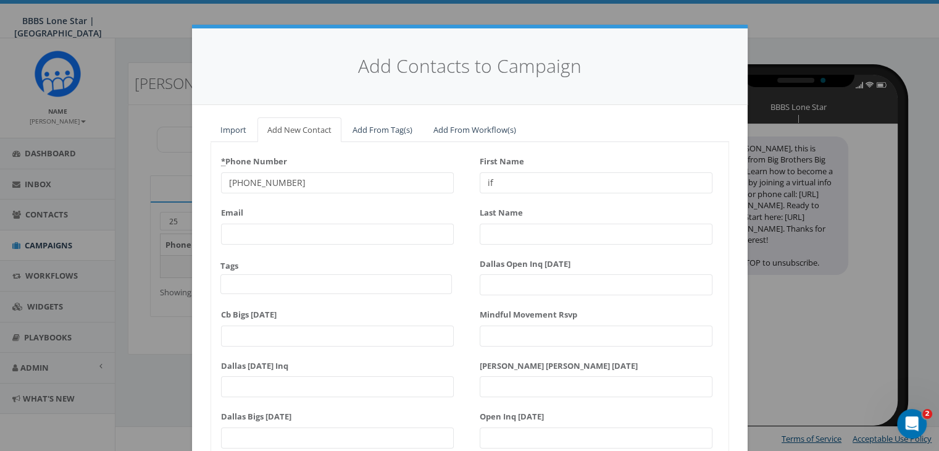
type input "i"
type input "Tiffany"
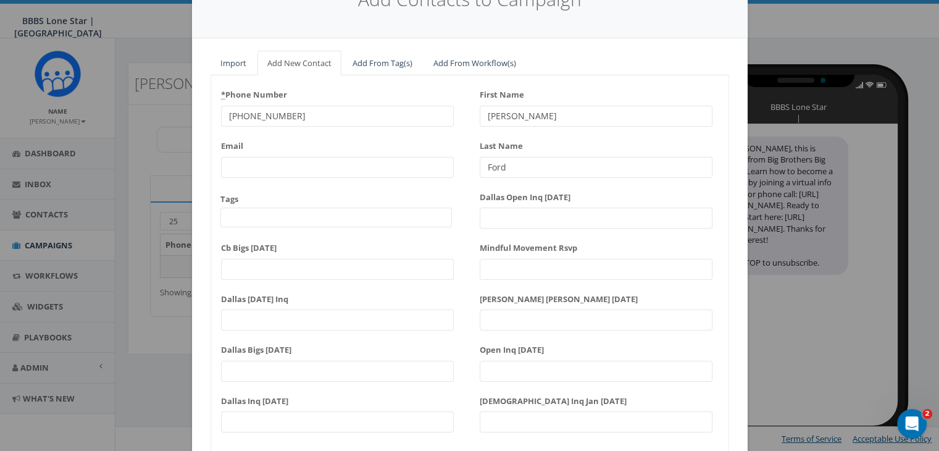
scroll to position [157, 0]
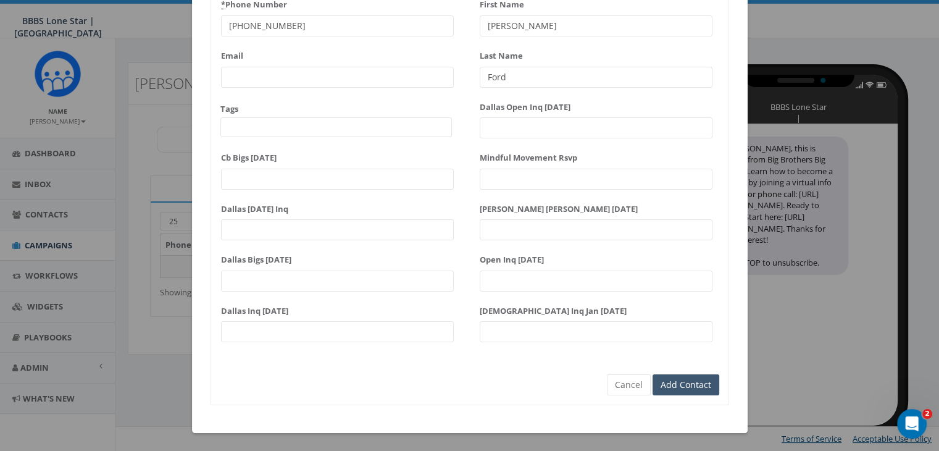
type input "Ford"
click at [656, 377] on input "Add Contact" at bounding box center [686, 384] width 67 height 21
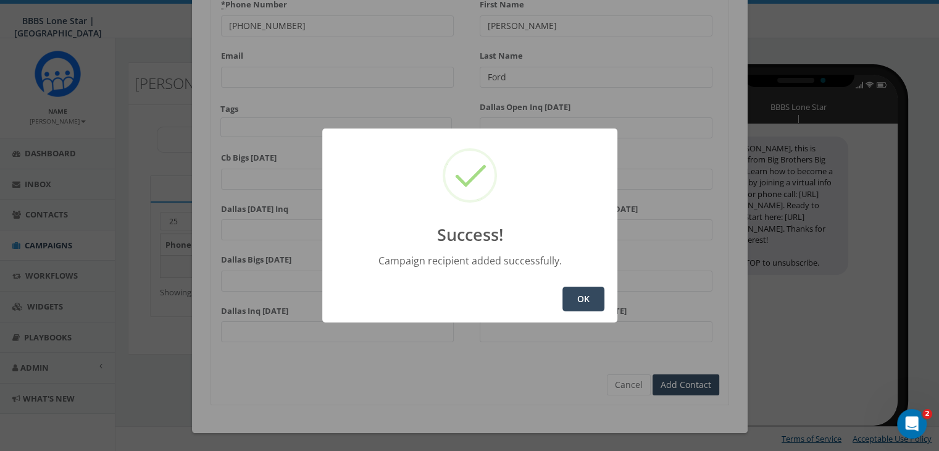
click at [597, 300] on button "OK" at bounding box center [584, 299] width 42 height 25
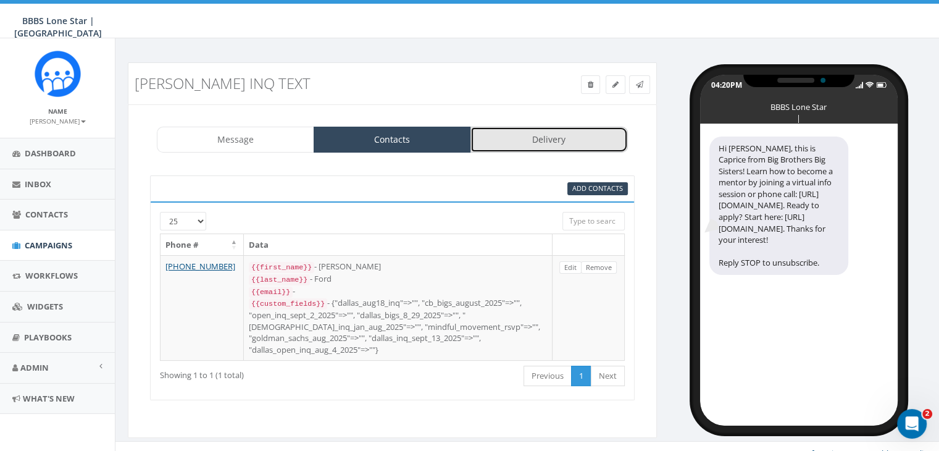
click at [532, 138] on link "Delivery" at bounding box center [549, 140] width 157 height 26
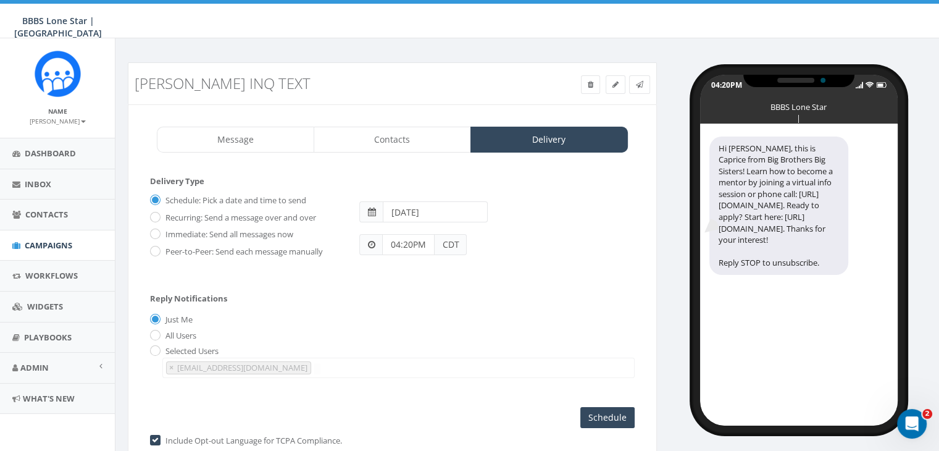
click at [168, 233] on label "Immediate: Send all messages now" at bounding box center [227, 235] width 131 height 12
click at [158, 233] on input "Immediate: Send all messages now" at bounding box center [154, 235] width 8 height 8
radio input "true"
click at [610, 414] on input "Send Now" at bounding box center [606, 417] width 58 height 21
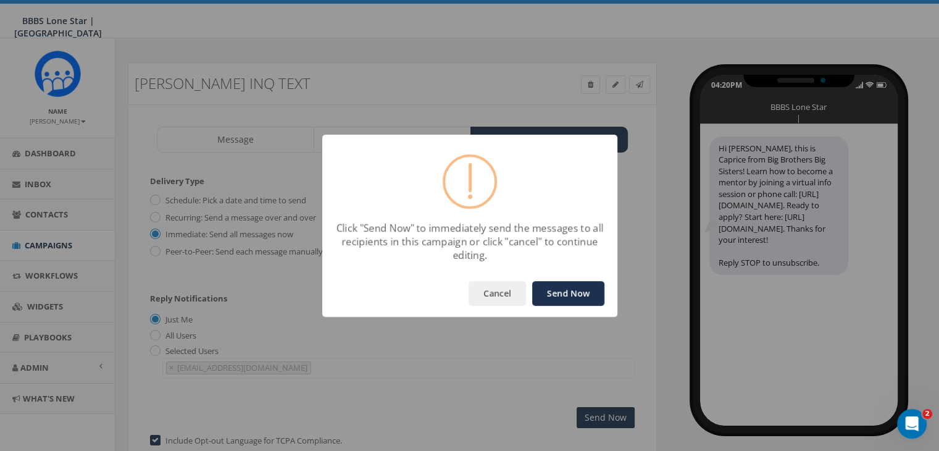
click at [569, 295] on button "Send Now" at bounding box center [568, 293] width 72 height 25
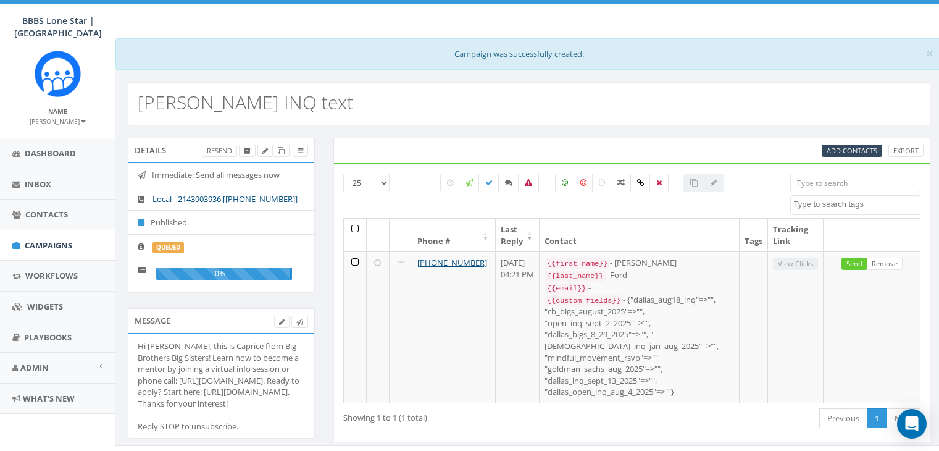
select select
click at [28, 238] on link "Campaigns" at bounding box center [57, 245] width 115 height 30
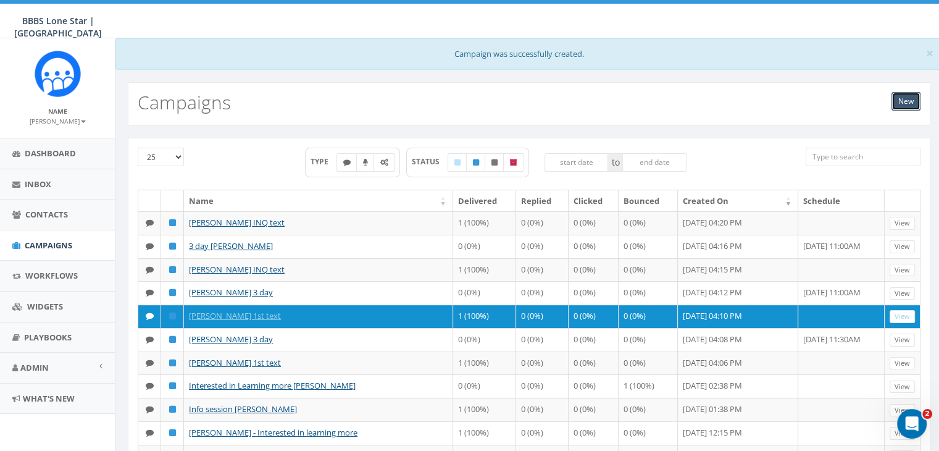
click at [906, 99] on link "New" at bounding box center [906, 101] width 29 height 19
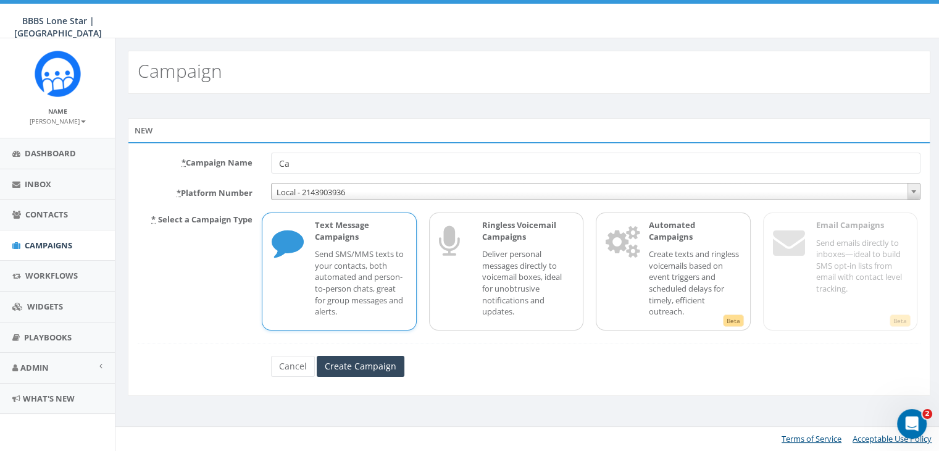
type input "C"
type input "[PERSON_NAME] 3 day"
click at [377, 360] on input "Create Campaign" at bounding box center [361, 366] width 88 height 21
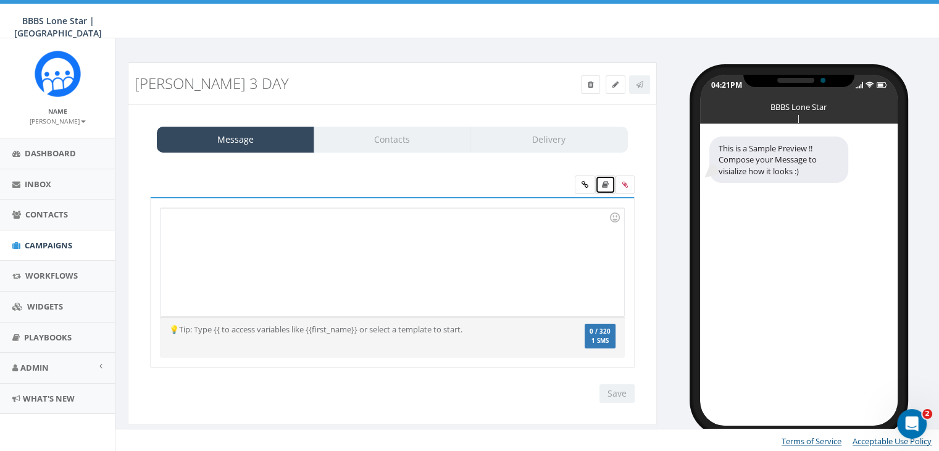
click at [605, 187] on icon at bounding box center [605, 184] width 7 height 7
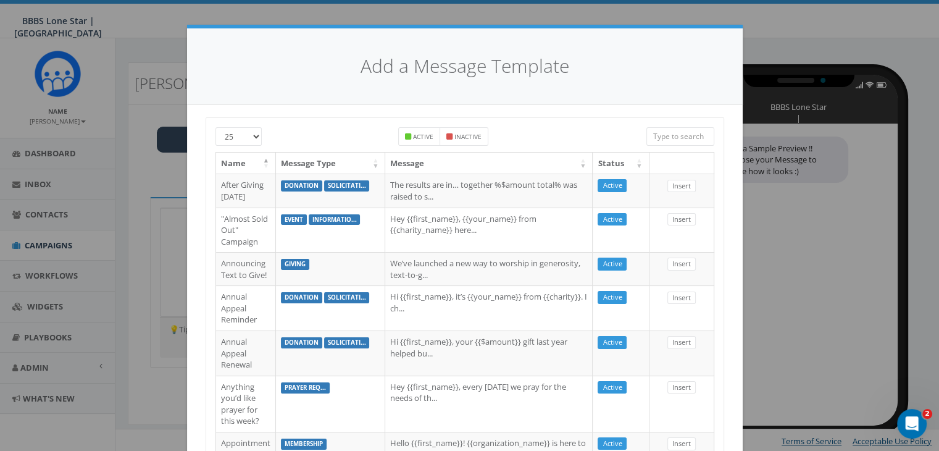
click at [667, 135] on input "search" at bounding box center [681, 136] width 68 height 19
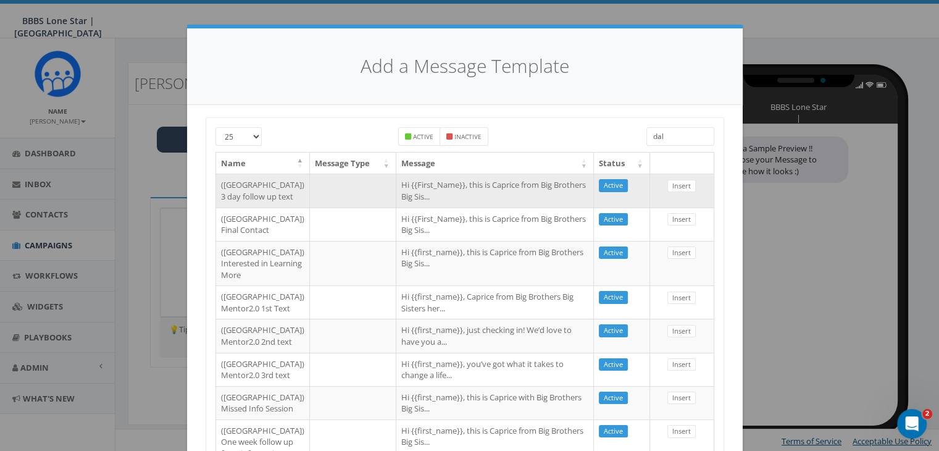
type input "dal"
click at [396, 196] on td "Hi {{First_Name}}, this is Caprice from Big Brothers Big Sis..." at bounding box center [495, 190] width 198 height 33
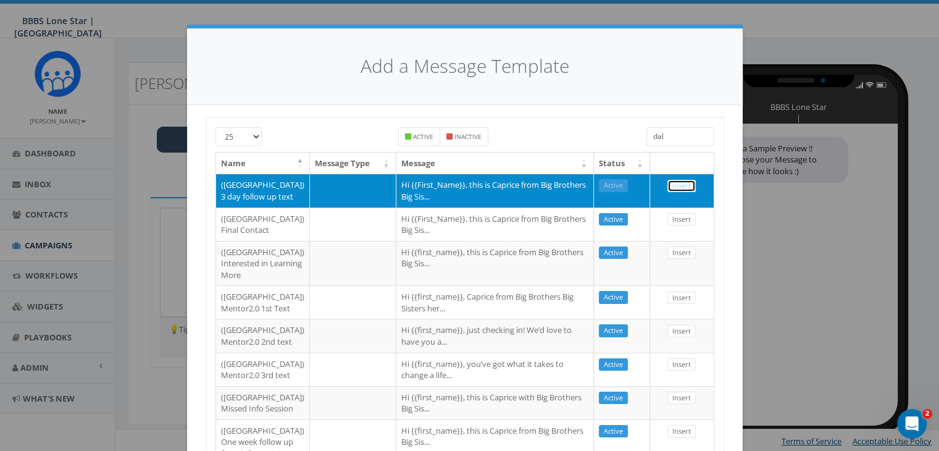
click at [669, 184] on link "Insert" at bounding box center [682, 186] width 28 height 13
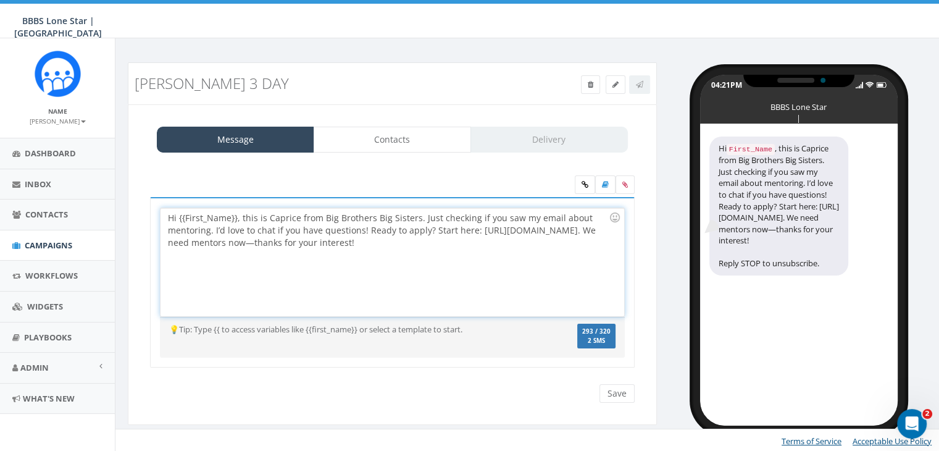
click at [235, 216] on div "Hi {{First_Name}}, this is Caprice from Big Brothers Big Sisters. Just checking…" at bounding box center [392, 262] width 463 height 108
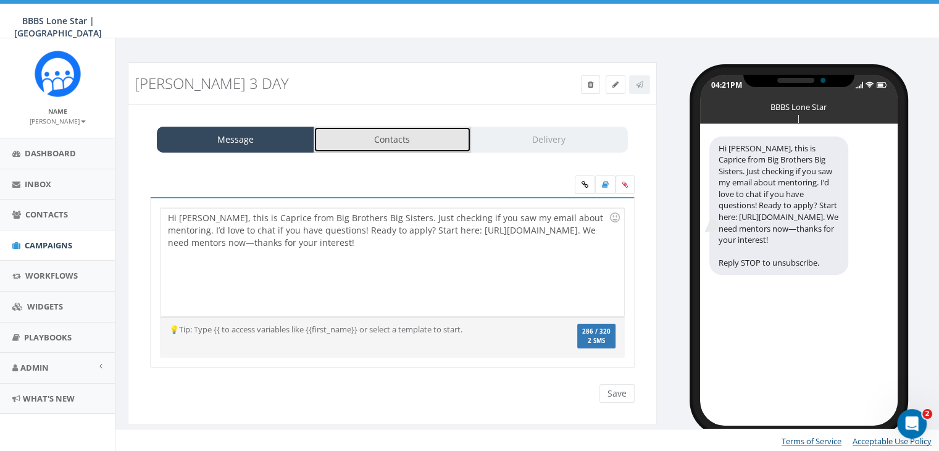
click at [396, 139] on link "Contacts" at bounding box center [392, 140] width 157 height 26
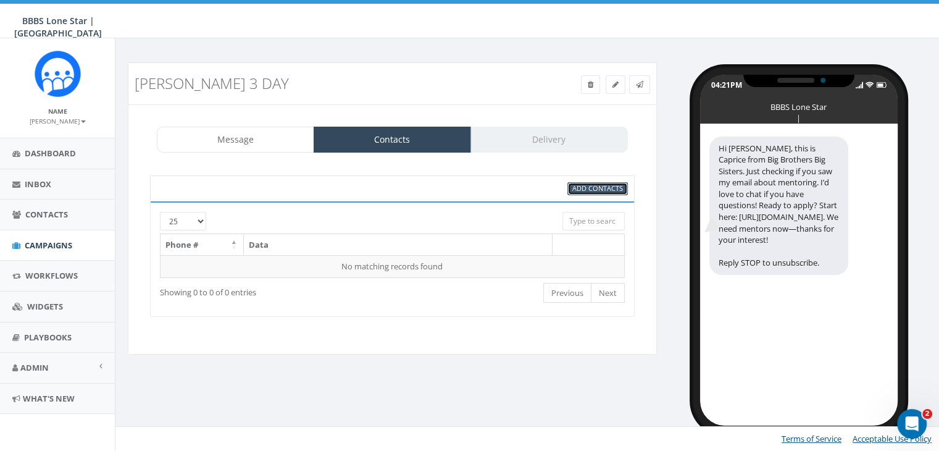
click at [605, 191] on span "Add Contacts" at bounding box center [598, 187] width 51 height 9
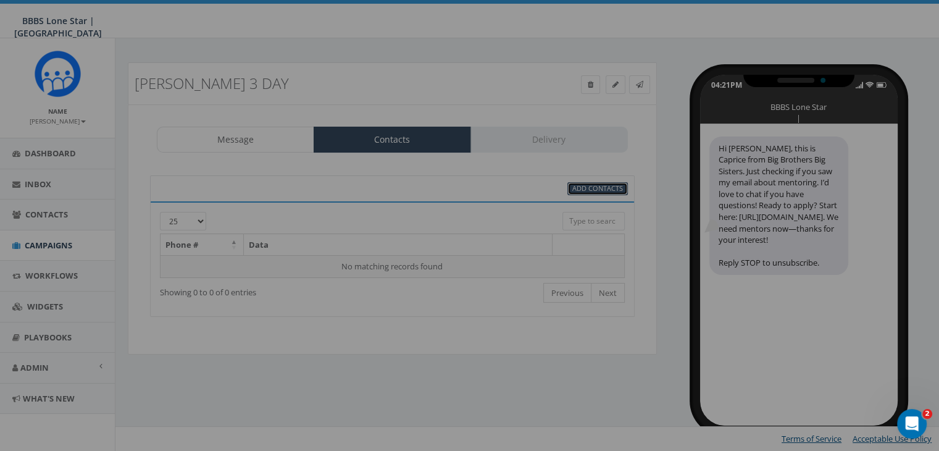
select select
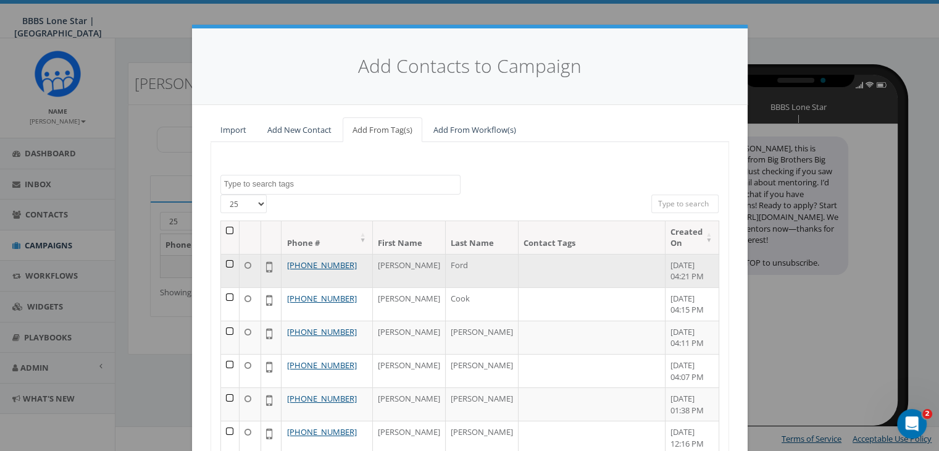
click at [225, 265] on td at bounding box center [230, 270] width 19 height 33
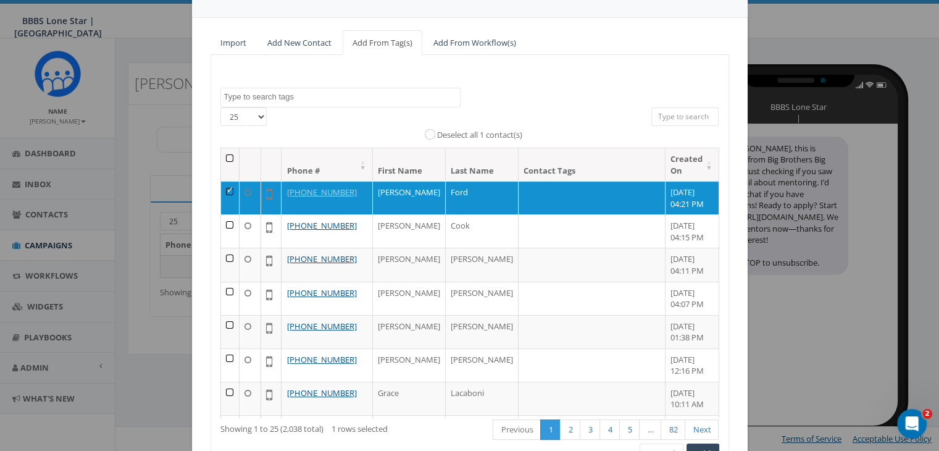
scroll to position [156, 0]
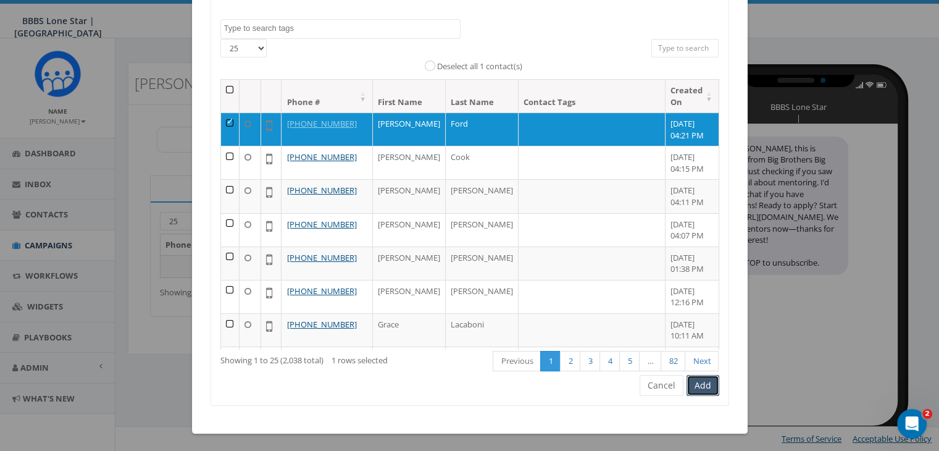
click at [697, 387] on button "Add" at bounding box center [703, 385] width 33 height 21
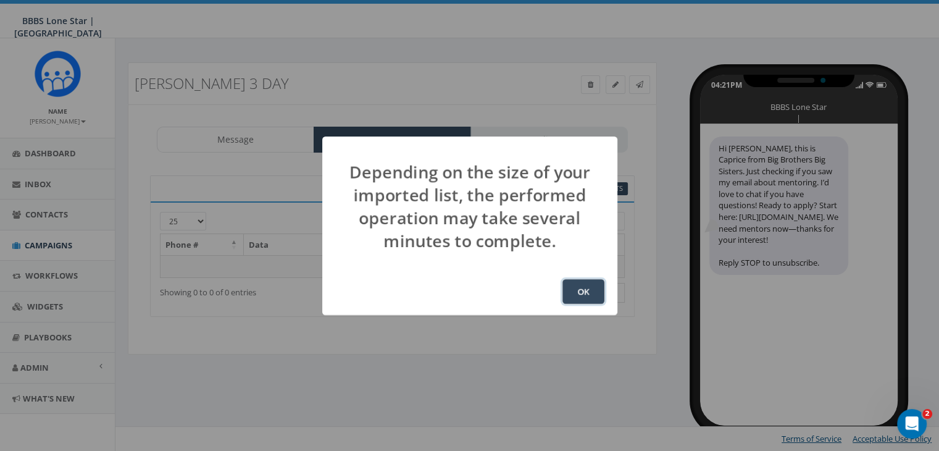
click at [594, 286] on button "OK" at bounding box center [584, 291] width 42 height 25
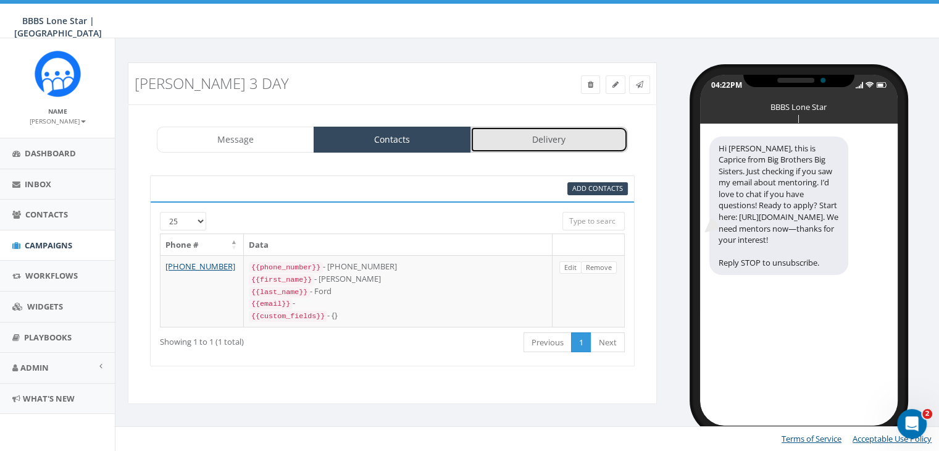
click at [521, 145] on link "Delivery" at bounding box center [549, 140] width 157 height 26
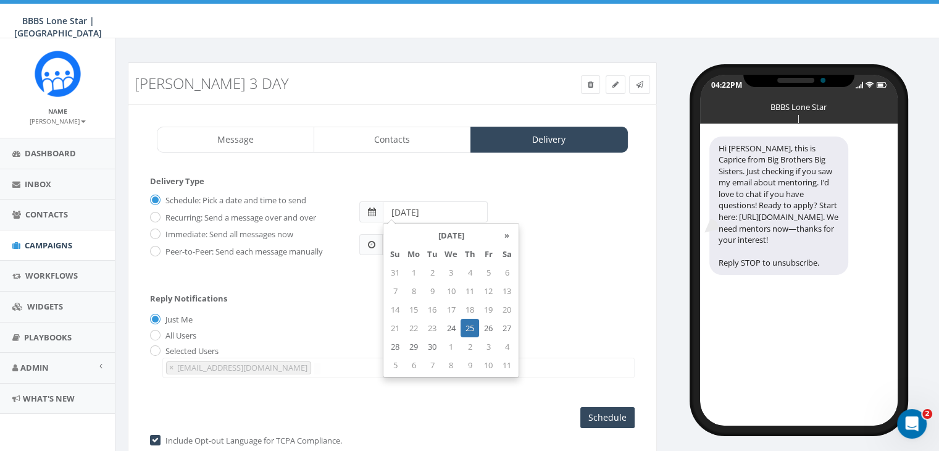
click at [461, 211] on input "[DATE]" at bounding box center [435, 211] width 105 height 21
click at [484, 328] on td "26" at bounding box center [488, 328] width 19 height 19
type input "[DATE]"
click at [350, 320] on div "Just Me" at bounding box center [392, 320] width 485 height 13
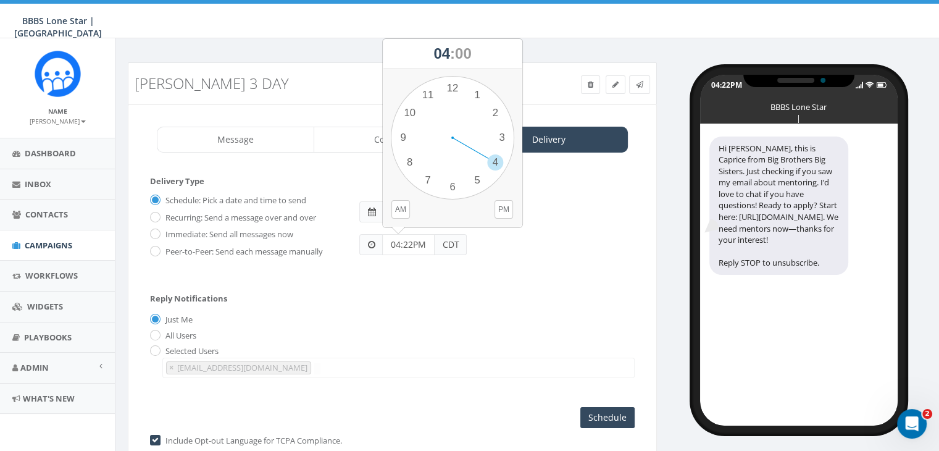
drag, startPoint x: 417, startPoint y: 241, endPoint x: 361, endPoint y: 243, distance: 56.2
click at [361, 243] on div "04:22PM CDT" at bounding box center [412, 244] width 107 height 21
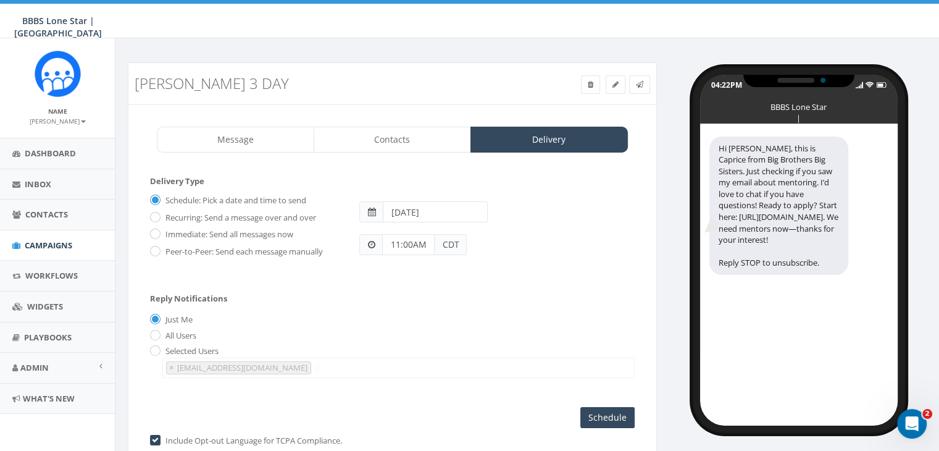
type input "11:00AM"
click at [507, 314] on div "Just Me" at bounding box center [392, 320] width 485 height 13
click at [623, 414] on input "Schedule" at bounding box center [608, 417] width 54 height 21
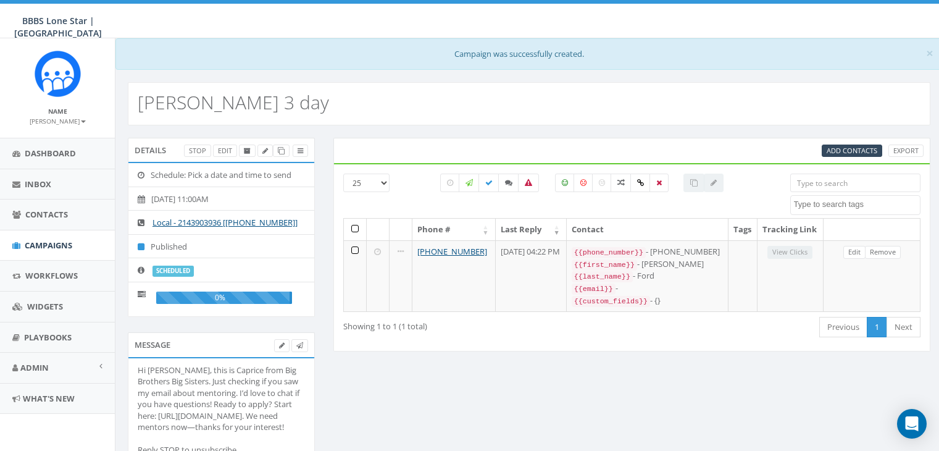
select select
click at [40, 243] on span "Campaigns" at bounding box center [49, 245] width 48 height 11
